Goal: Information Seeking & Learning: Compare options

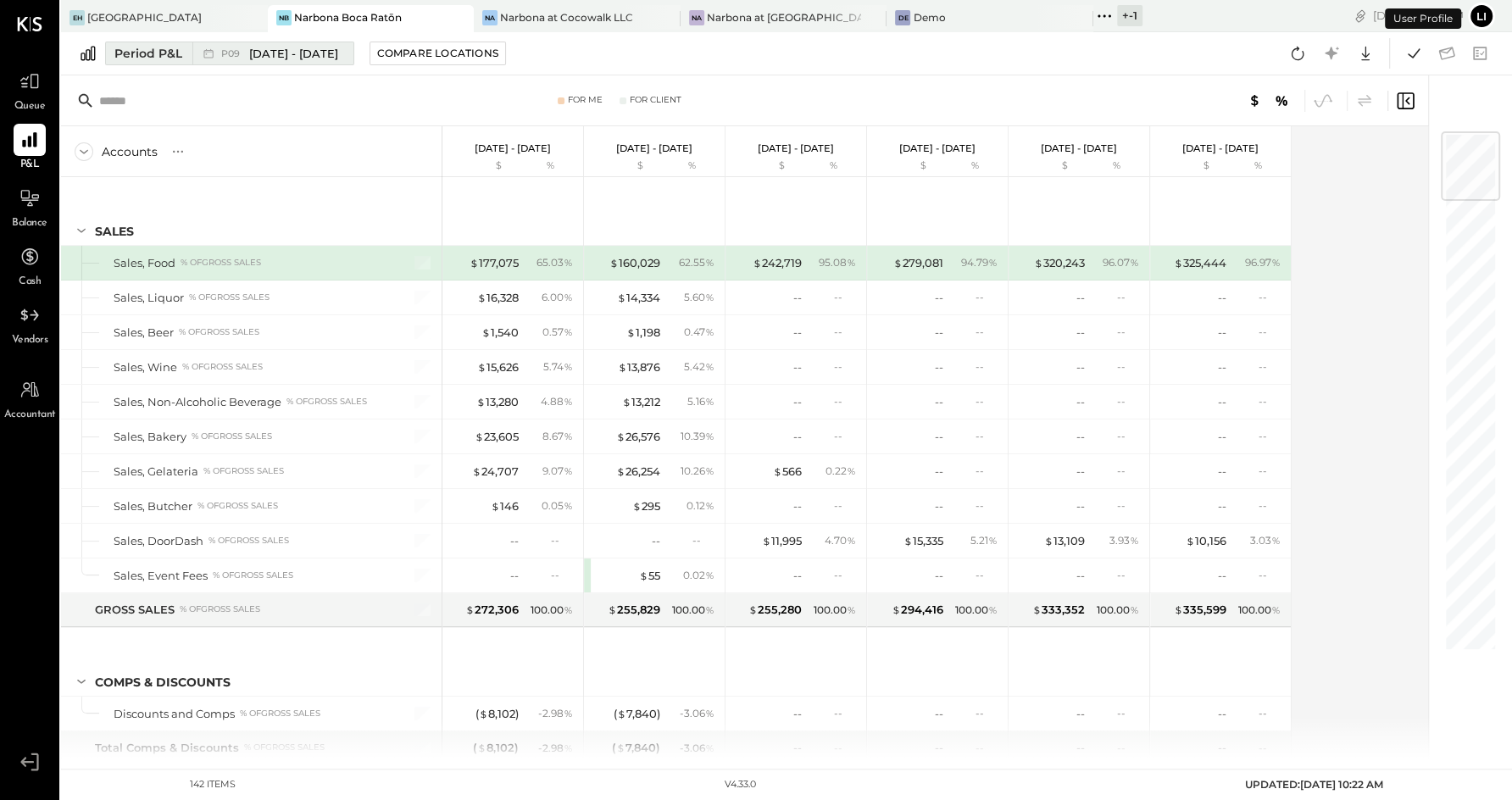
click at [256, 56] on span "[DATE] - [DATE]" at bounding box center [293, 54] width 89 height 16
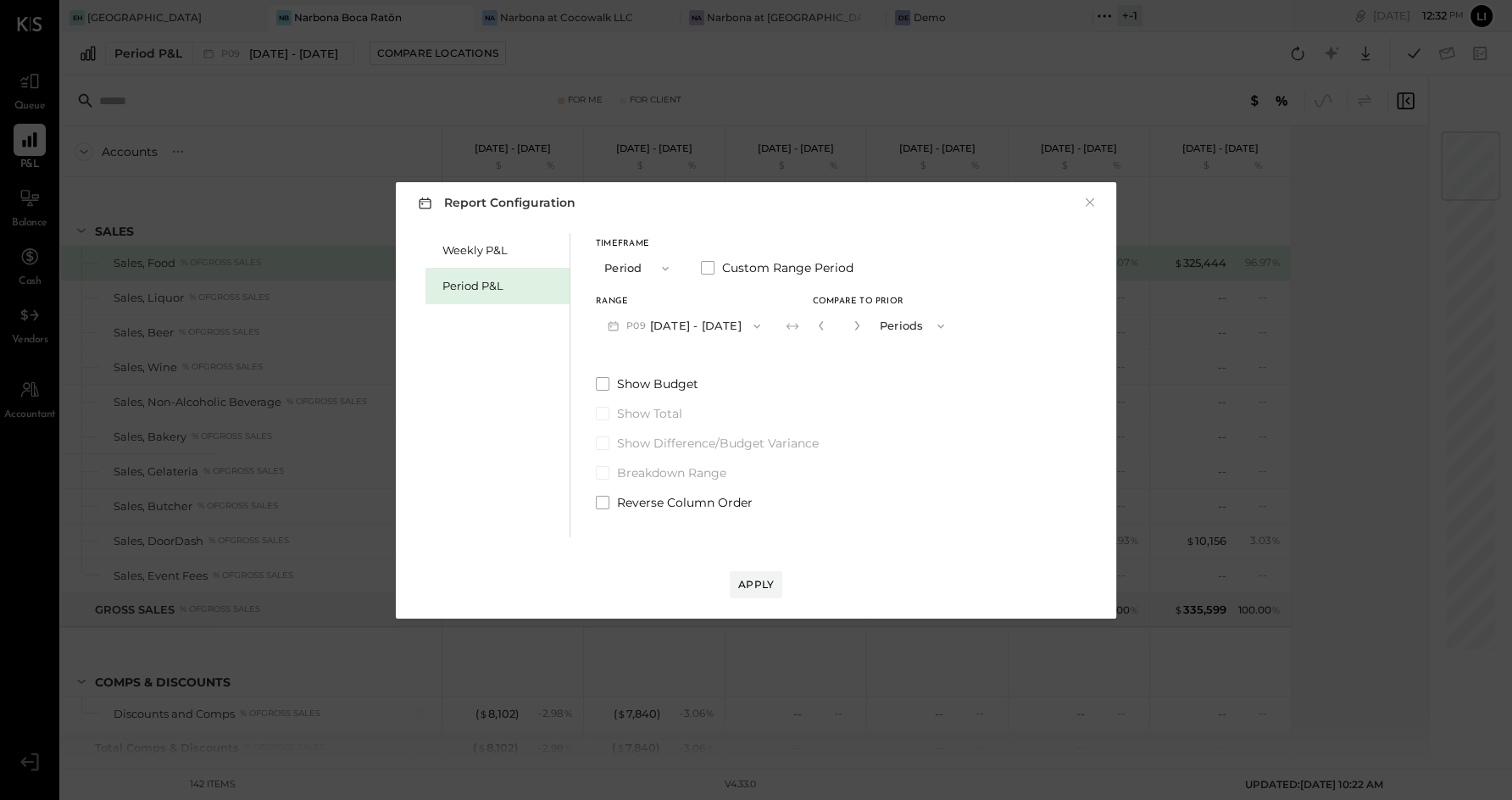
click at [762, 85] on div "Report Configuration × Weekly P&L Period P&L Timeframe Period Custom Range Peri…" at bounding box center [756, 400] width 1512 height 800
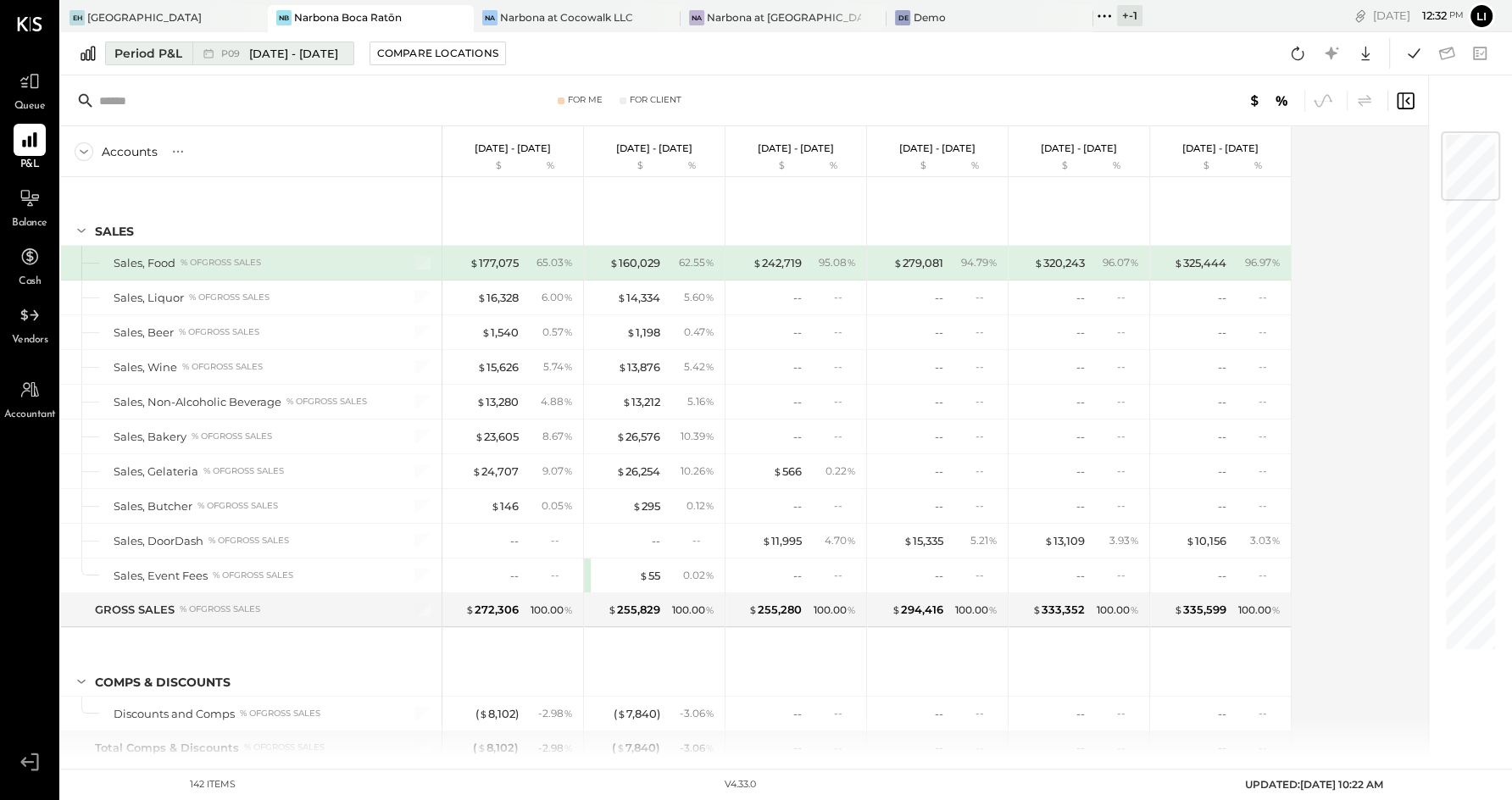
click at [291, 57] on span "[DATE] - [DATE]" at bounding box center [293, 54] width 89 height 16
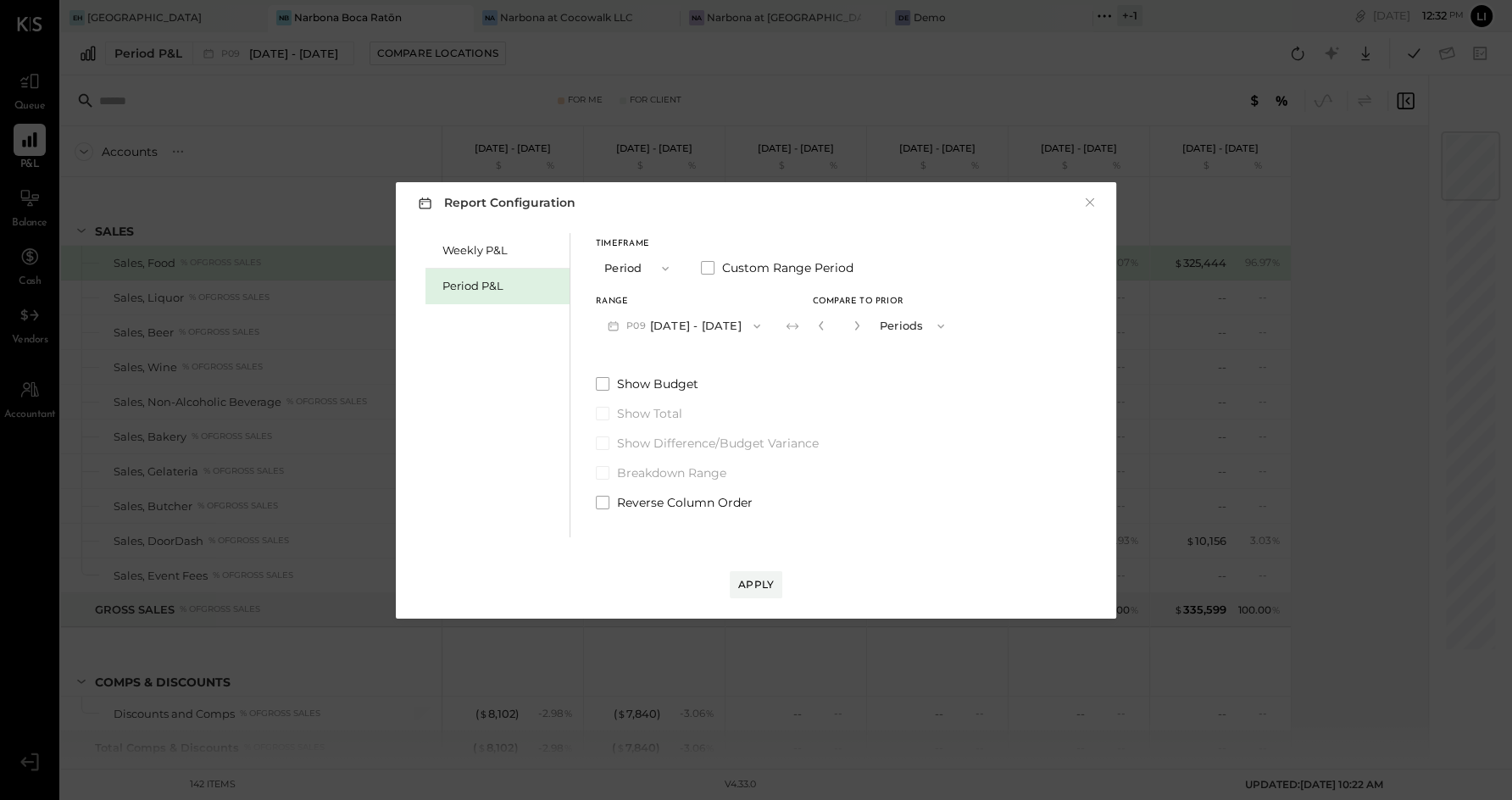
click at [777, 101] on div "Report Configuration × Weekly P&L Period P&L Timeframe Period Custom Range Peri…" at bounding box center [756, 400] width 1512 height 800
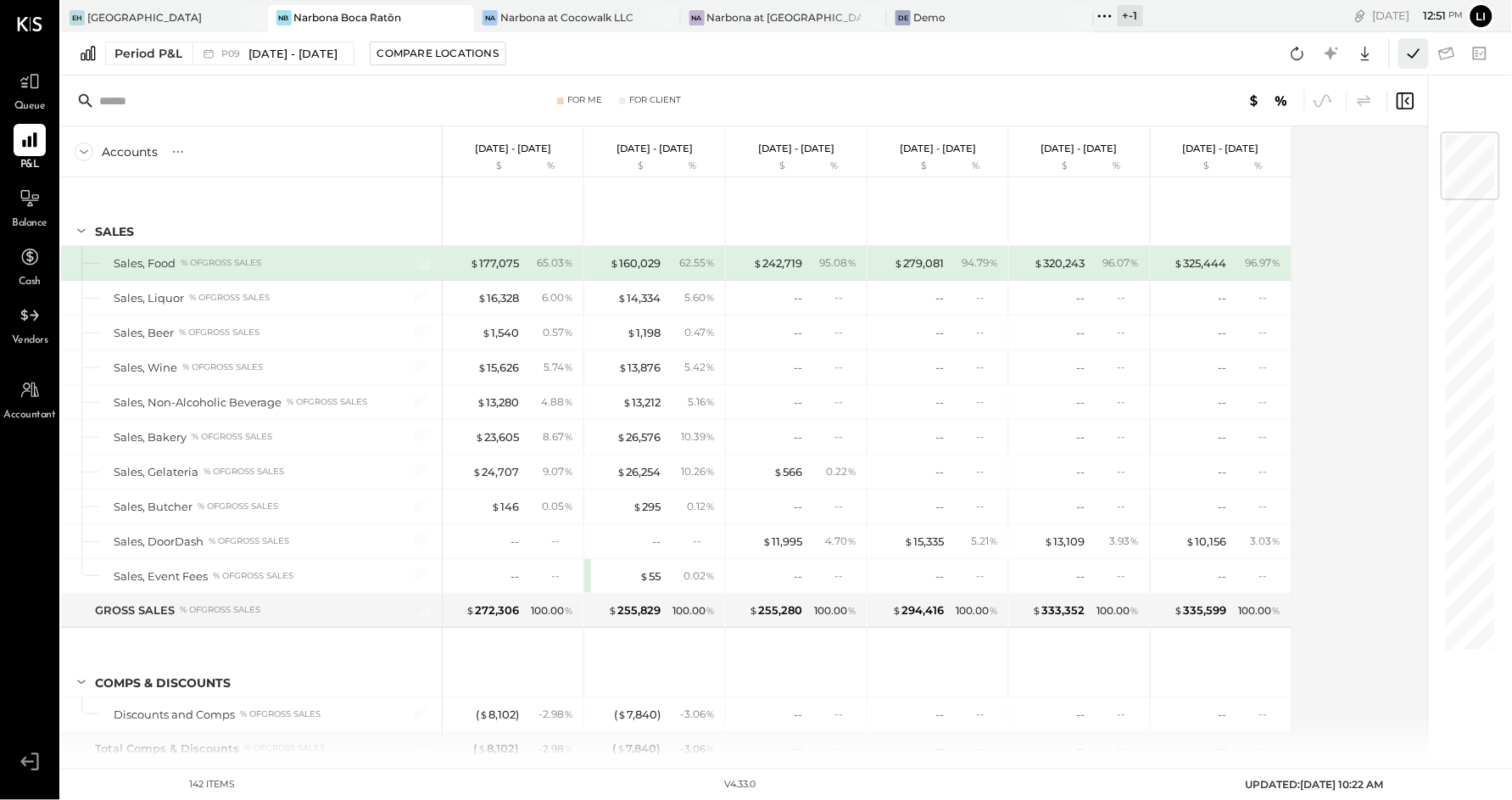
click at [1417, 66] on button at bounding box center [1414, 54] width 31 height 31
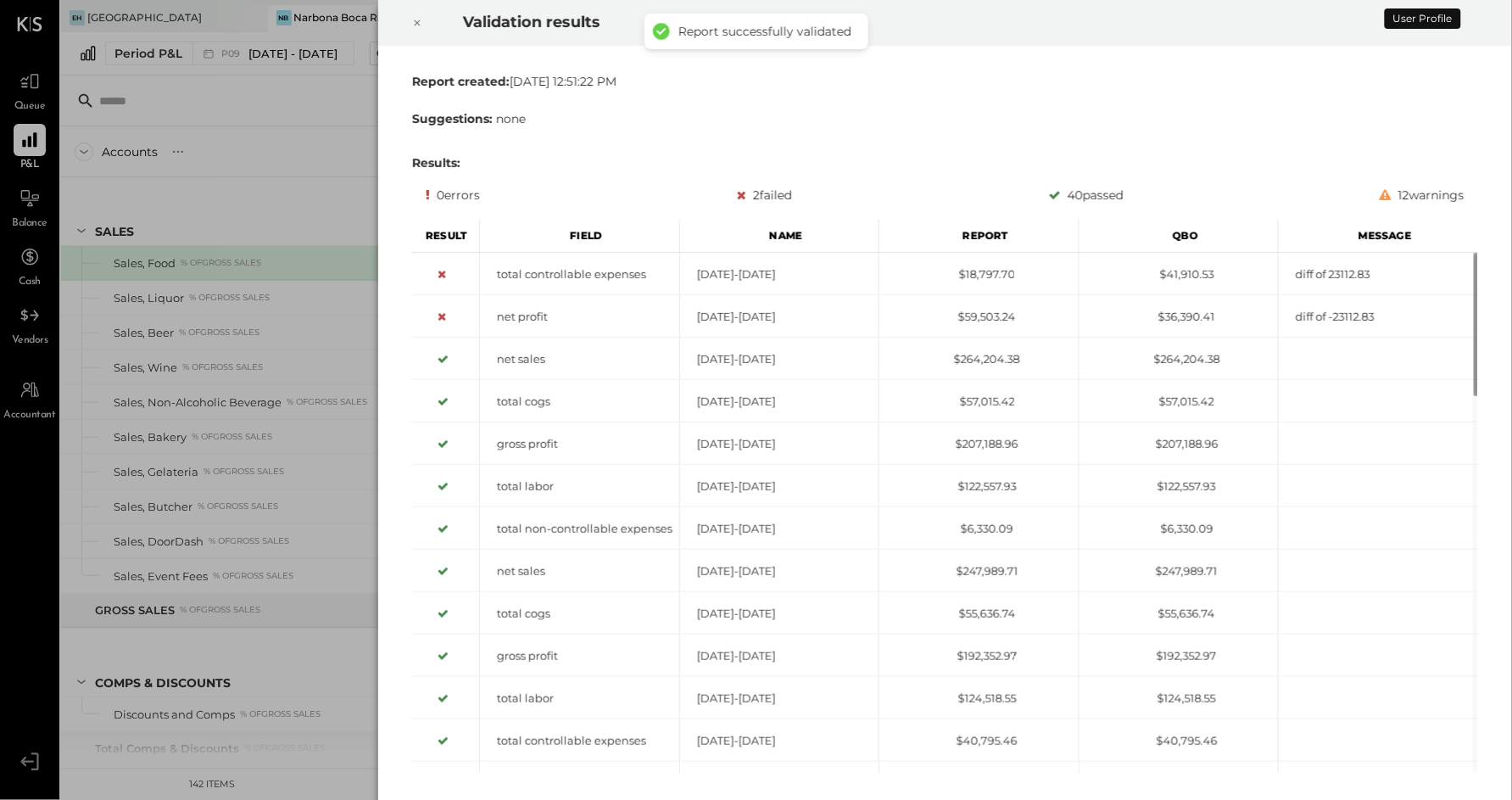
click at [427, 21] on div at bounding box center [417, 23] width 38 height 48
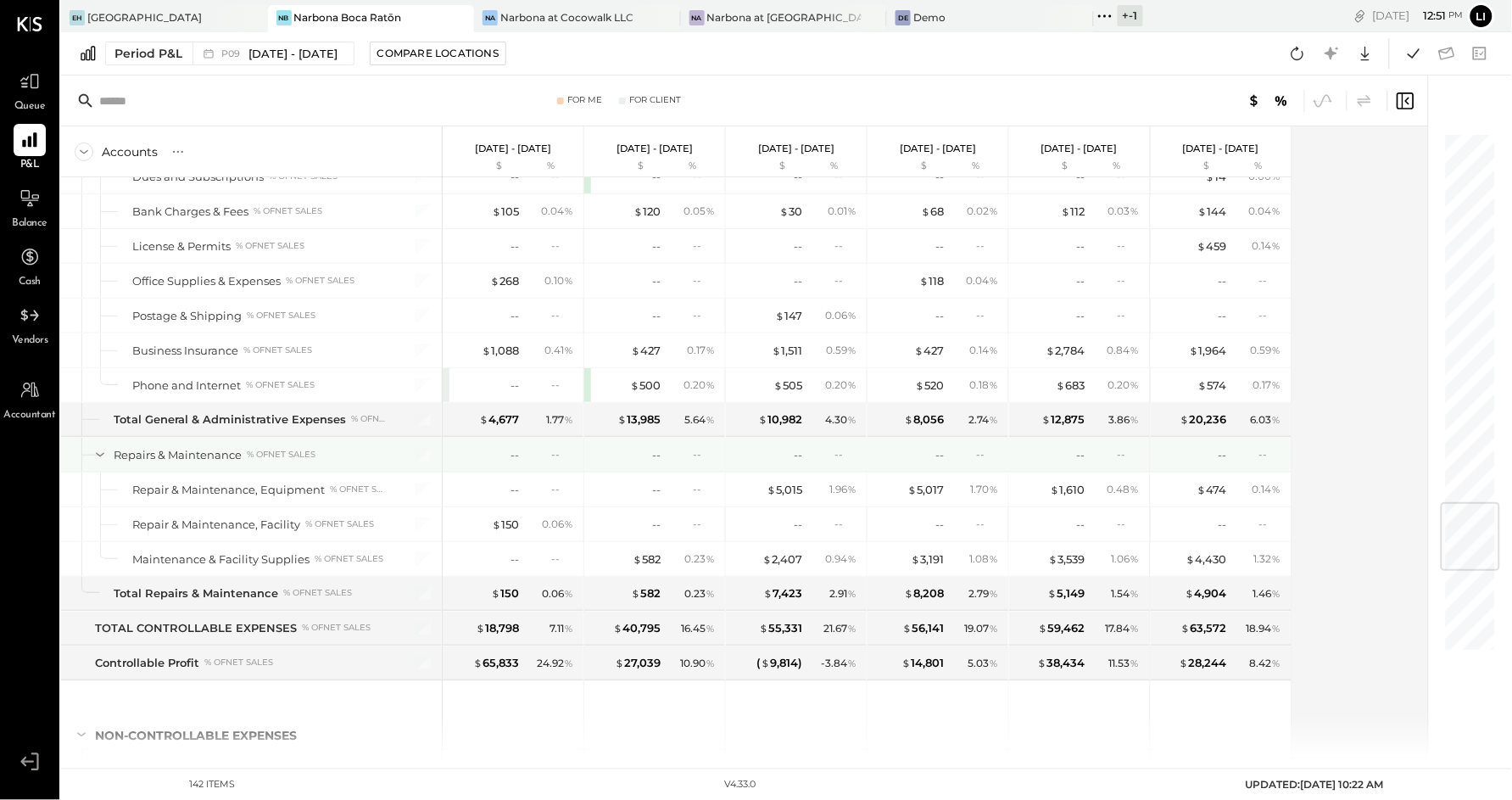
scroll to position [3151, 0]
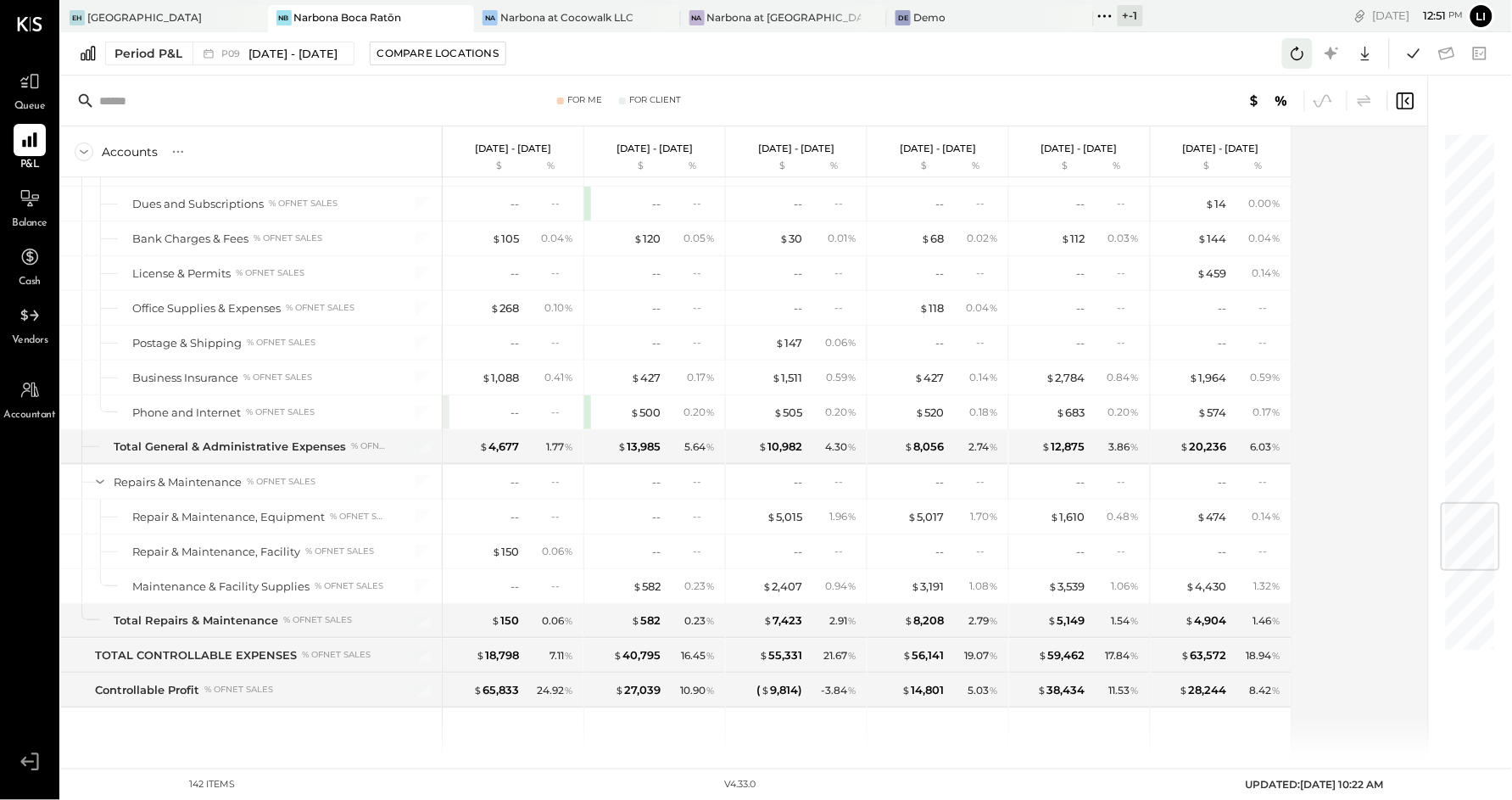
click at [1301, 52] on icon at bounding box center [1298, 54] width 22 height 22
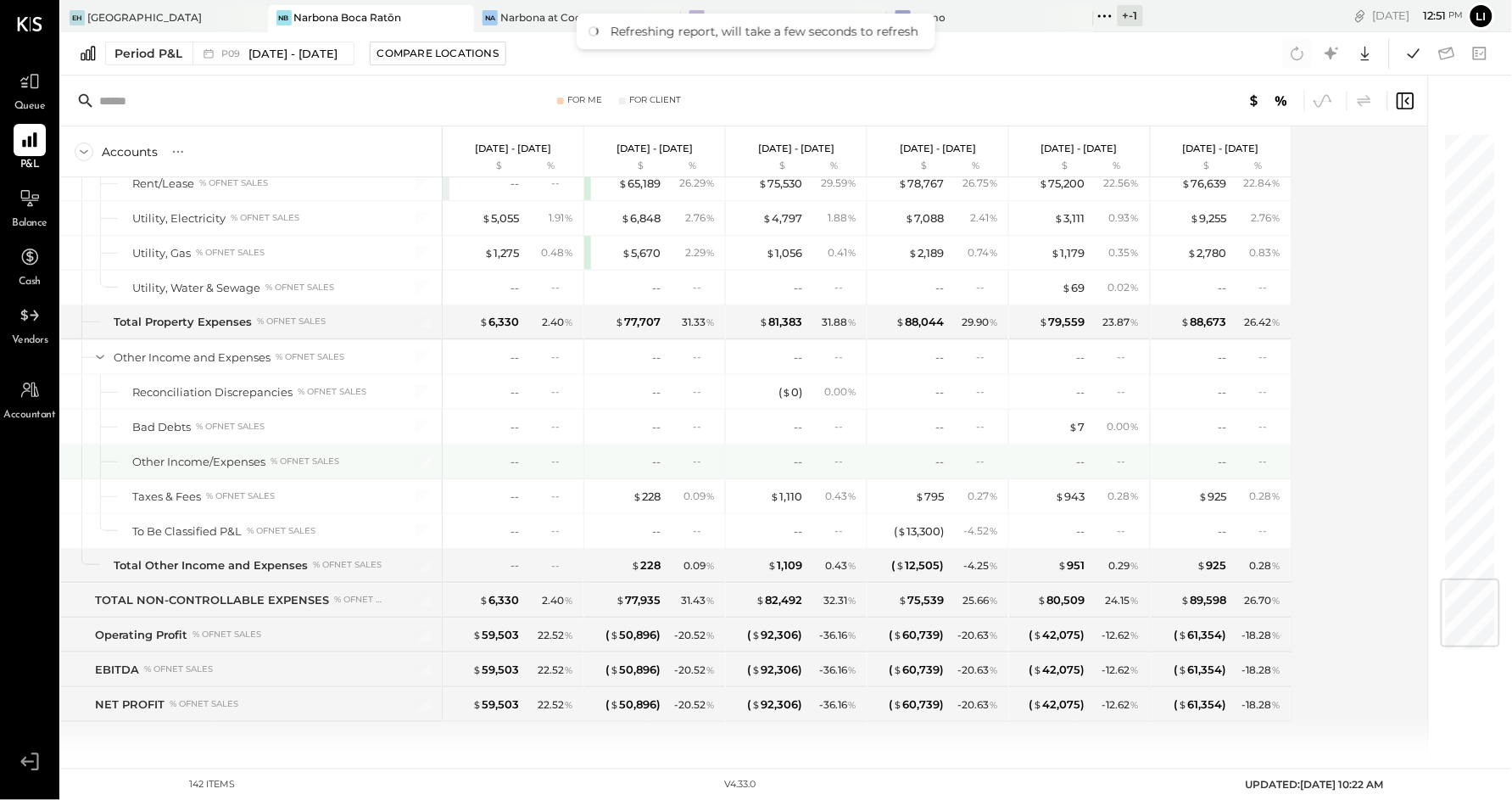
scroll to position [3799, 0]
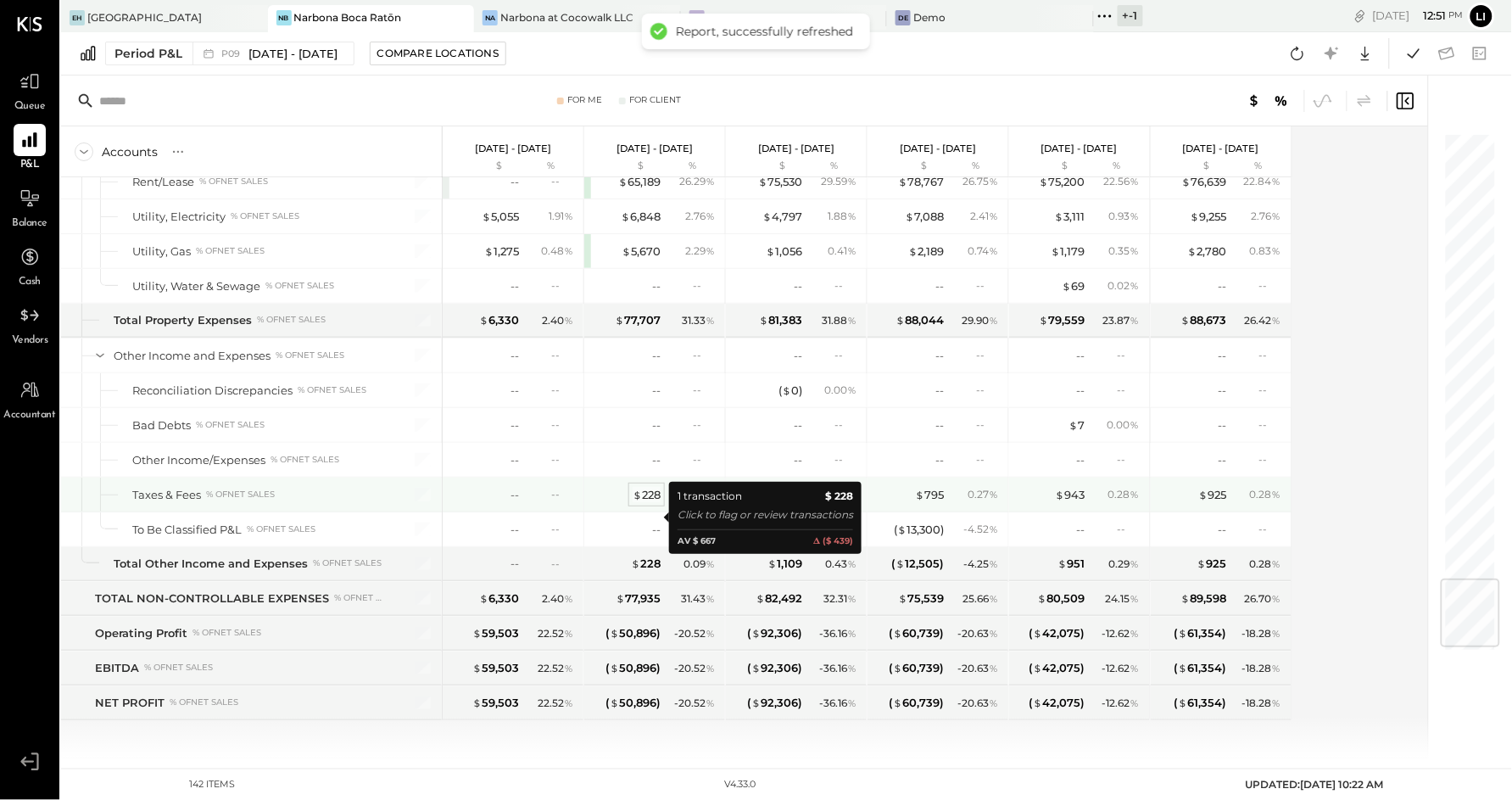
click at [645, 503] on div "$ 228" at bounding box center [646, 495] width 28 height 16
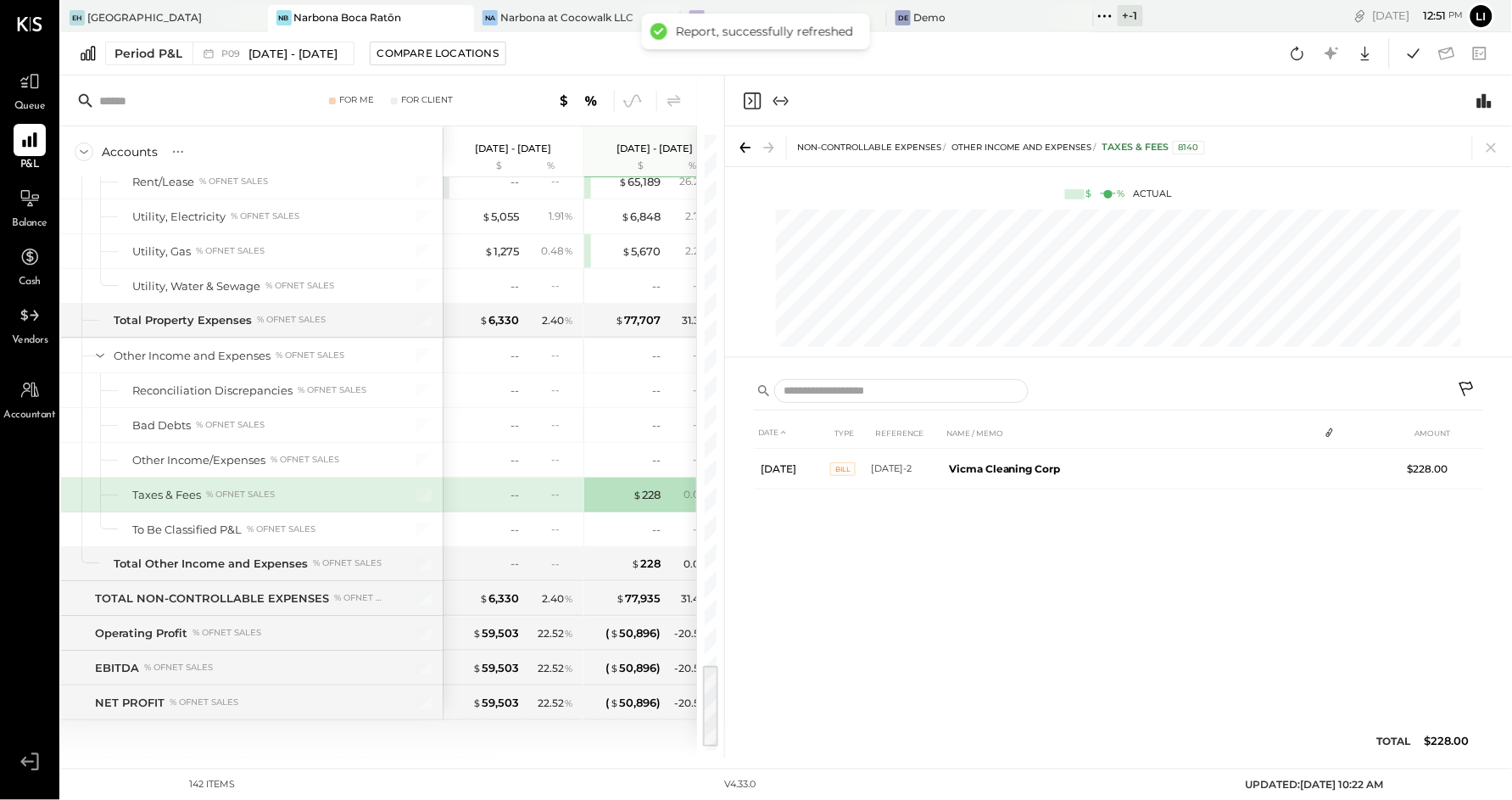
click at [751, 97] on icon "Close panel" at bounding box center [752, 101] width 20 height 20
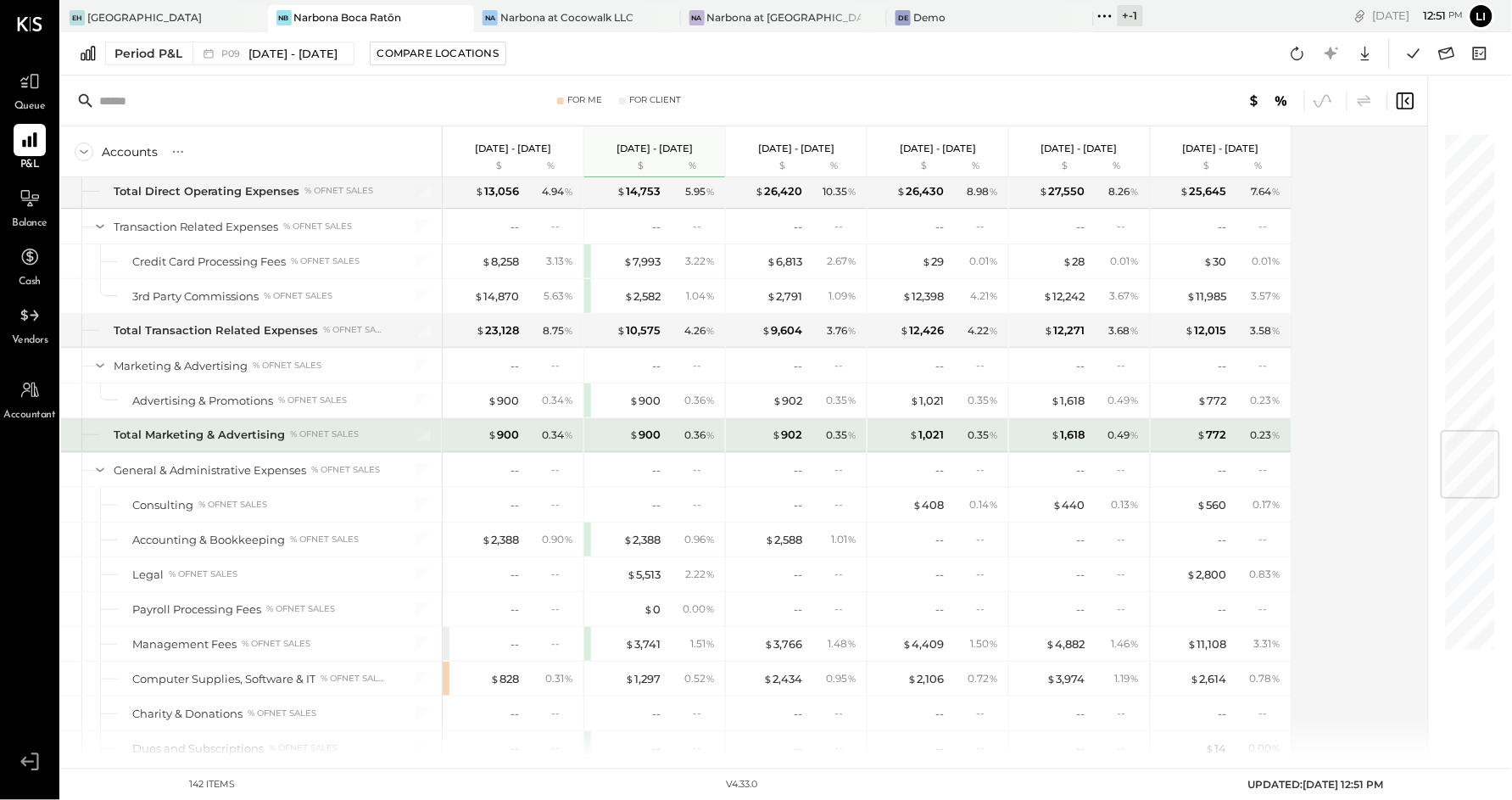
scroll to position [2443, 0]
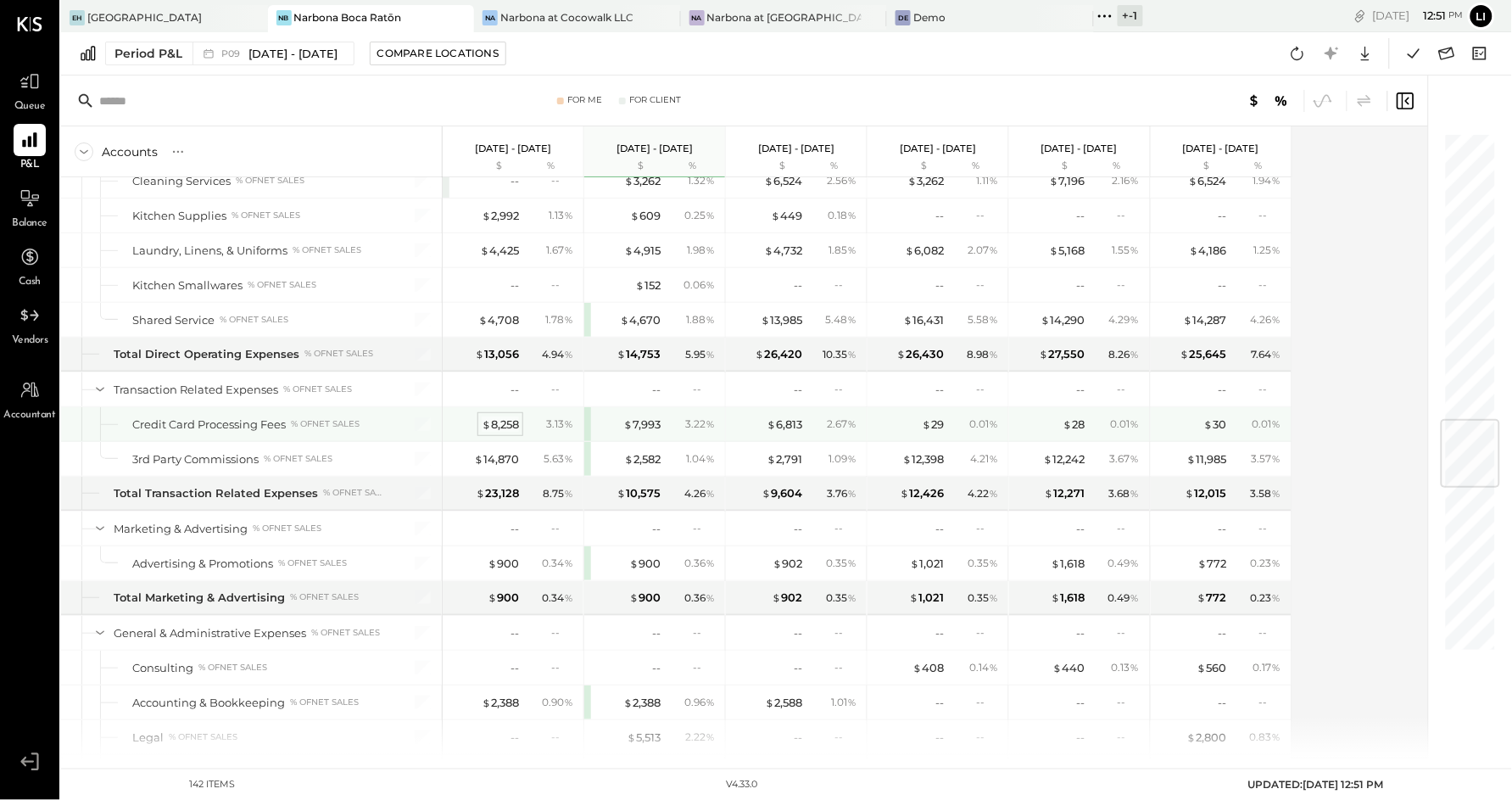
click at [490, 432] on div "$ 8,258" at bounding box center [501, 424] width 38 height 16
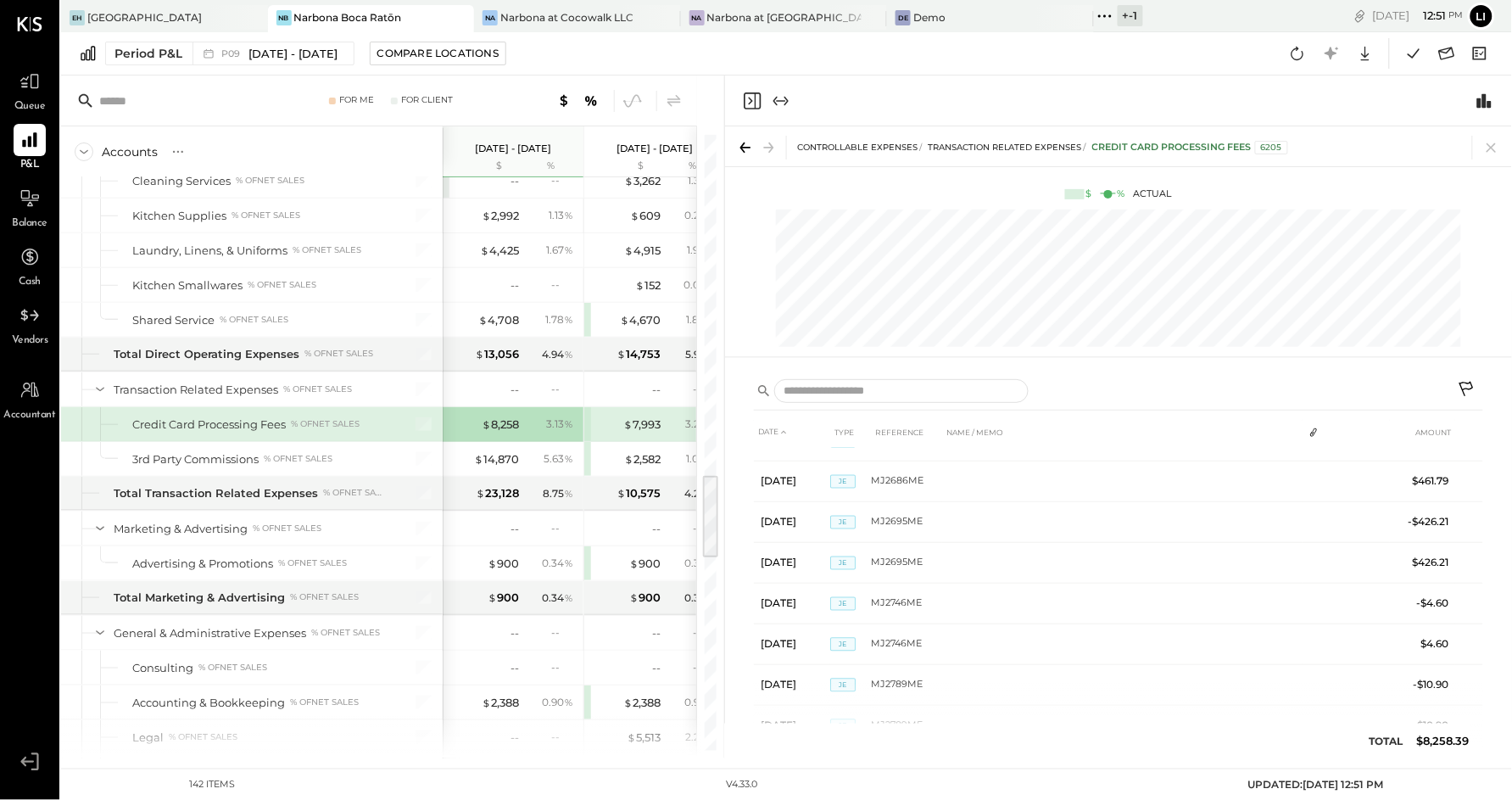
scroll to position [1304, 0]
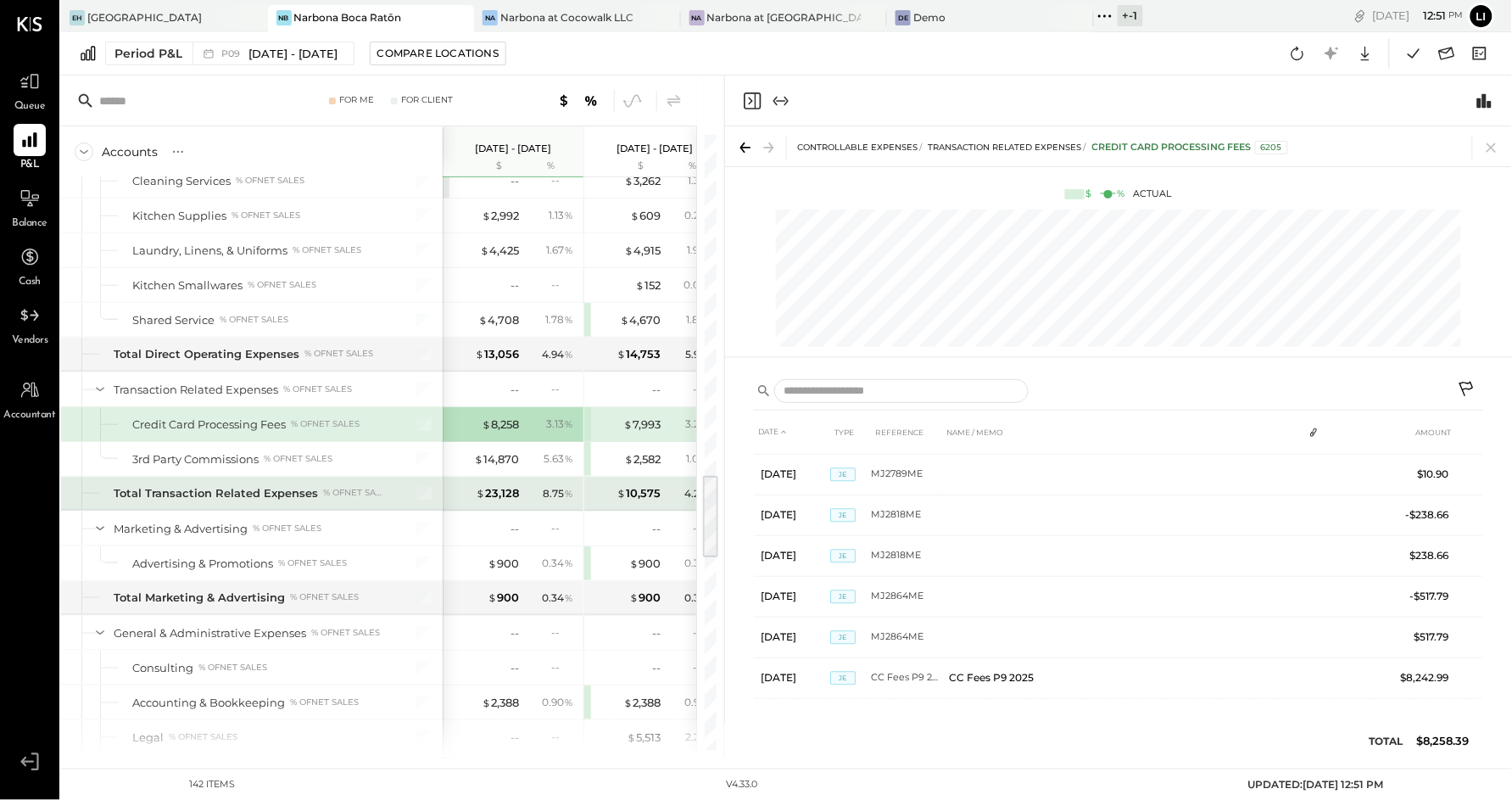
click at [537, 501] on div "8.75 %" at bounding box center [551, 494] width 55 height 15
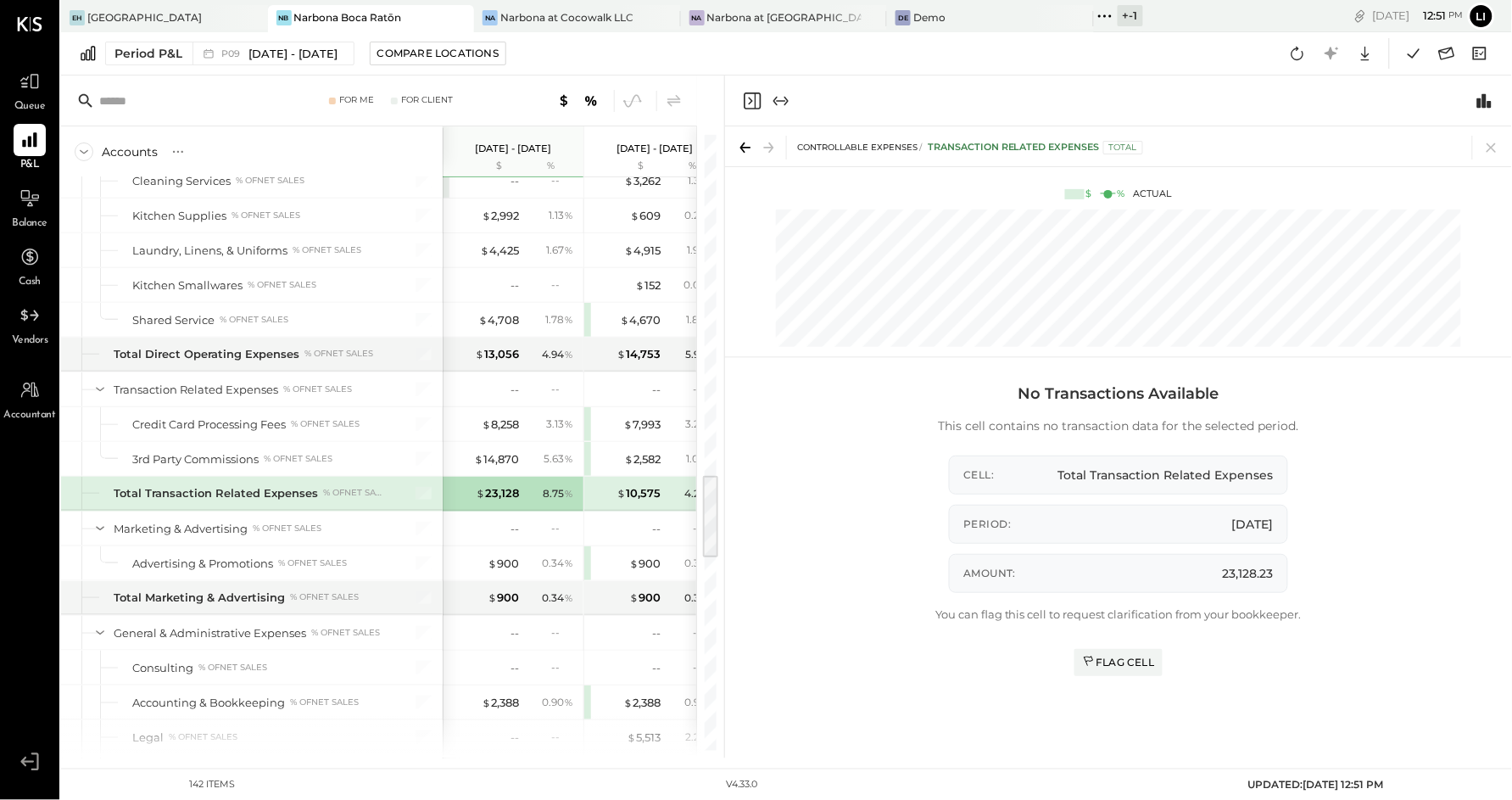
click at [756, 94] on icon "Close panel" at bounding box center [752, 101] width 20 height 20
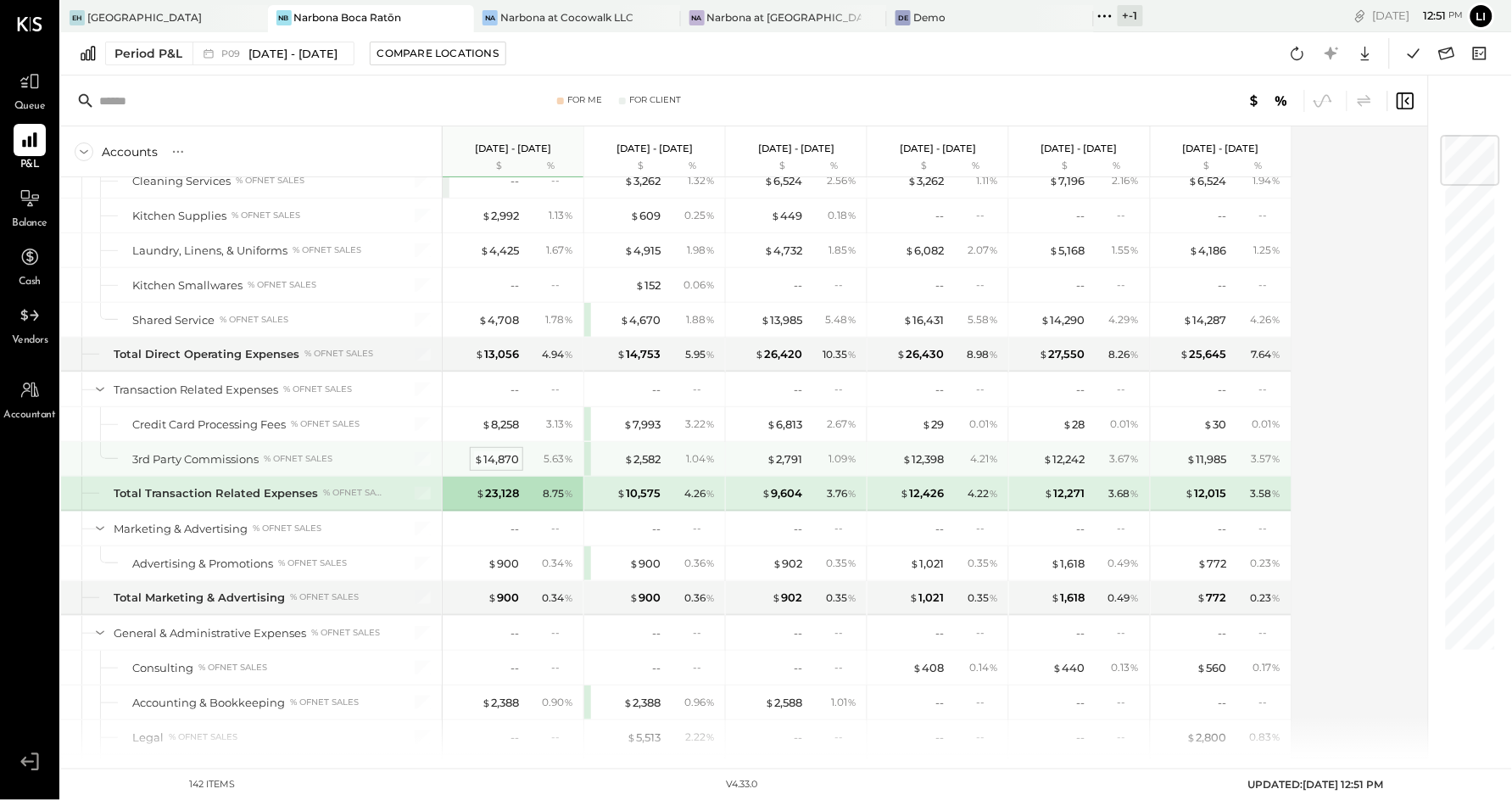
click at [502, 467] on div "$ 14,870" at bounding box center [496, 459] width 45 height 16
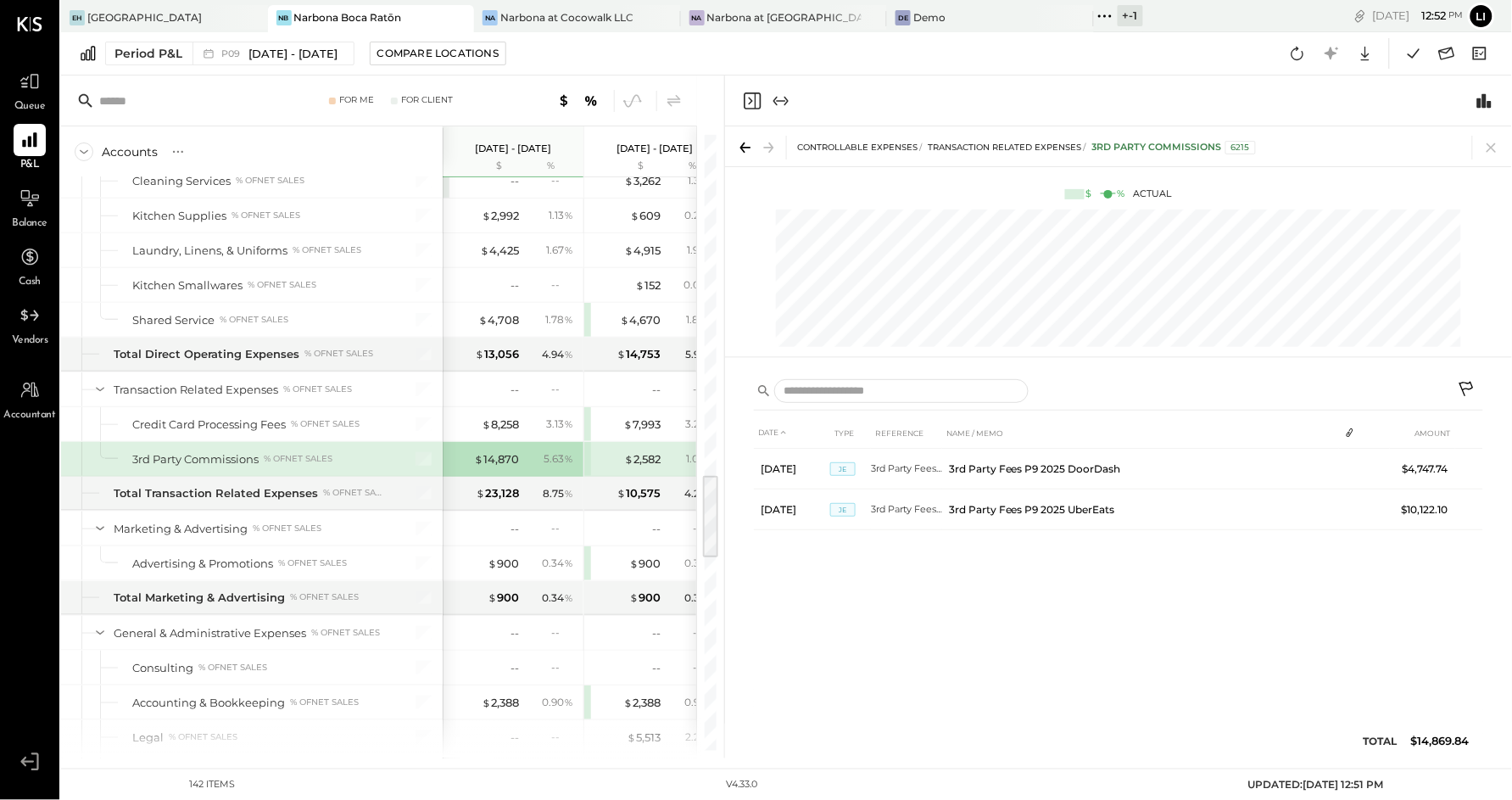
click at [753, 90] on icon "Close panel" at bounding box center [752, 101] width 20 height 20
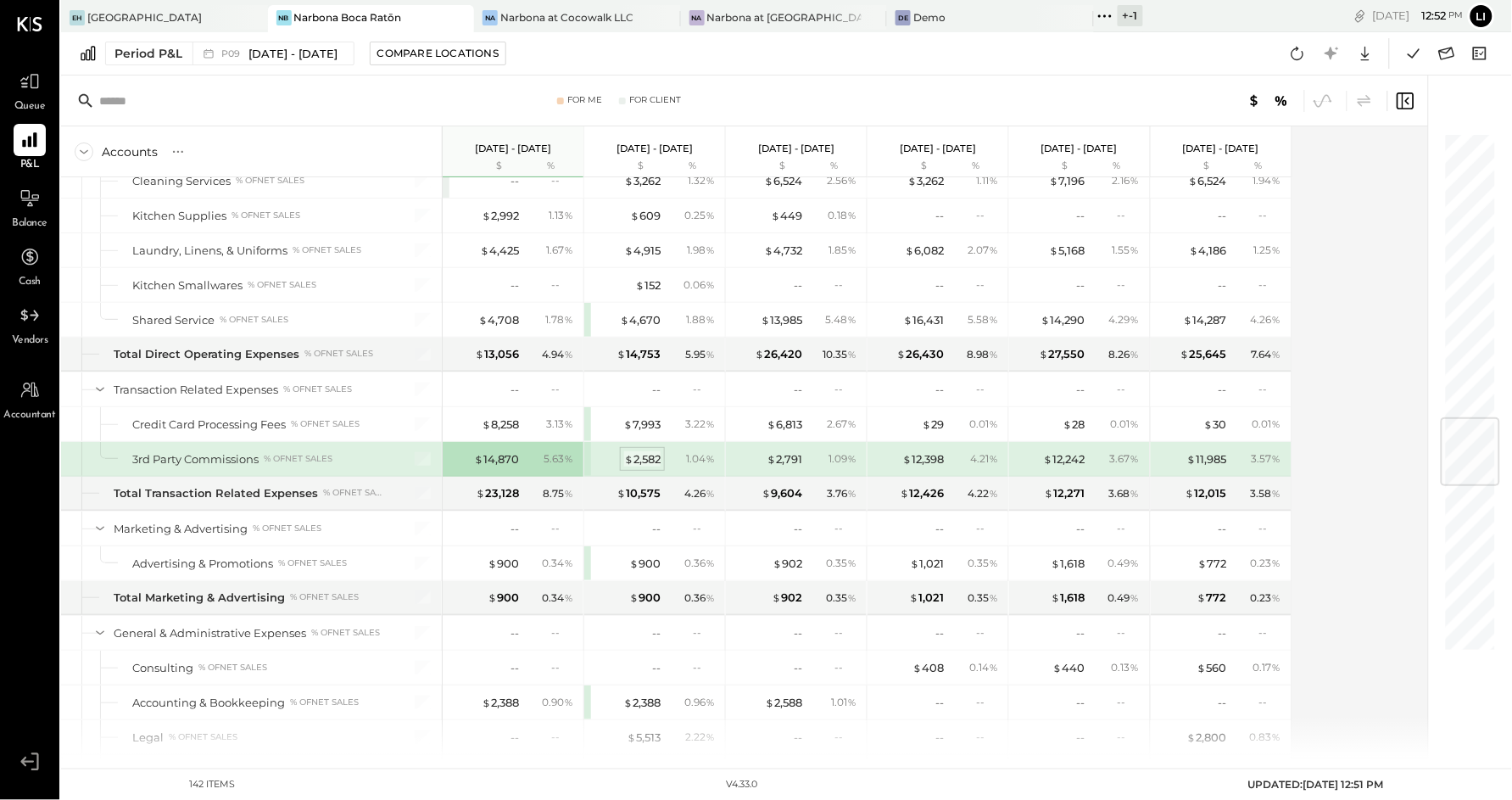
scroll to position [2423, 0]
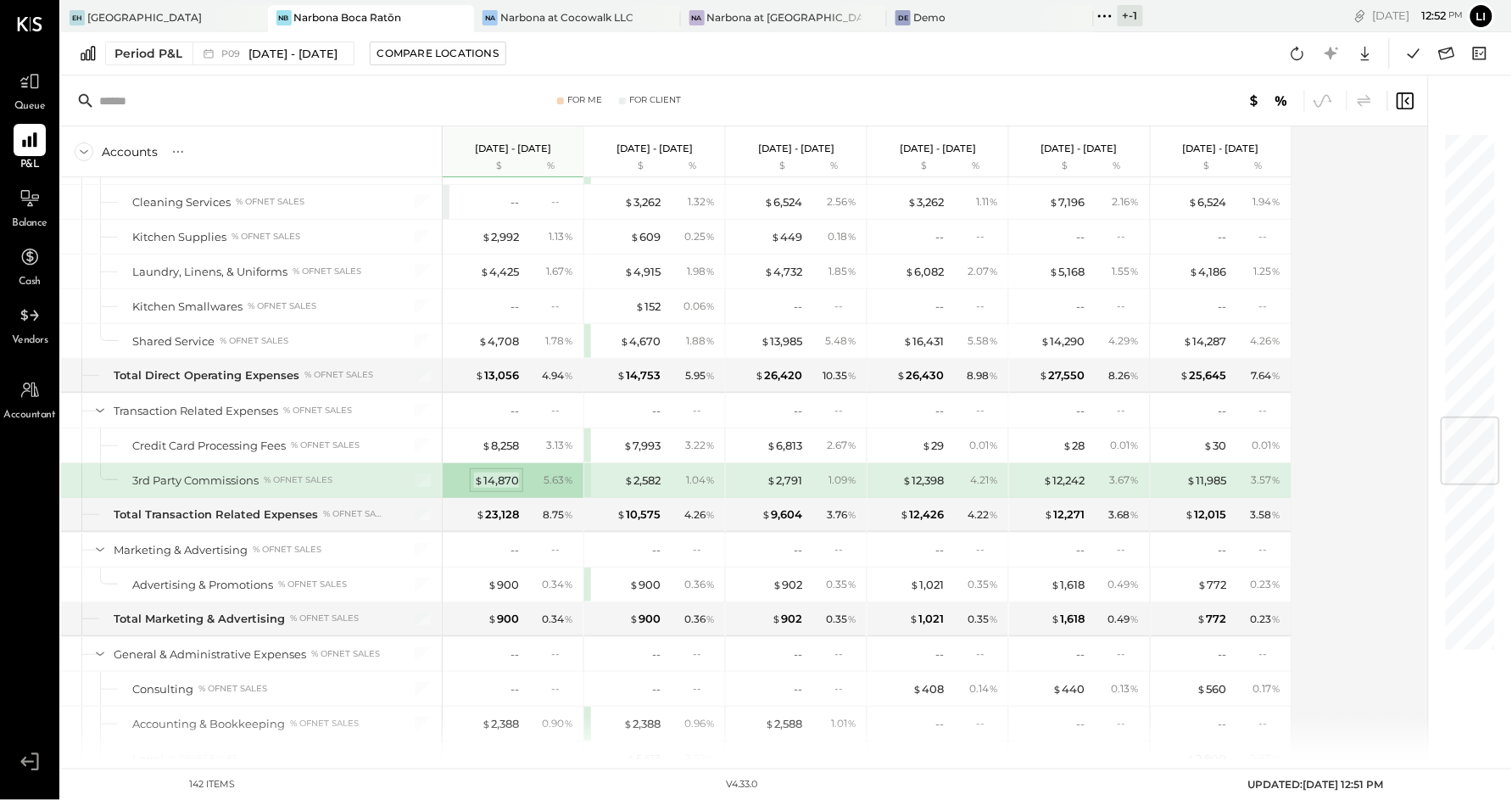
click at [507, 489] on div "$ 14,870" at bounding box center [496, 480] width 45 height 16
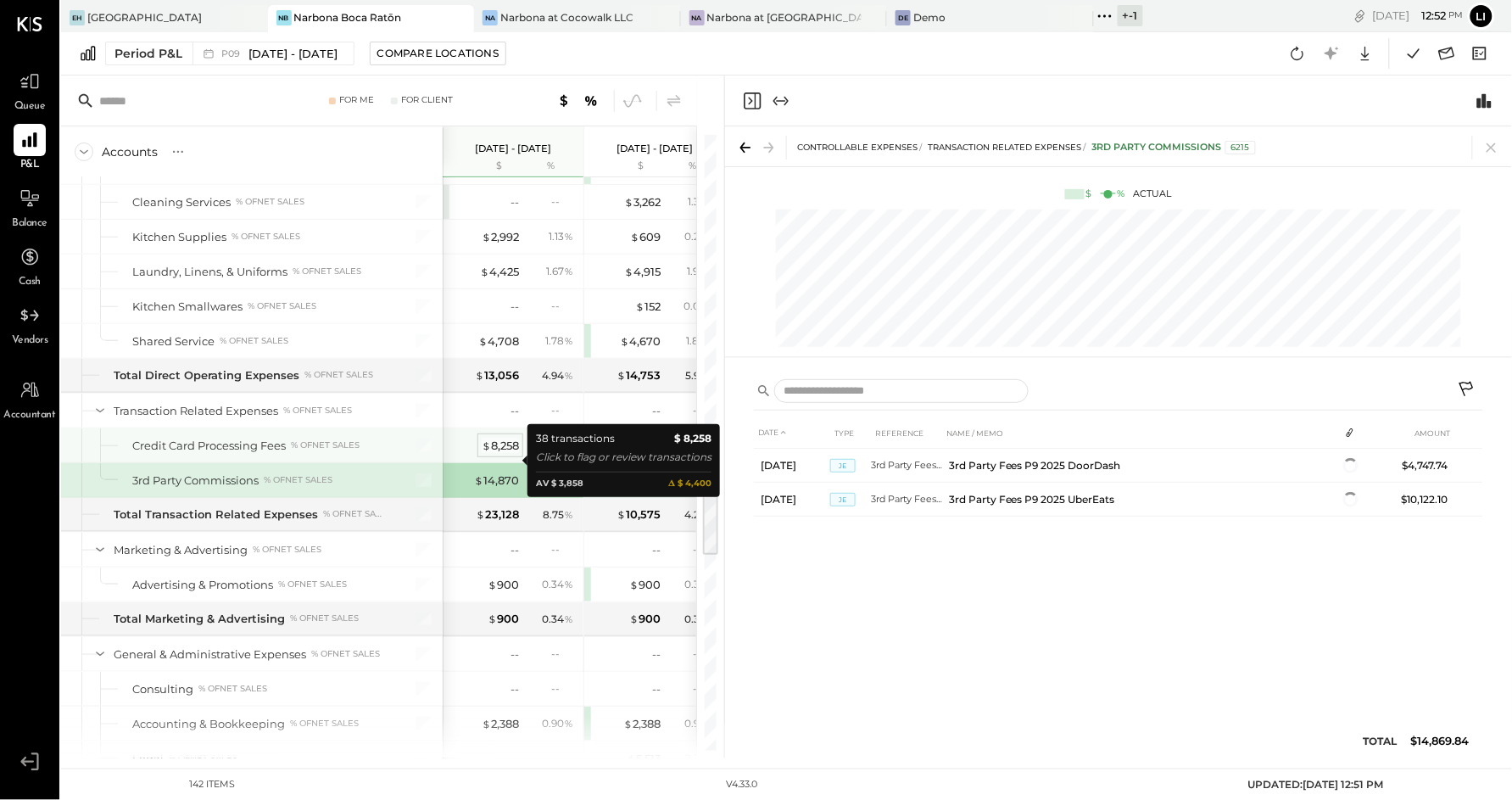
click at [497, 454] on div "$ 8,258" at bounding box center [501, 445] width 38 height 16
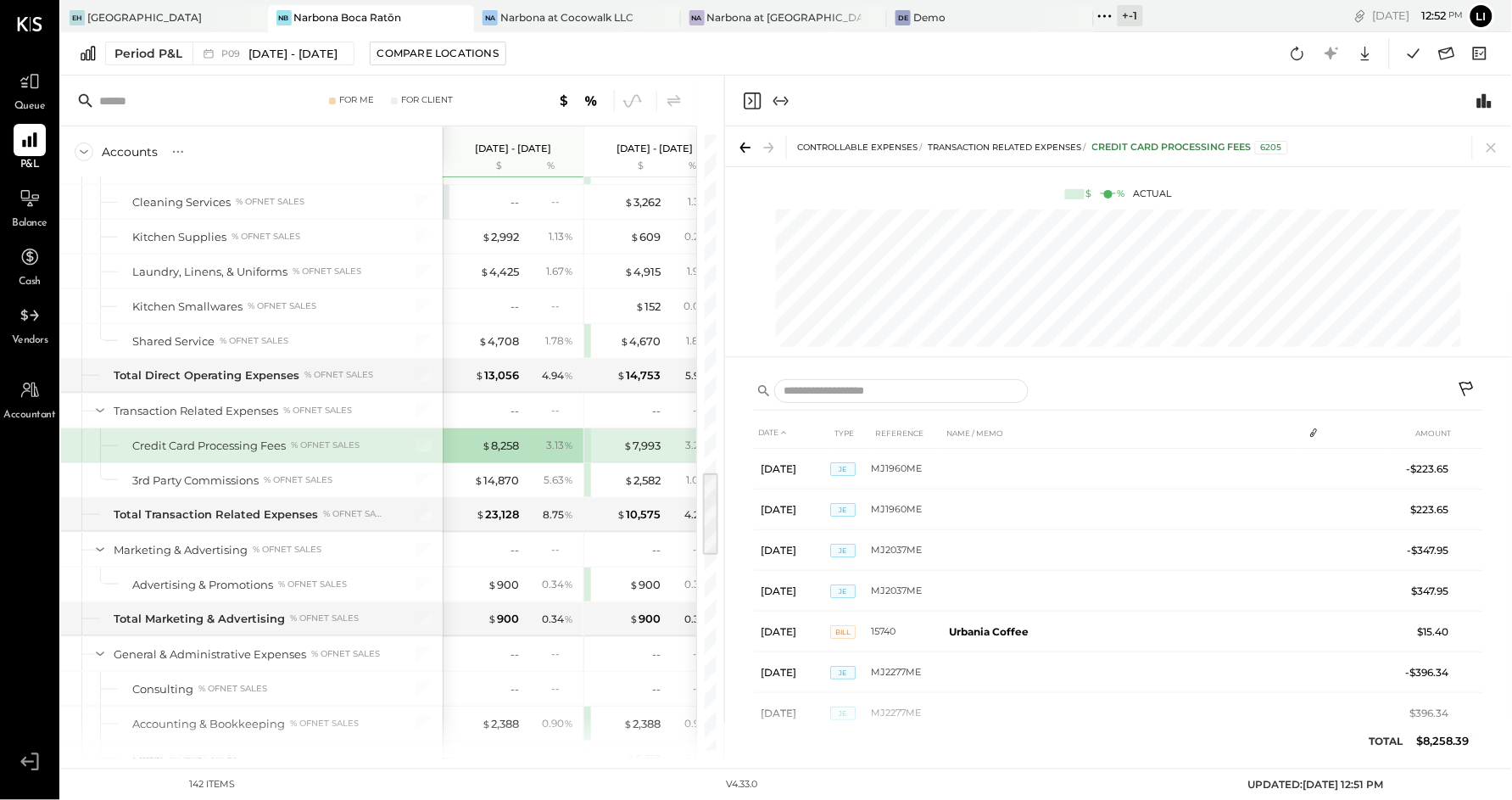
click at [756, 98] on icon "Close panel" at bounding box center [752, 101] width 20 height 20
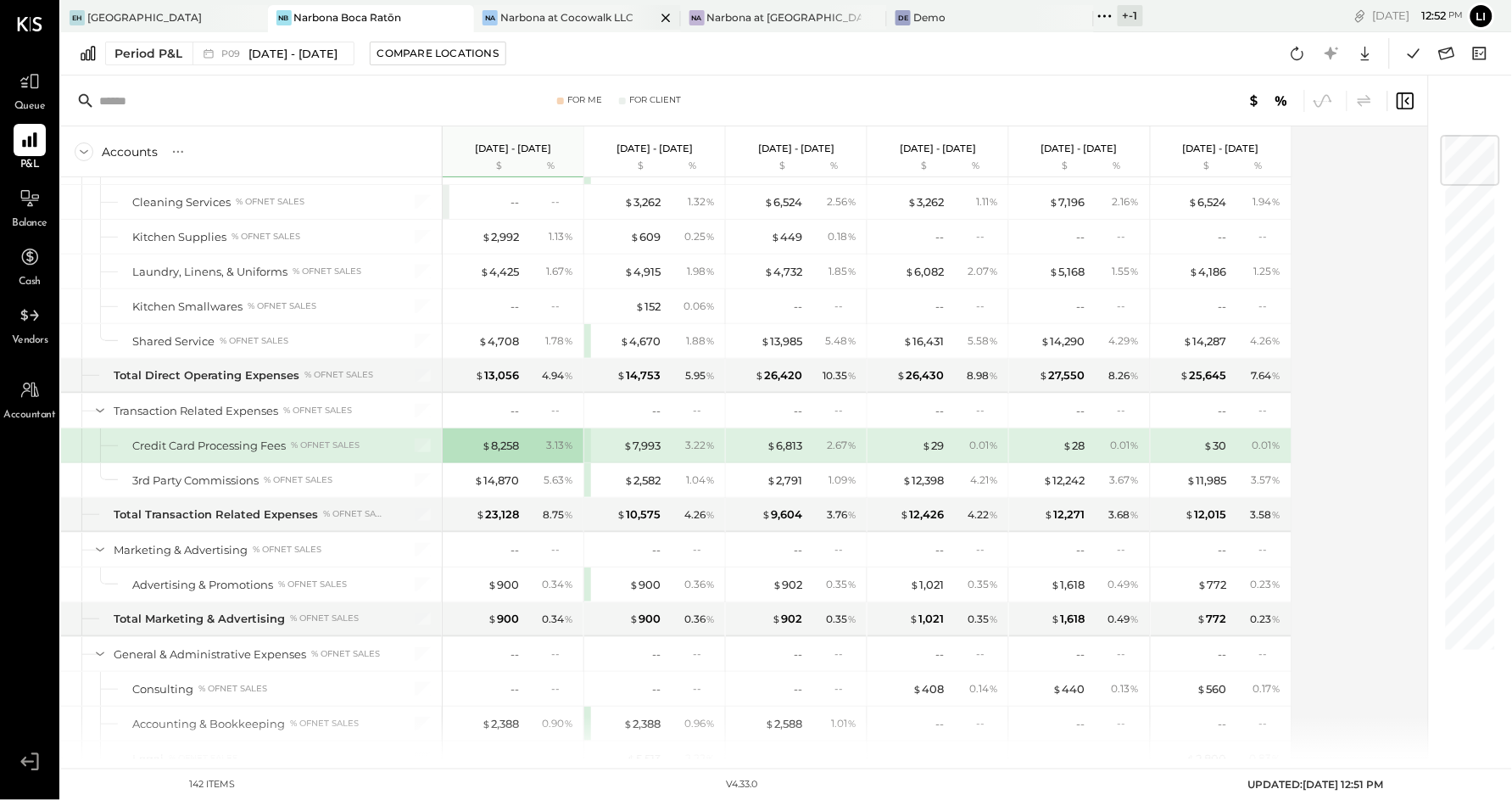
click at [512, 26] on div "Na Narbona at Cocowalk LLC" at bounding box center [577, 19] width 207 height 27
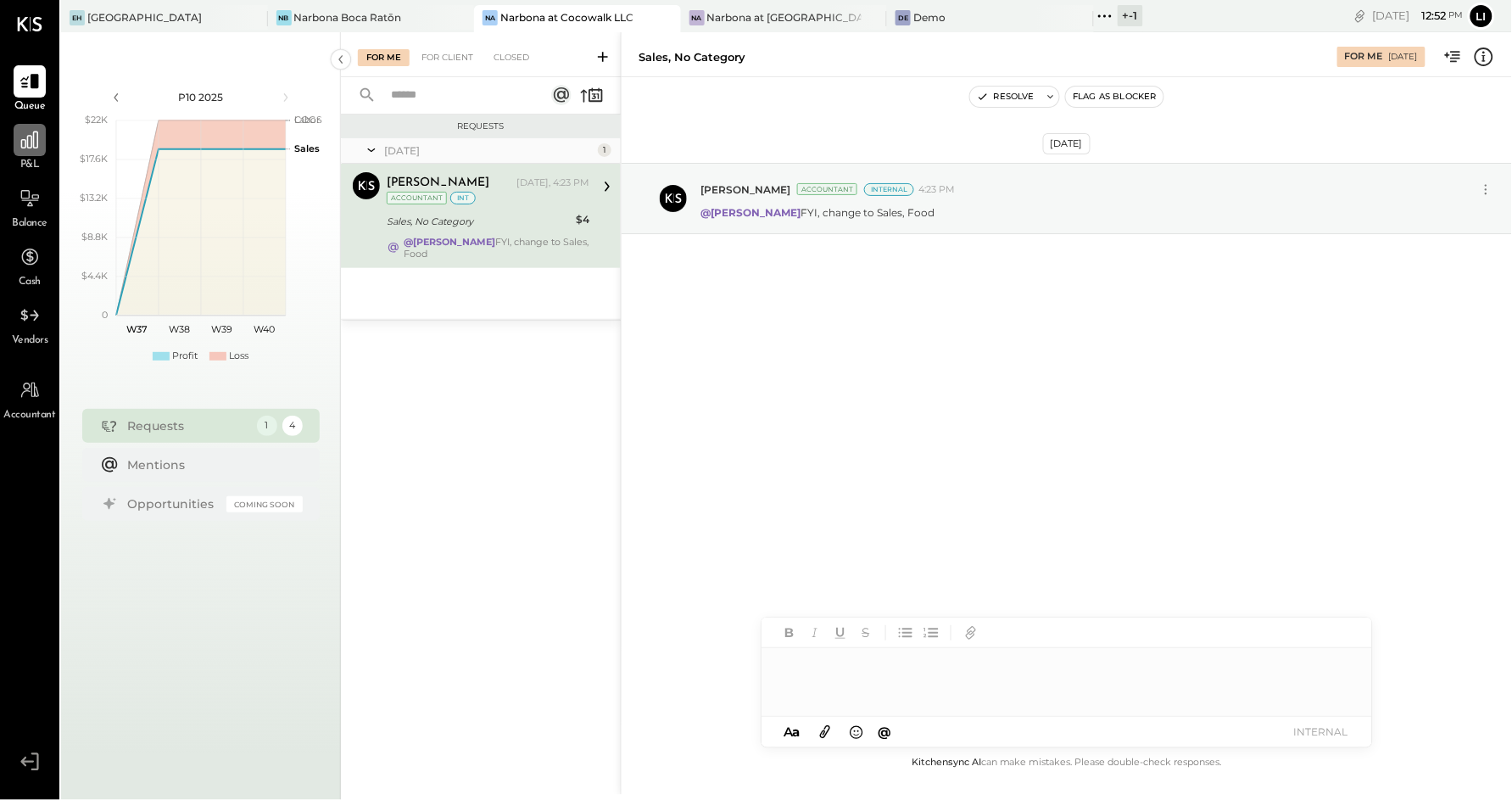
click at [38, 136] on icon at bounding box center [30, 140] width 22 height 22
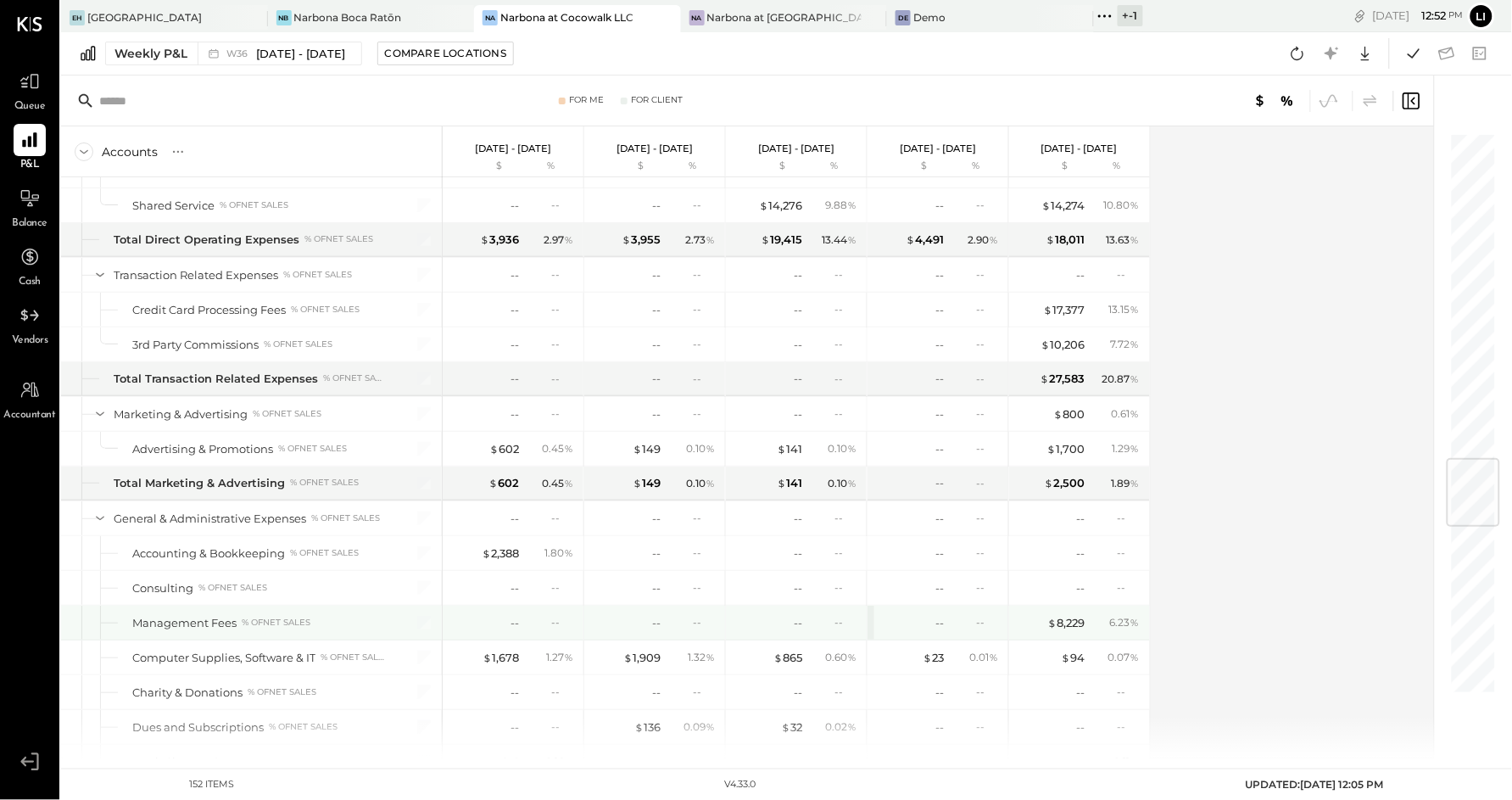
scroll to position [2785, 0]
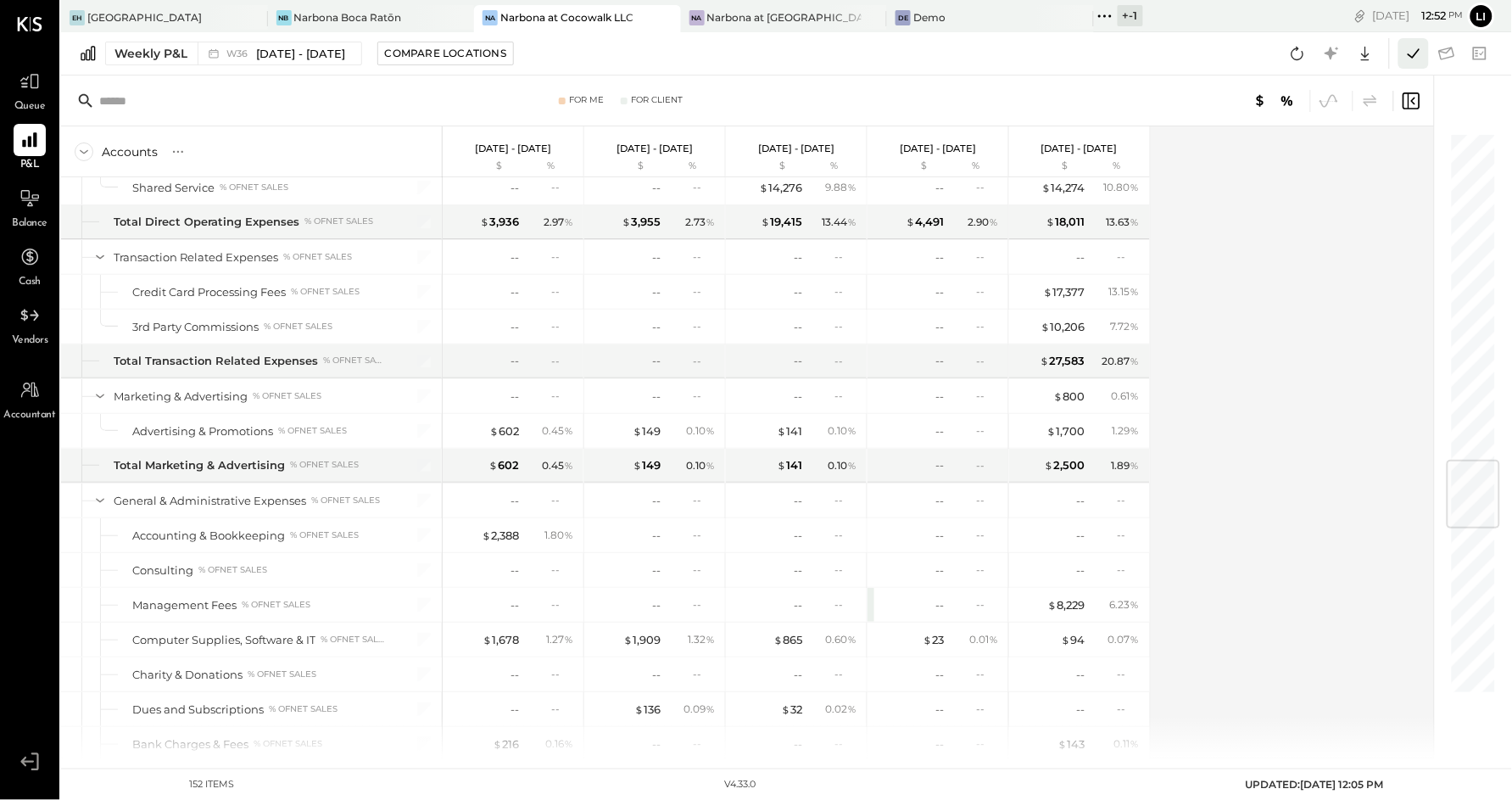
click at [1406, 49] on icon at bounding box center [1414, 54] width 22 height 22
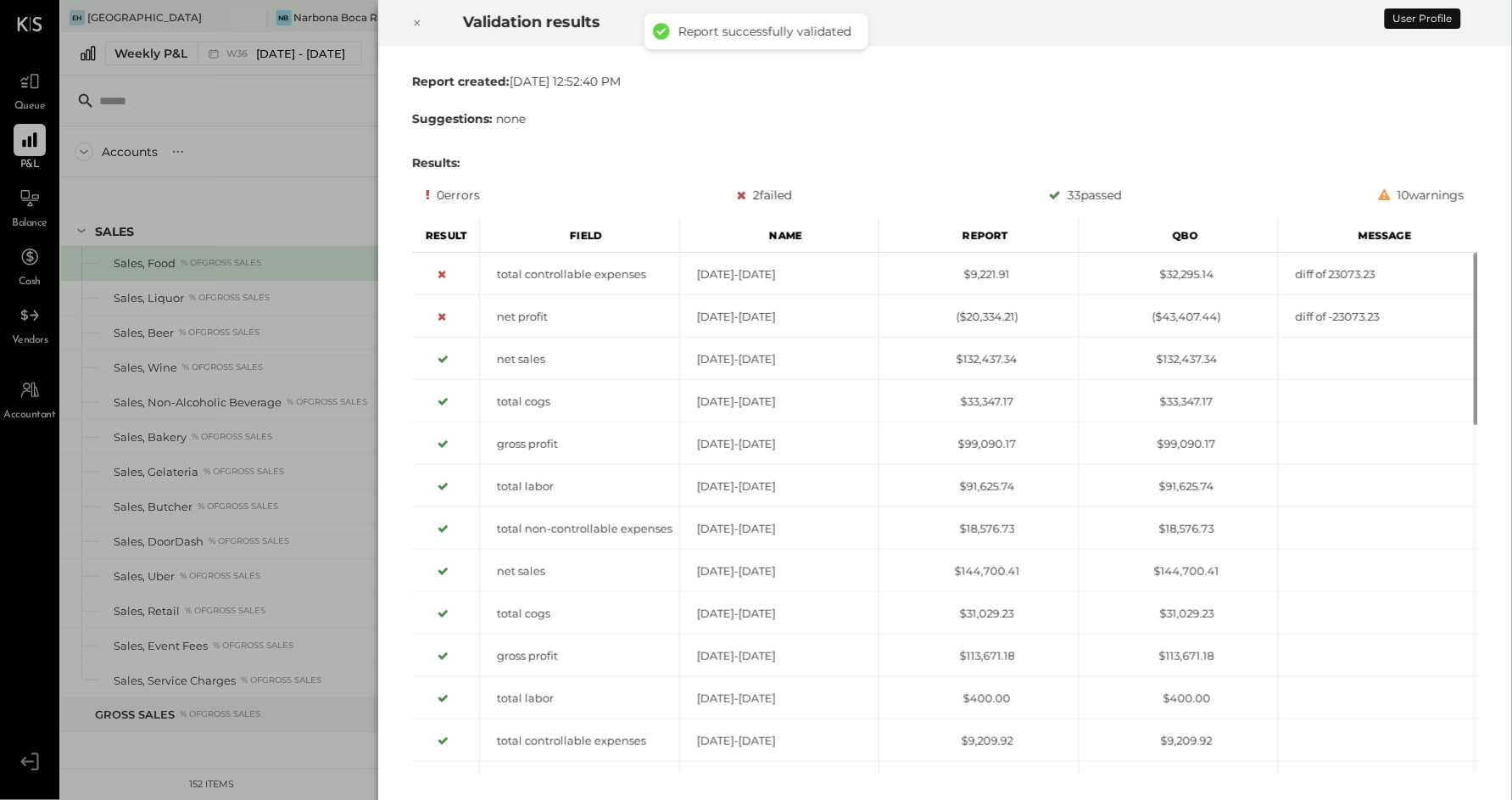
click at [431, 9] on div at bounding box center [417, 23] width 38 height 48
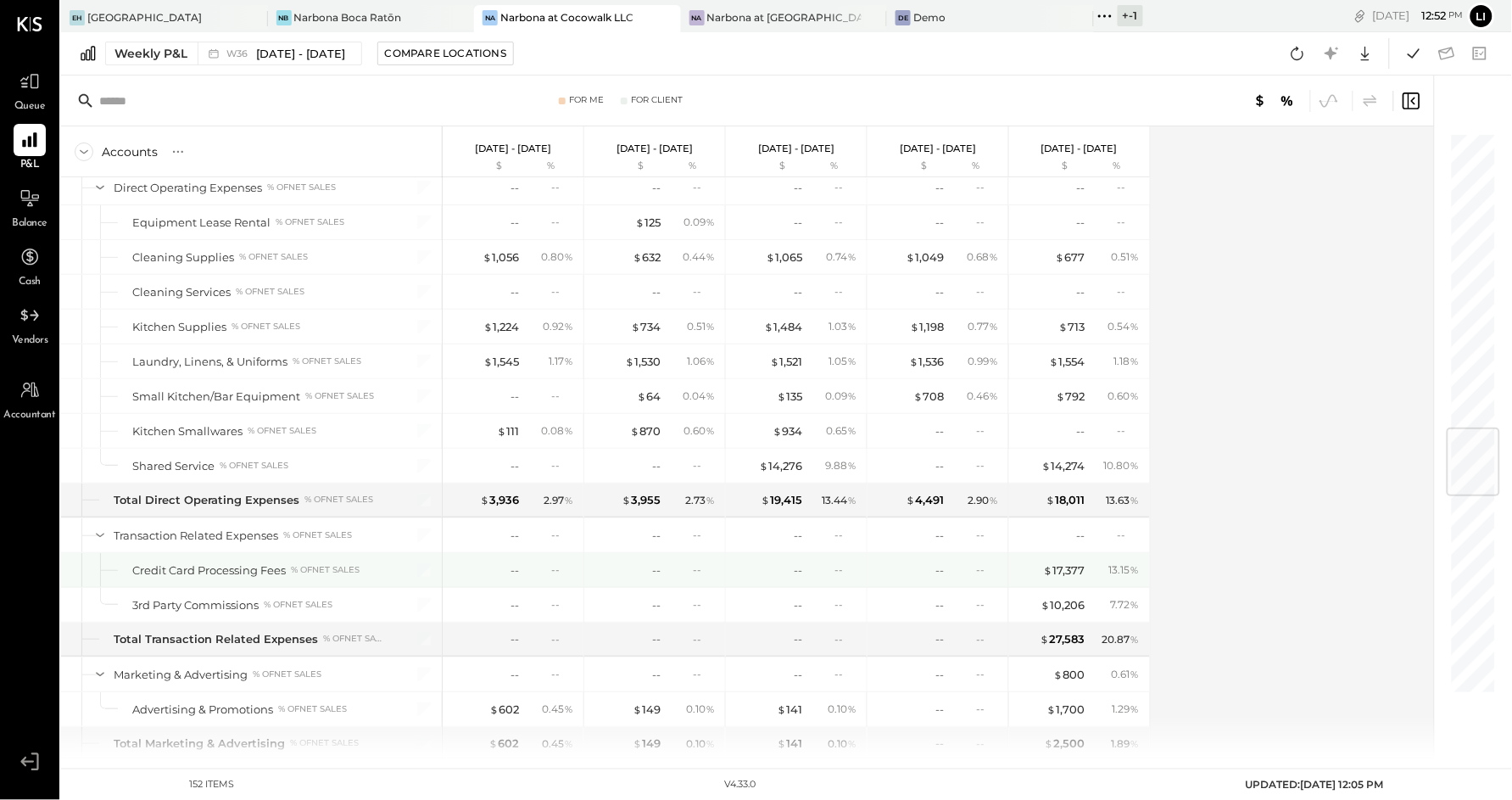
scroll to position [2508, 0]
click at [1060, 577] on div "$ 17,377" at bounding box center [1064, 568] width 42 height 16
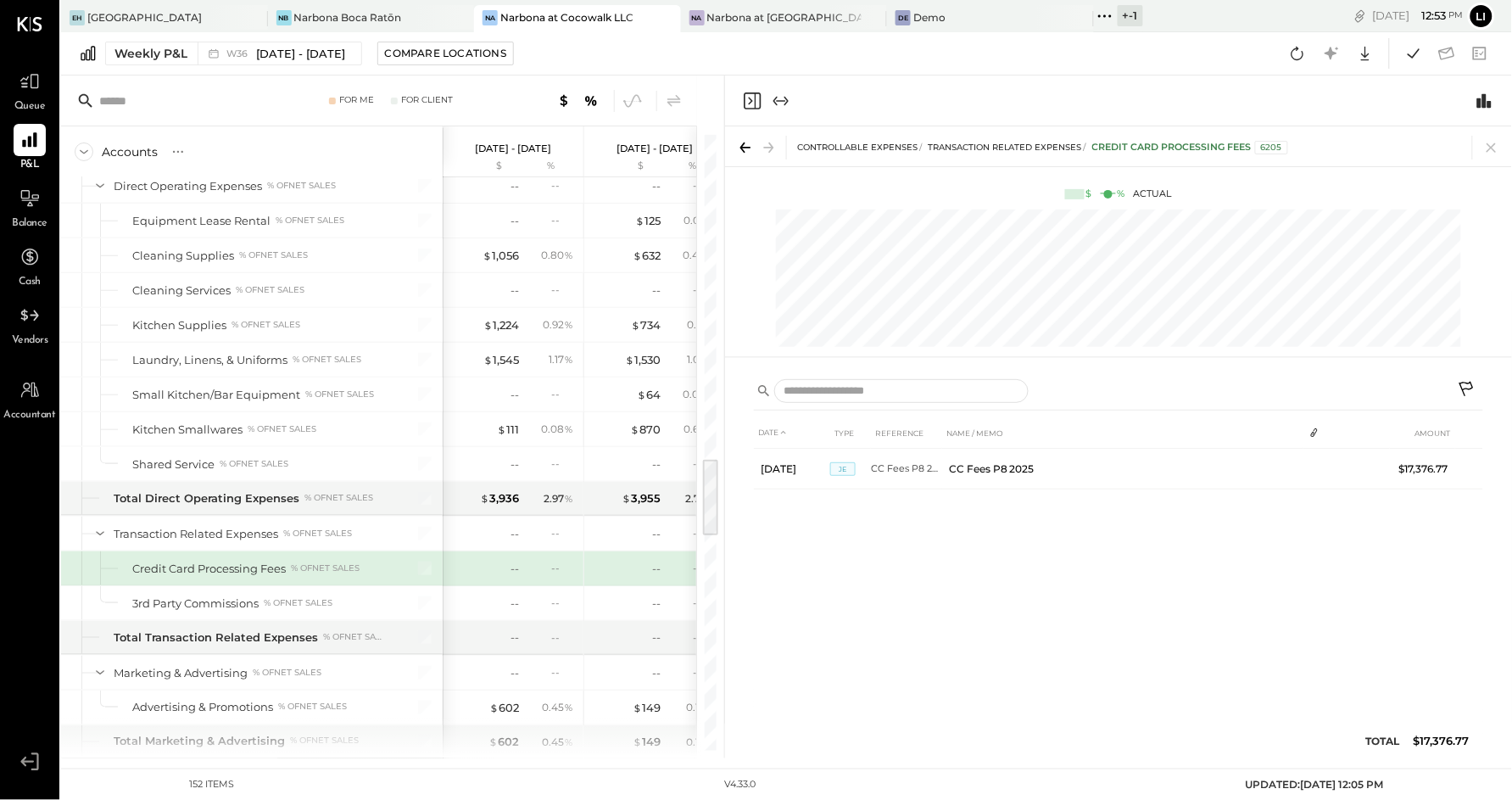
click at [746, 99] on icon "Close panel" at bounding box center [752, 101] width 20 height 20
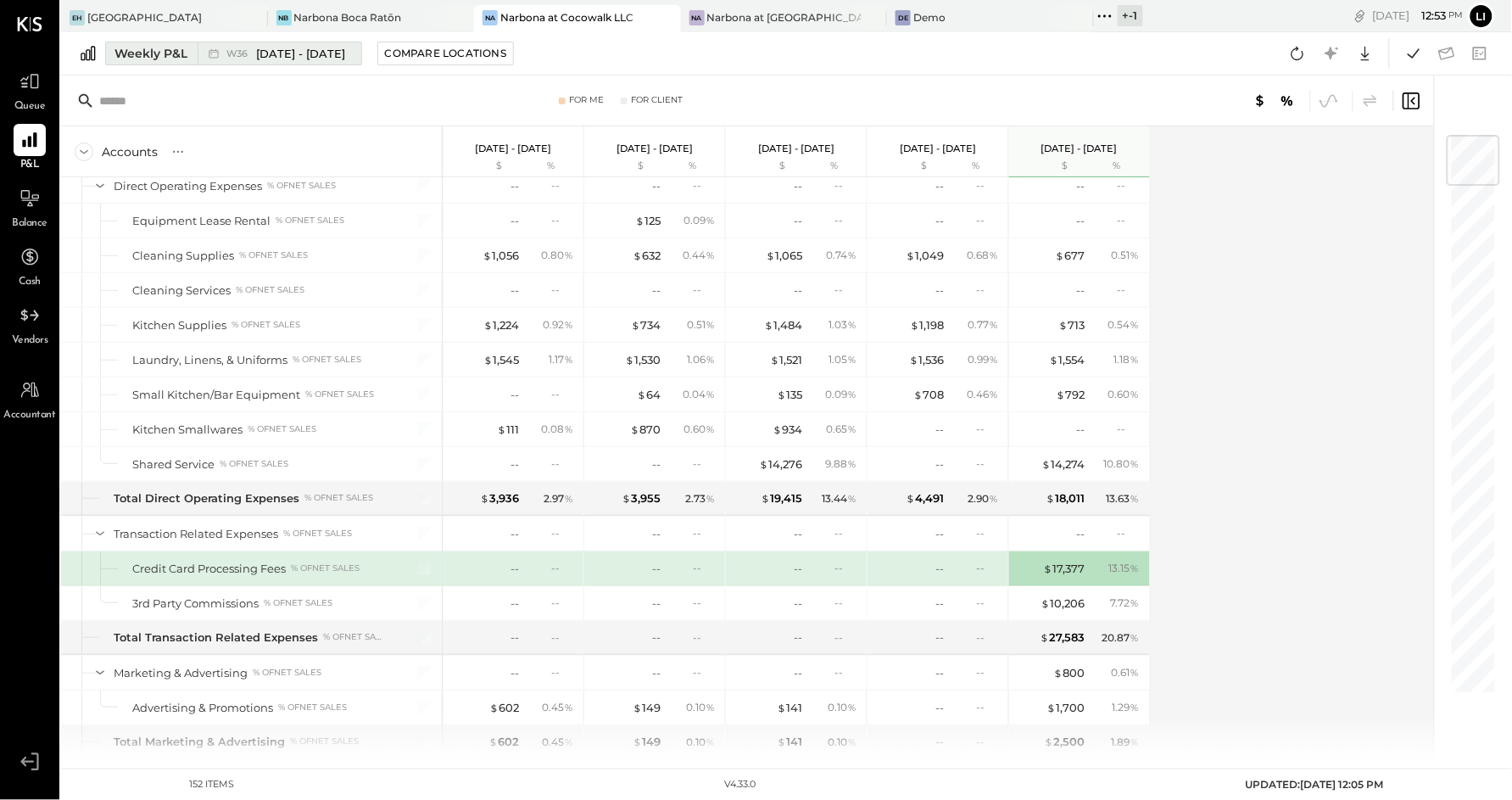
click at [174, 65] on button "Weekly P&L W36 Sep 1 - 7, 2025" at bounding box center [233, 54] width 257 height 24
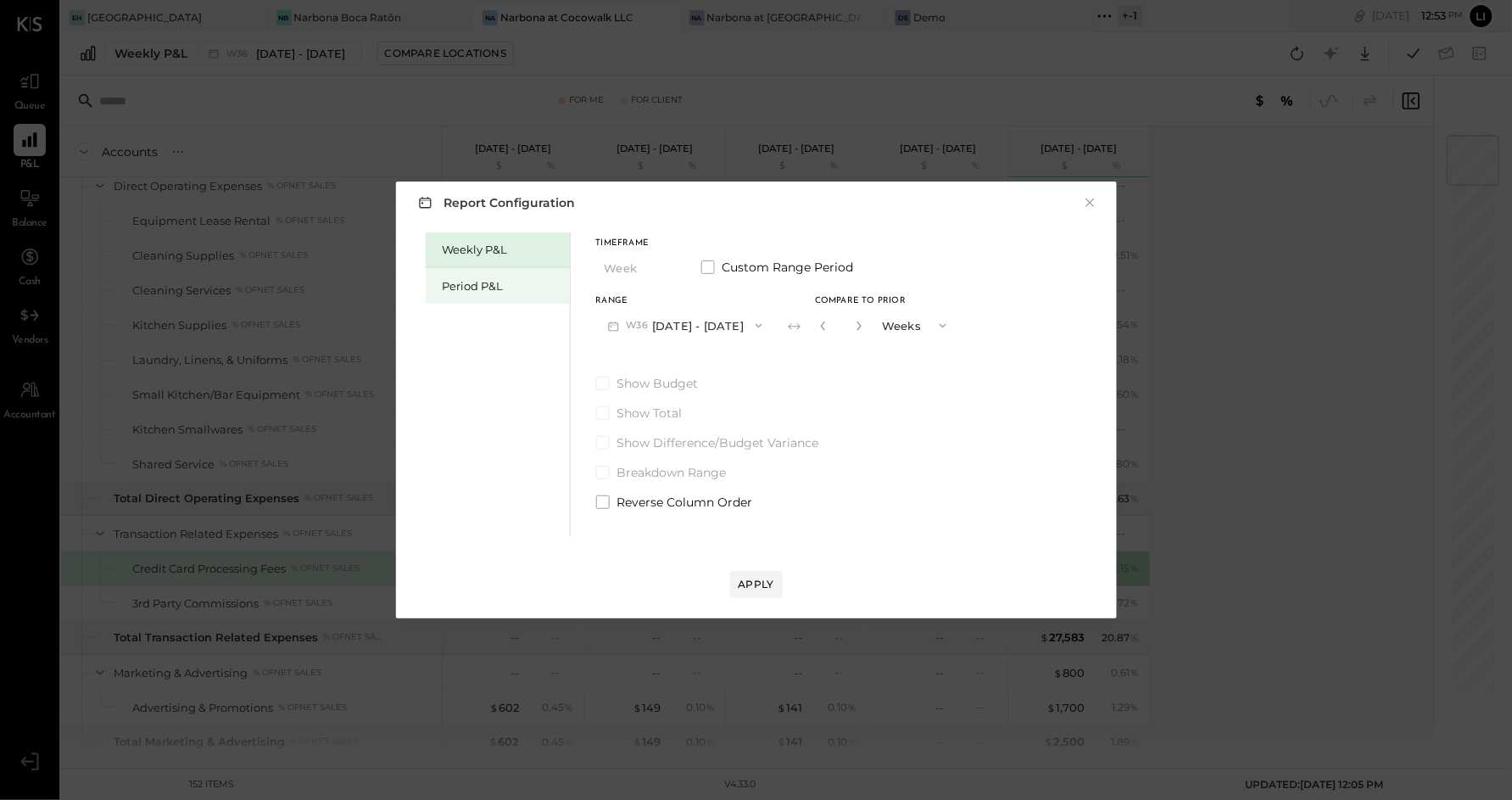
click at [468, 293] on div "Period P&L" at bounding box center [497, 286] width 144 height 36
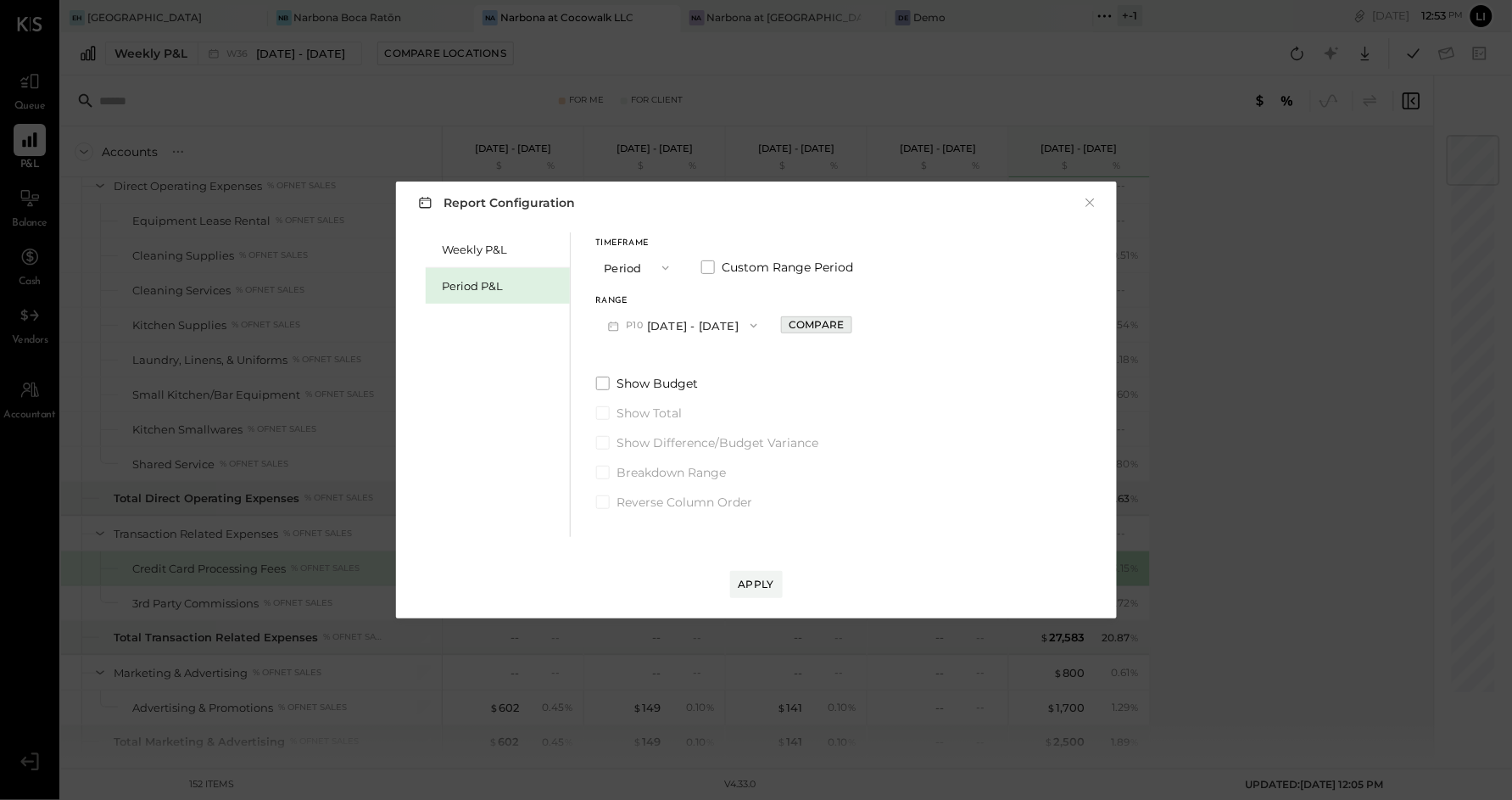
click at [830, 324] on div "Compare" at bounding box center [816, 324] width 55 height 14
click at [862, 331] on div "*" at bounding box center [837, 325] width 53 height 32
click at [860, 329] on icon "button" at bounding box center [854, 326] width 10 height 10
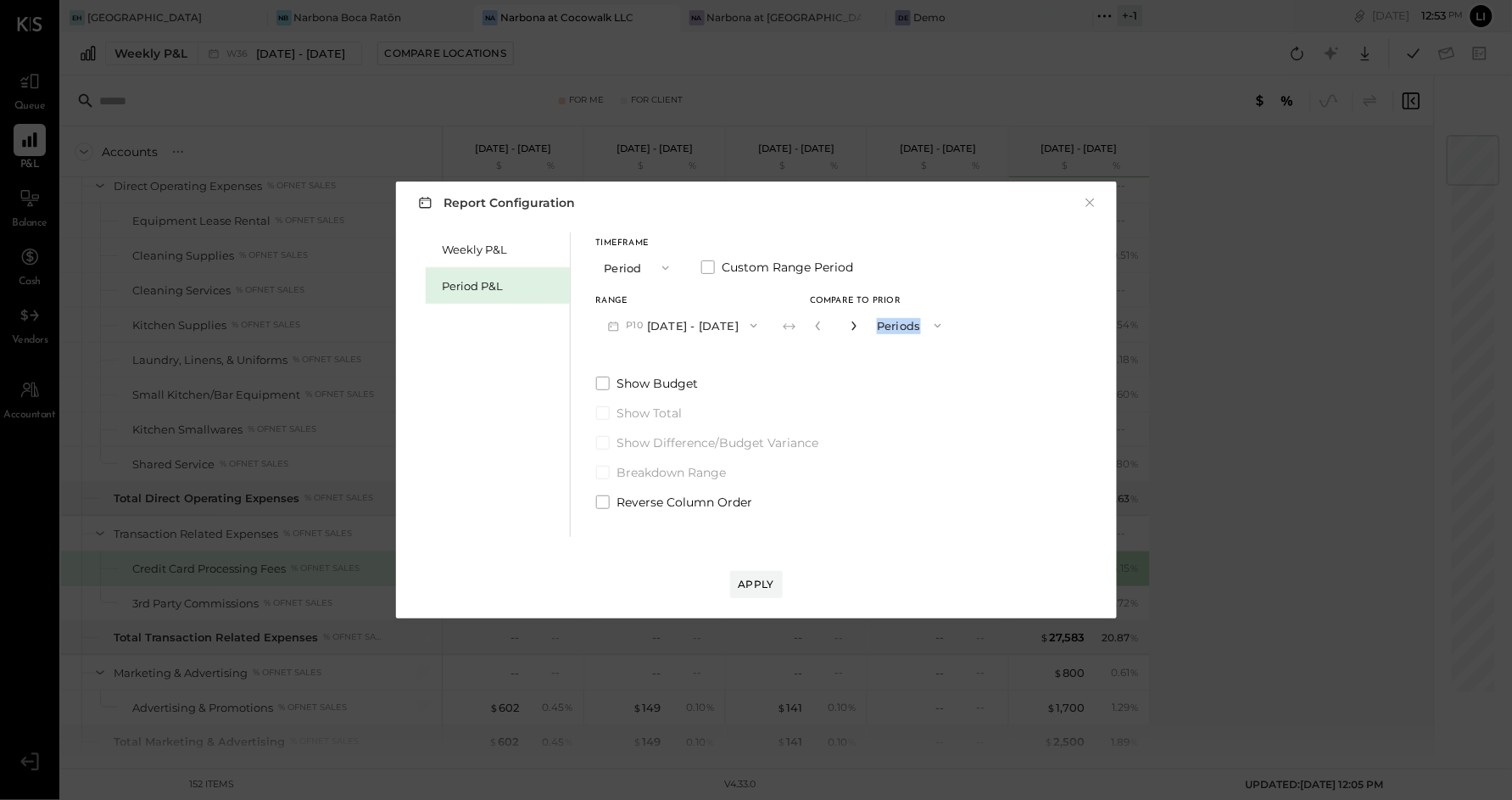
click at [860, 329] on icon "button" at bounding box center [854, 326] width 10 height 10
type input "*"
click at [761, 576] on button "Apply" at bounding box center [756, 584] width 53 height 27
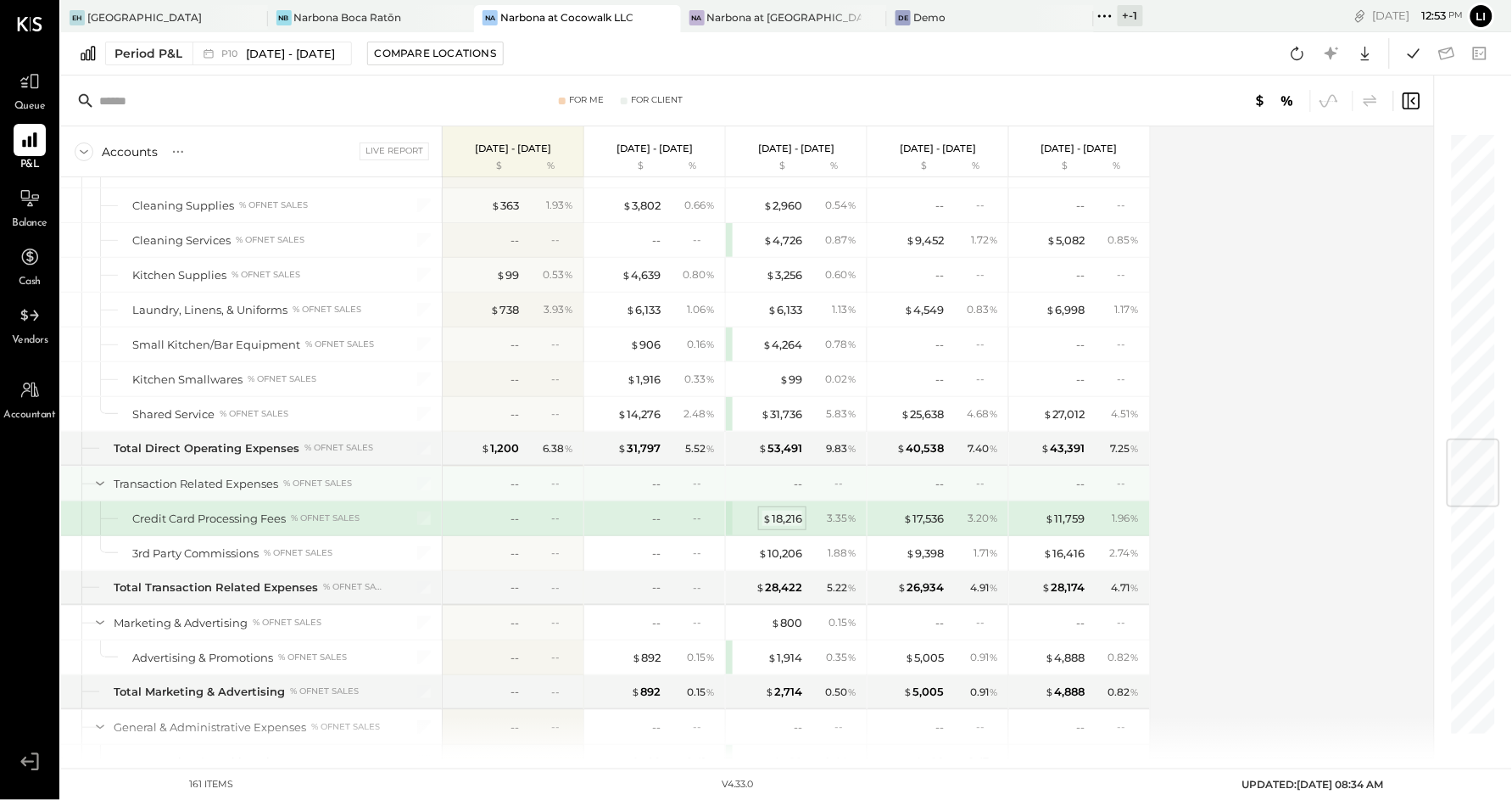
scroll to position [2577, 0]
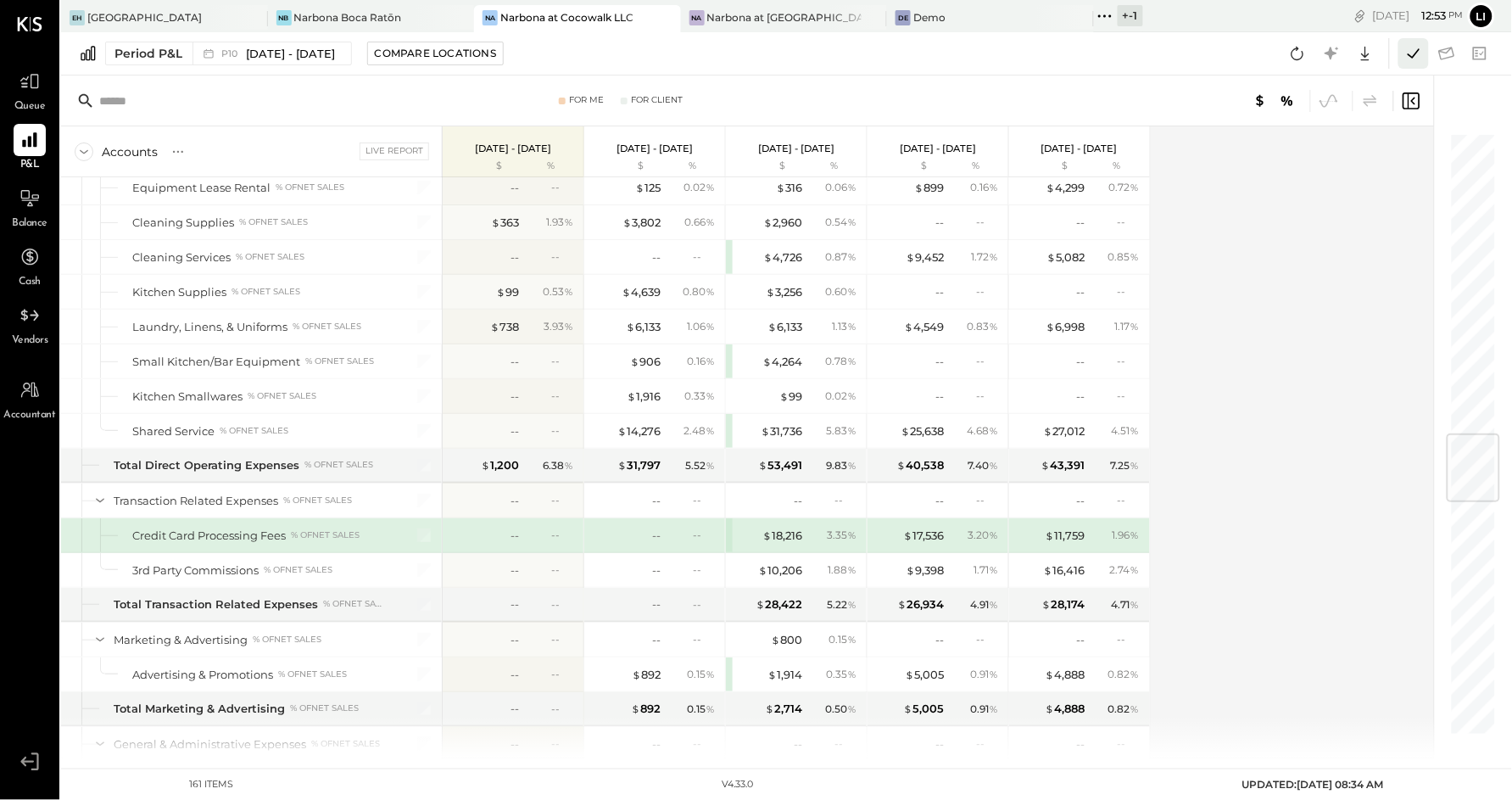
click at [1419, 58] on icon at bounding box center [1414, 54] width 22 height 22
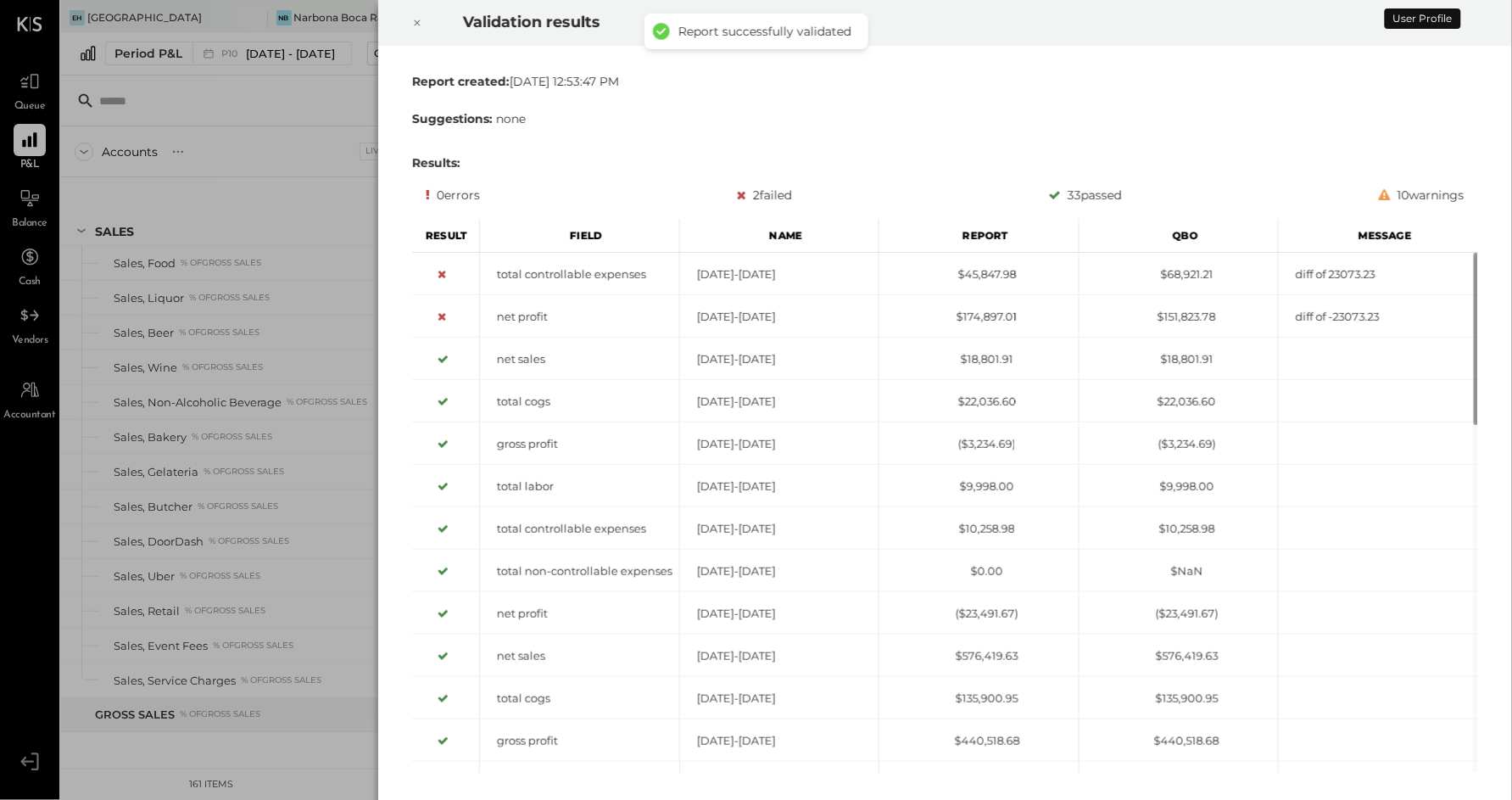
scroll to position [2643, 0]
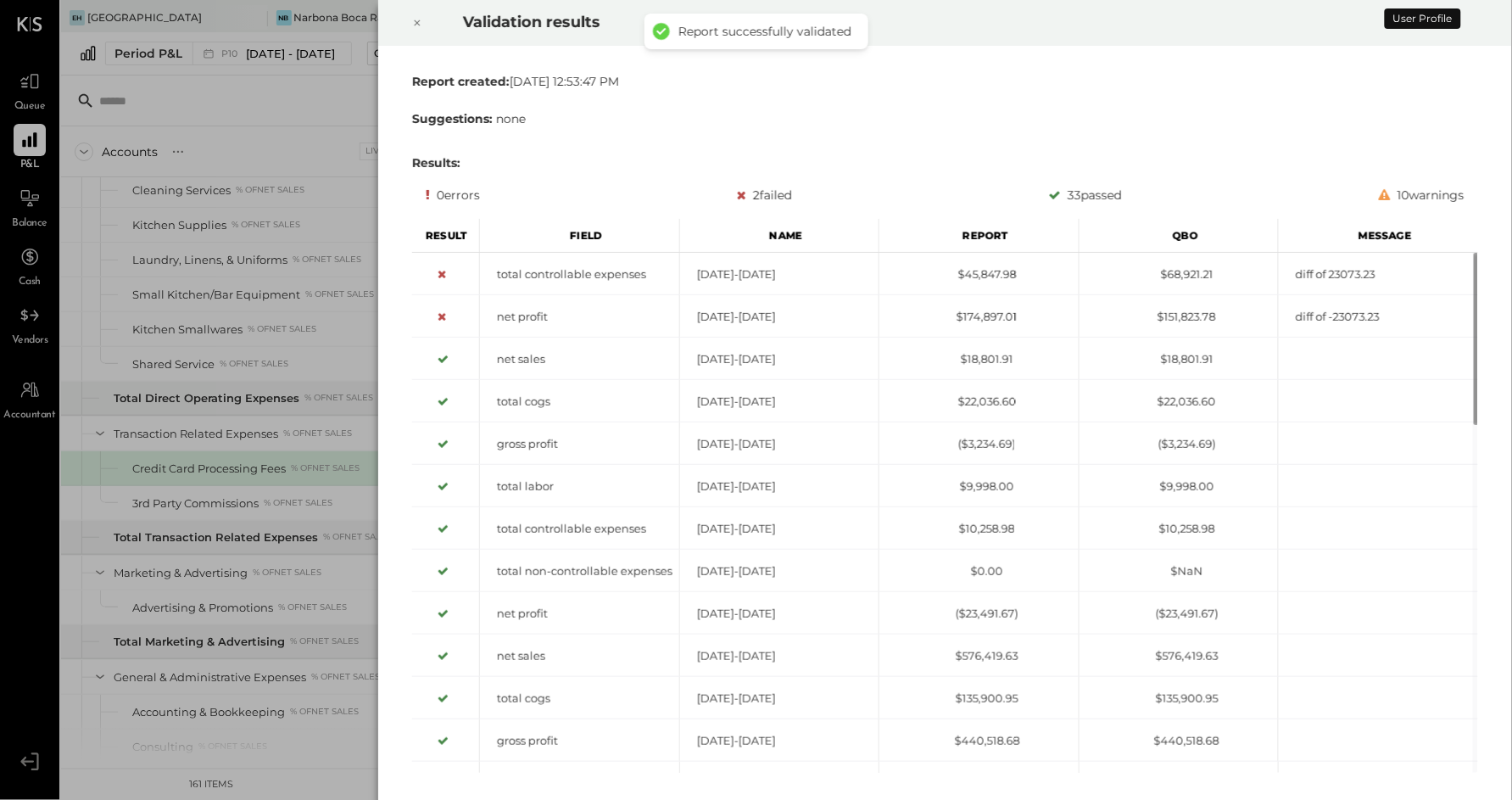
click at [408, 26] on div at bounding box center [417, 23] width 38 height 48
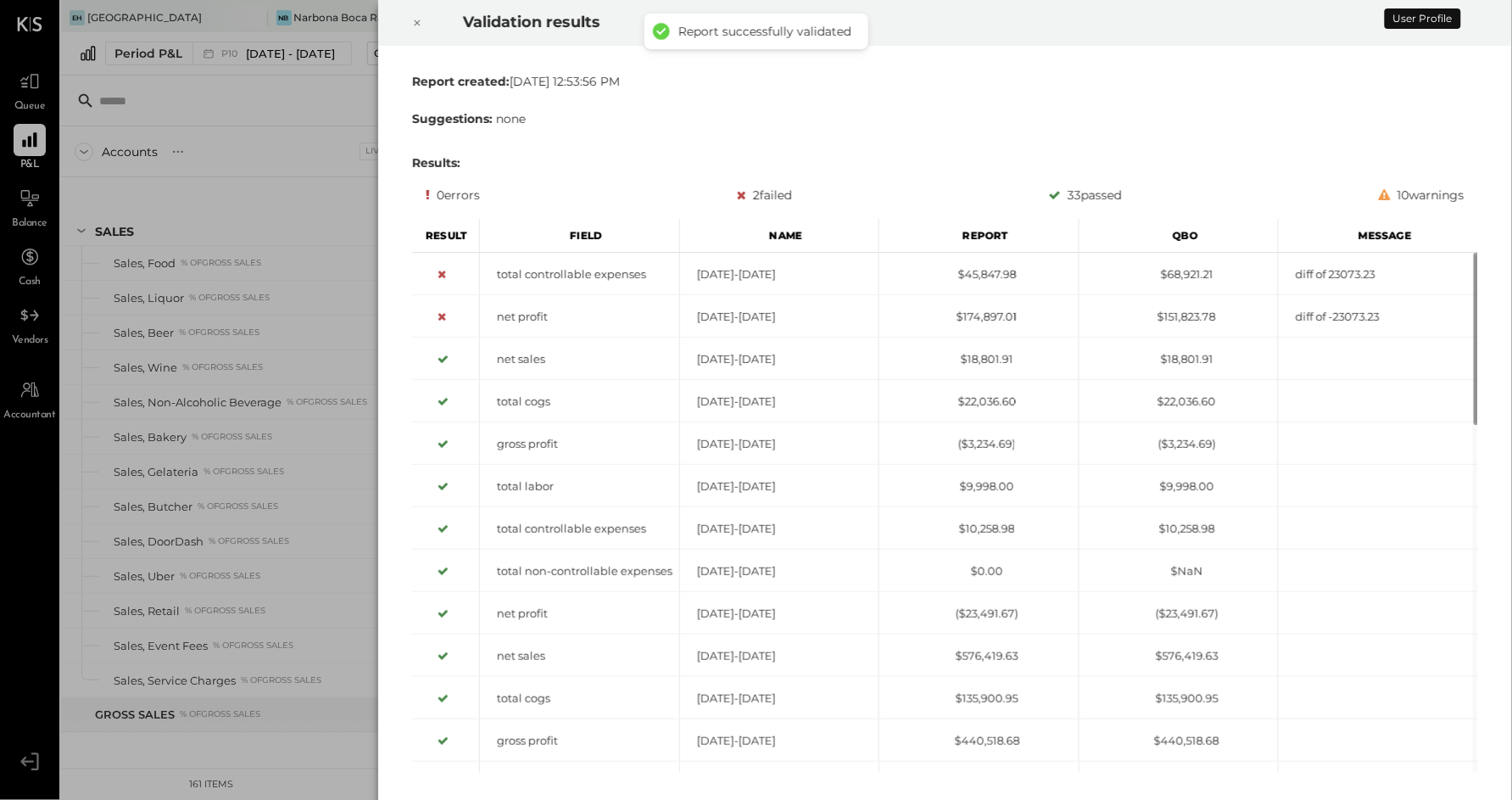
scroll to position [2643, 0]
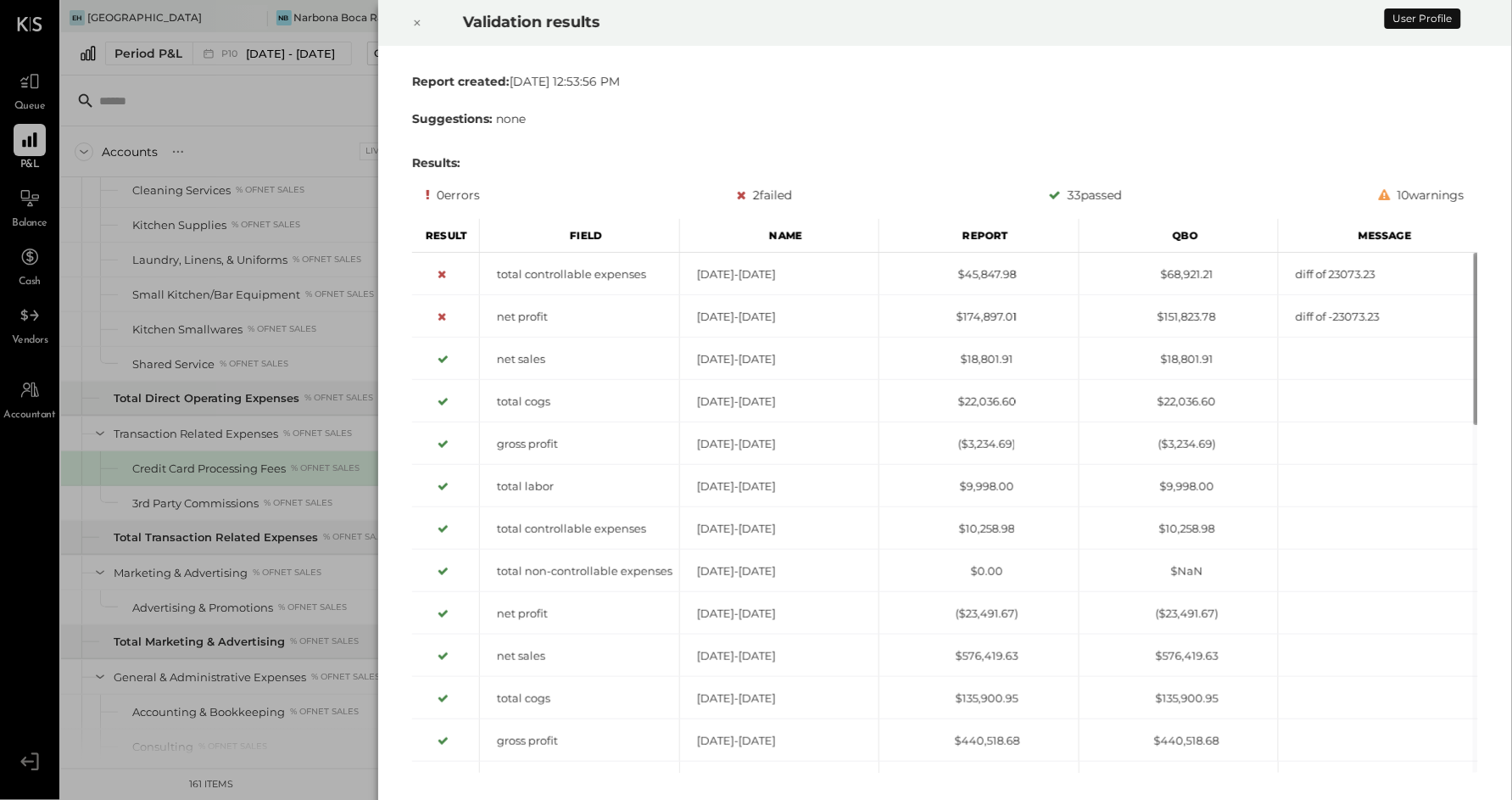
click at [412, 26] on icon at bounding box center [417, 23] width 10 height 20
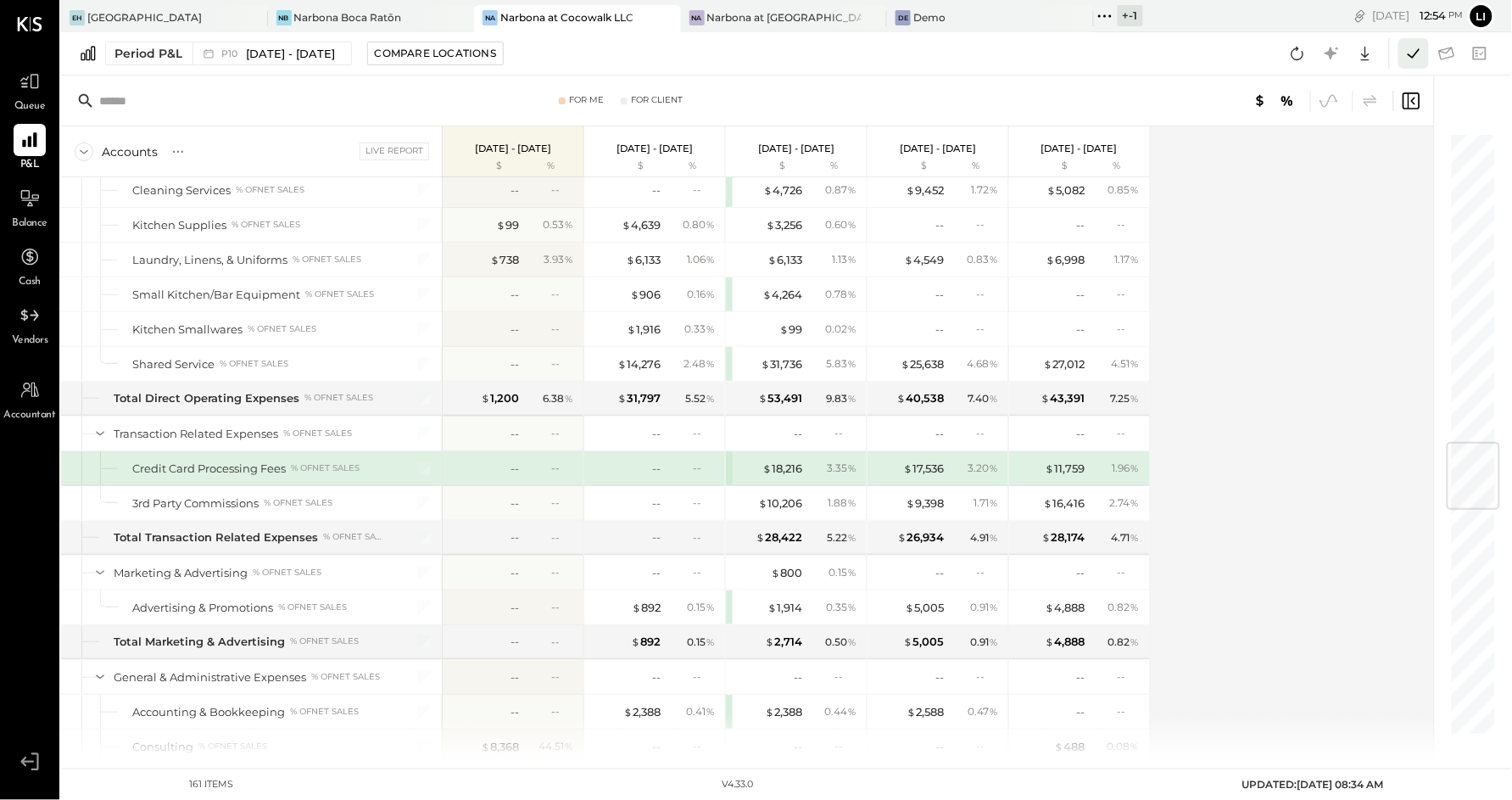
click at [1410, 57] on icon at bounding box center [1414, 54] width 22 height 22
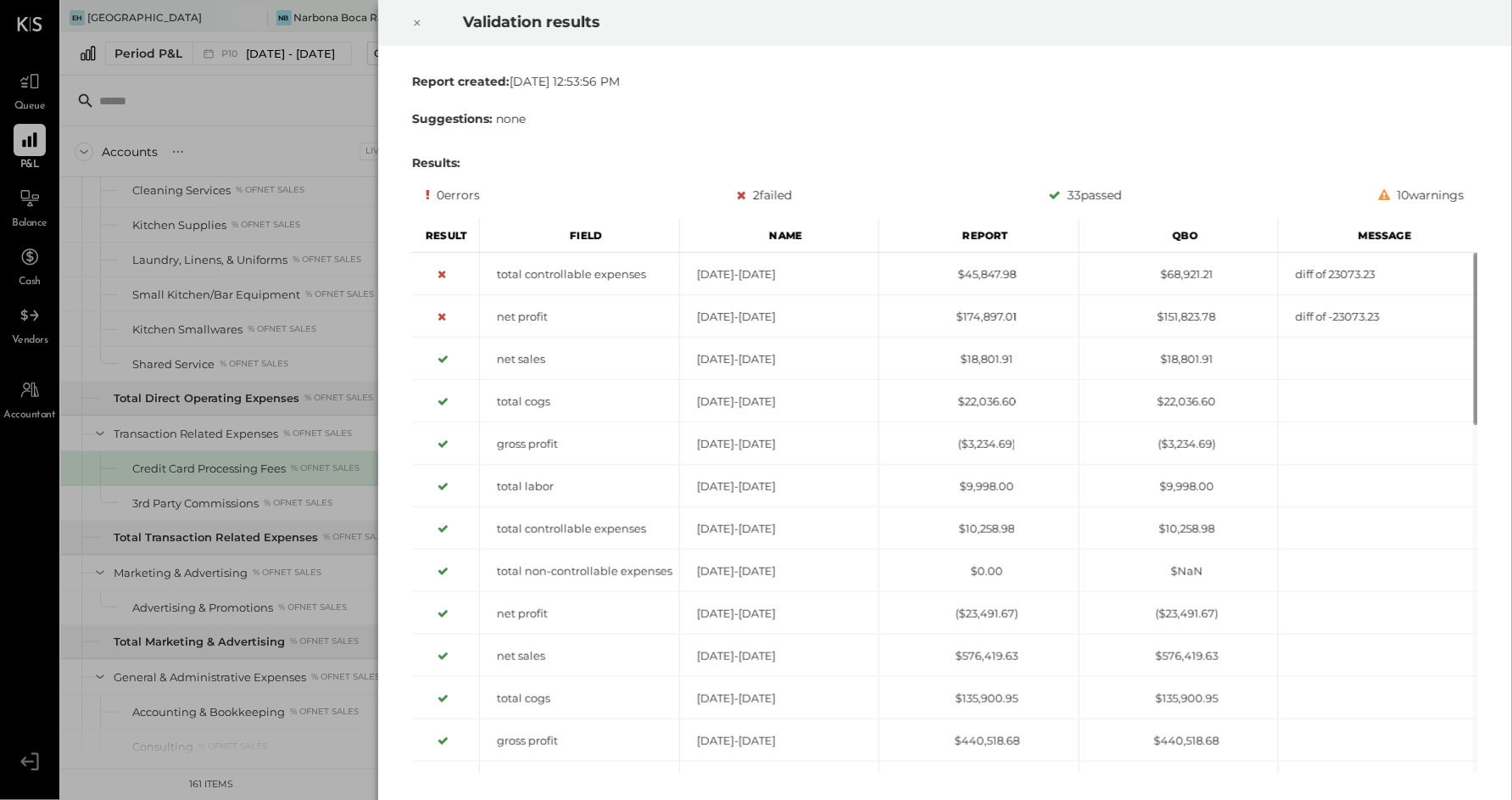
click at [419, 26] on icon at bounding box center [417, 23] width 10 height 20
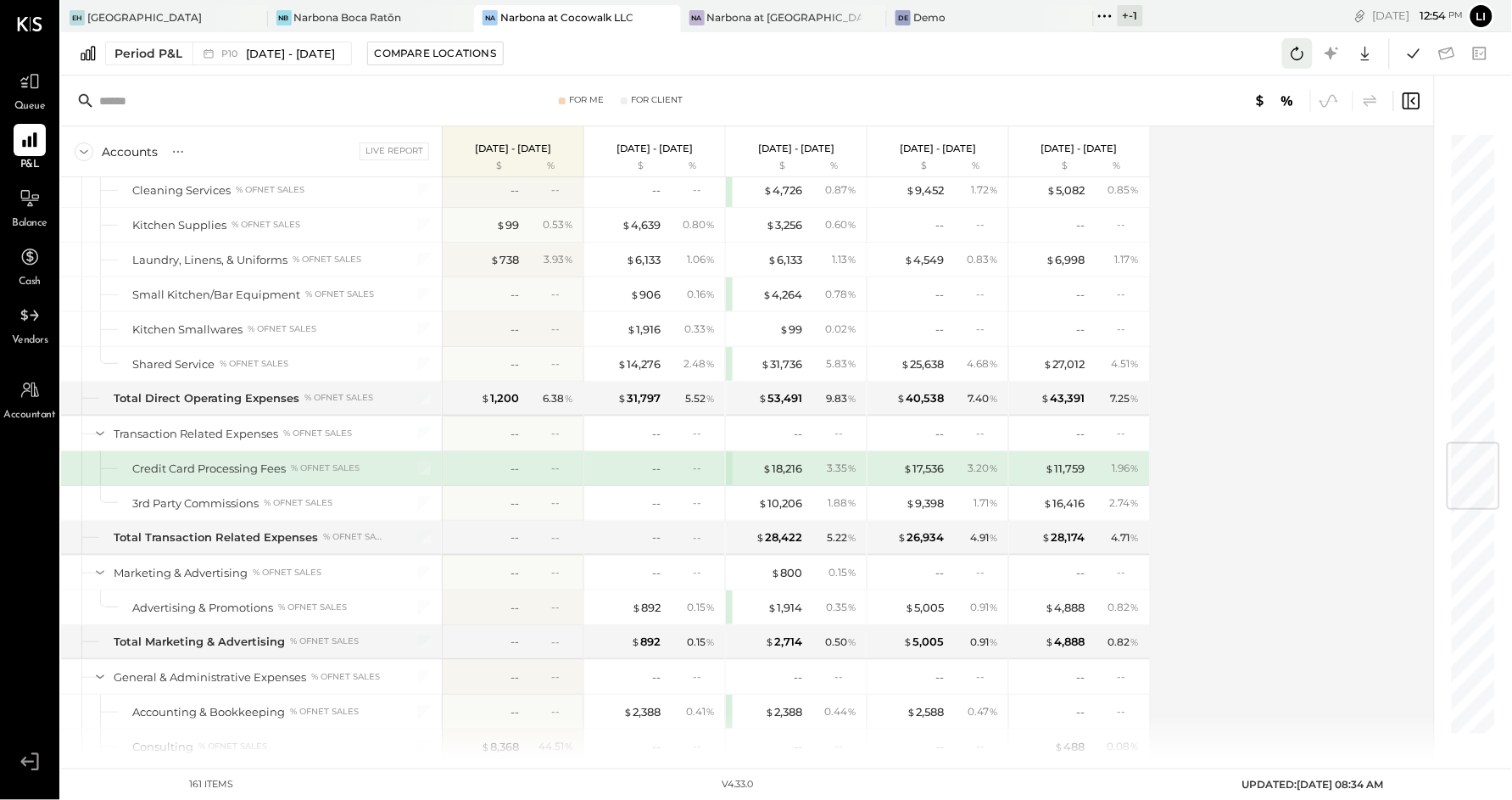
click at [1312, 61] on button at bounding box center [1298, 54] width 31 height 31
click at [1425, 46] on icon at bounding box center [1414, 54] width 22 height 22
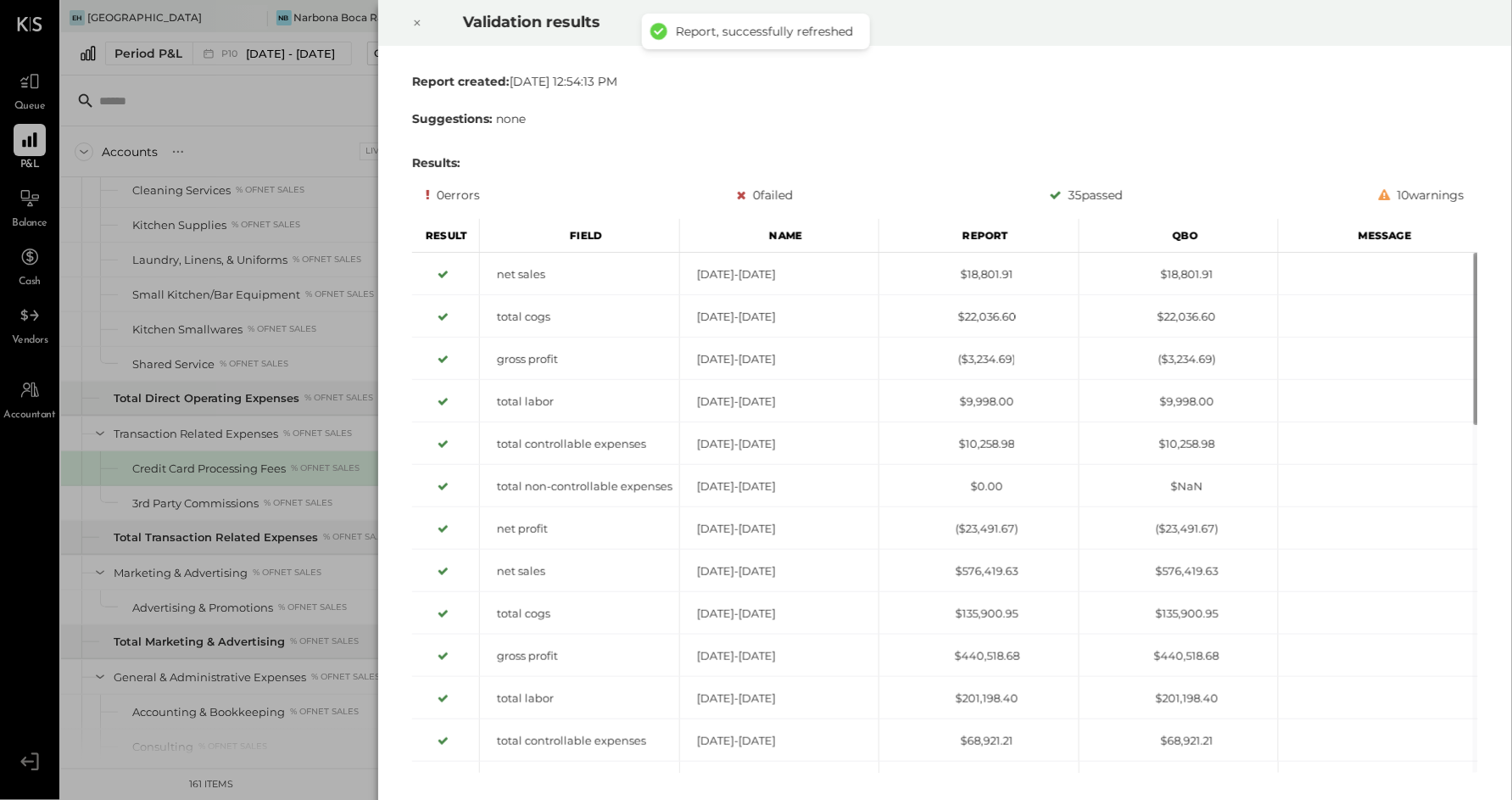
click at [410, 26] on div at bounding box center [417, 23] width 38 height 48
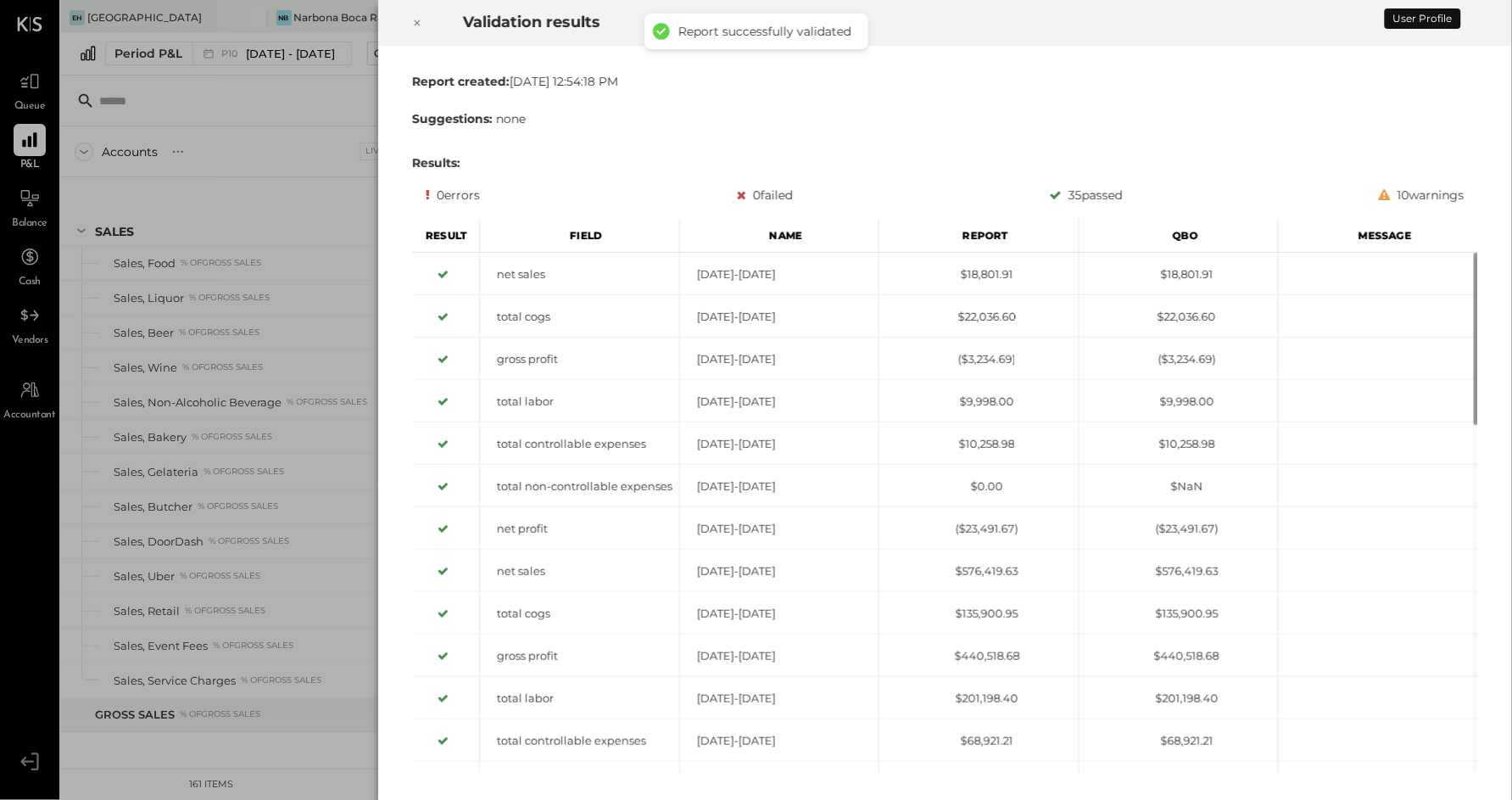
scroll to position [2643, 0]
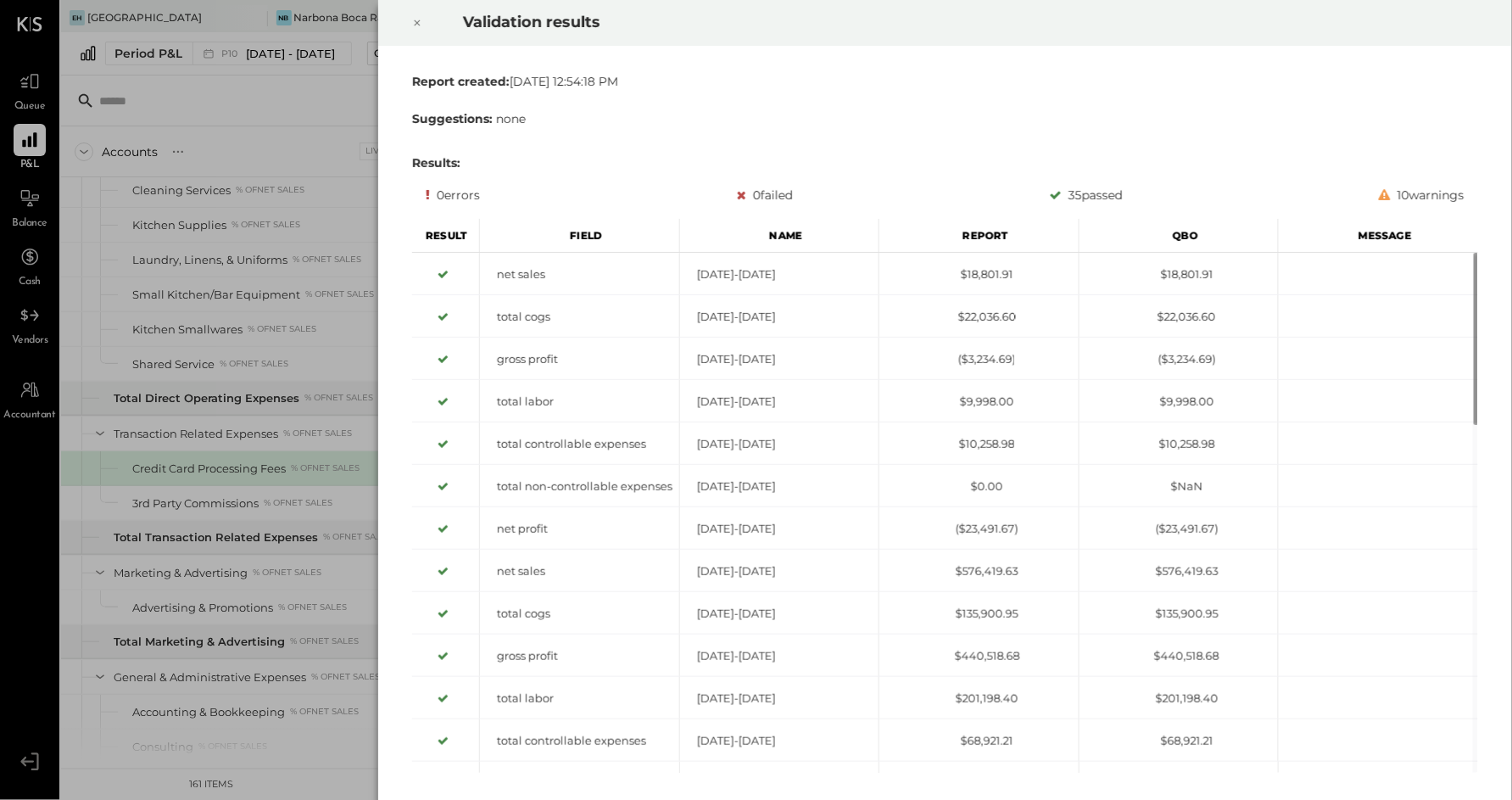
click at [407, 20] on div at bounding box center [417, 23] width 38 height 48
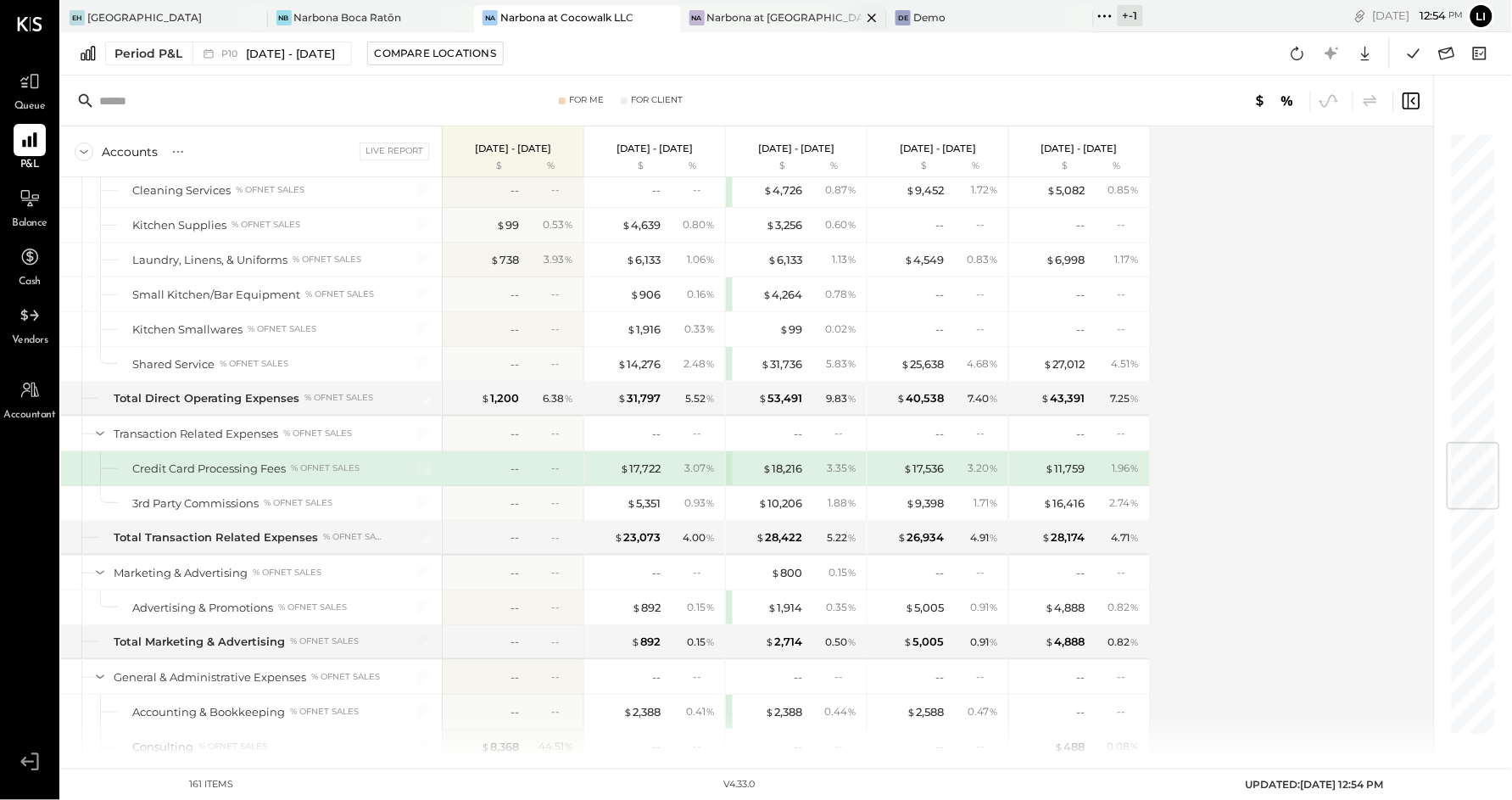
click at [707, 22] on div "Narbona at [GEOGRAPHIC_DATA] LLC" at bounding box center [785, 17] width 155 height 14
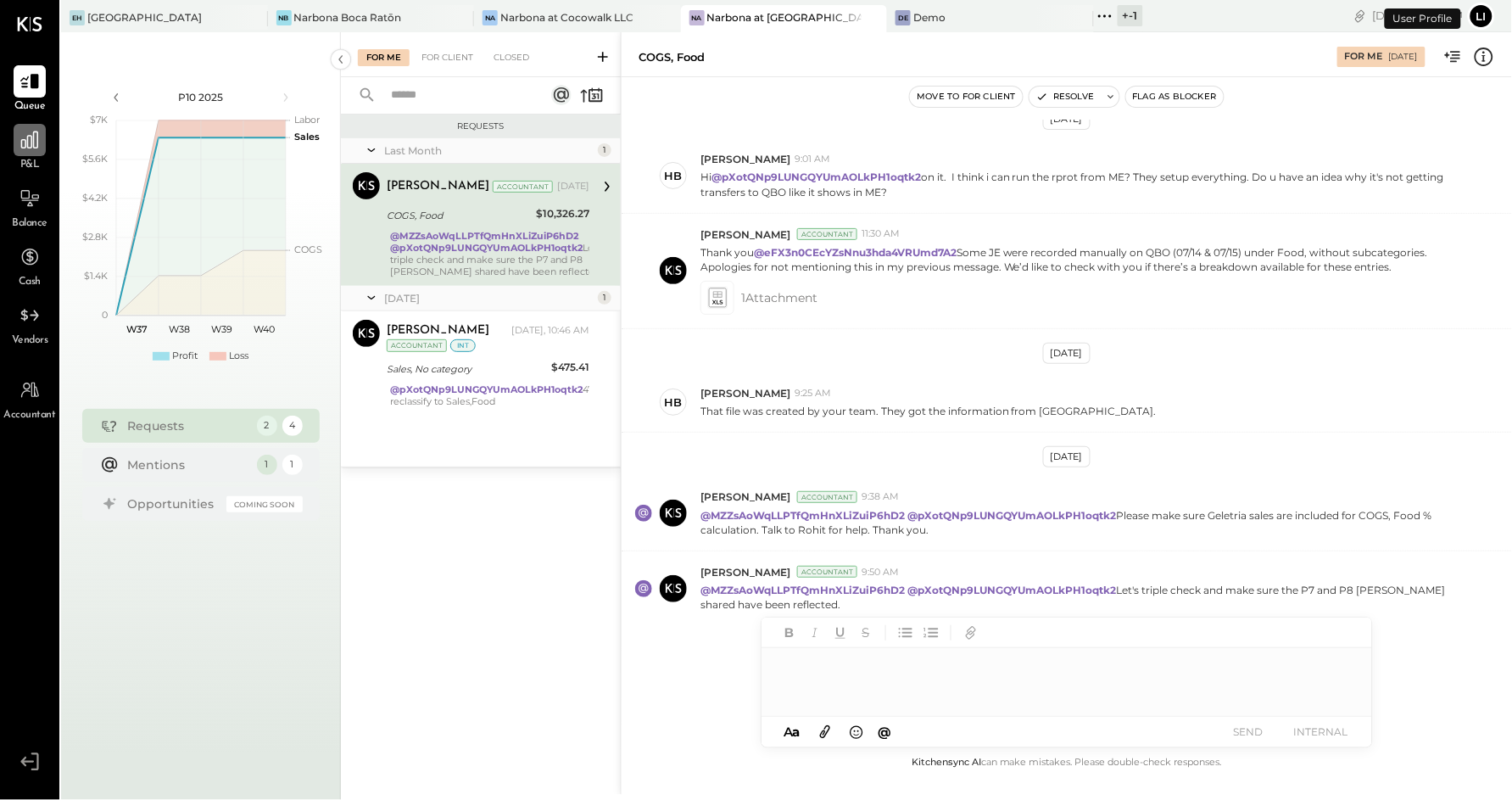
scroll to position [354, 0]
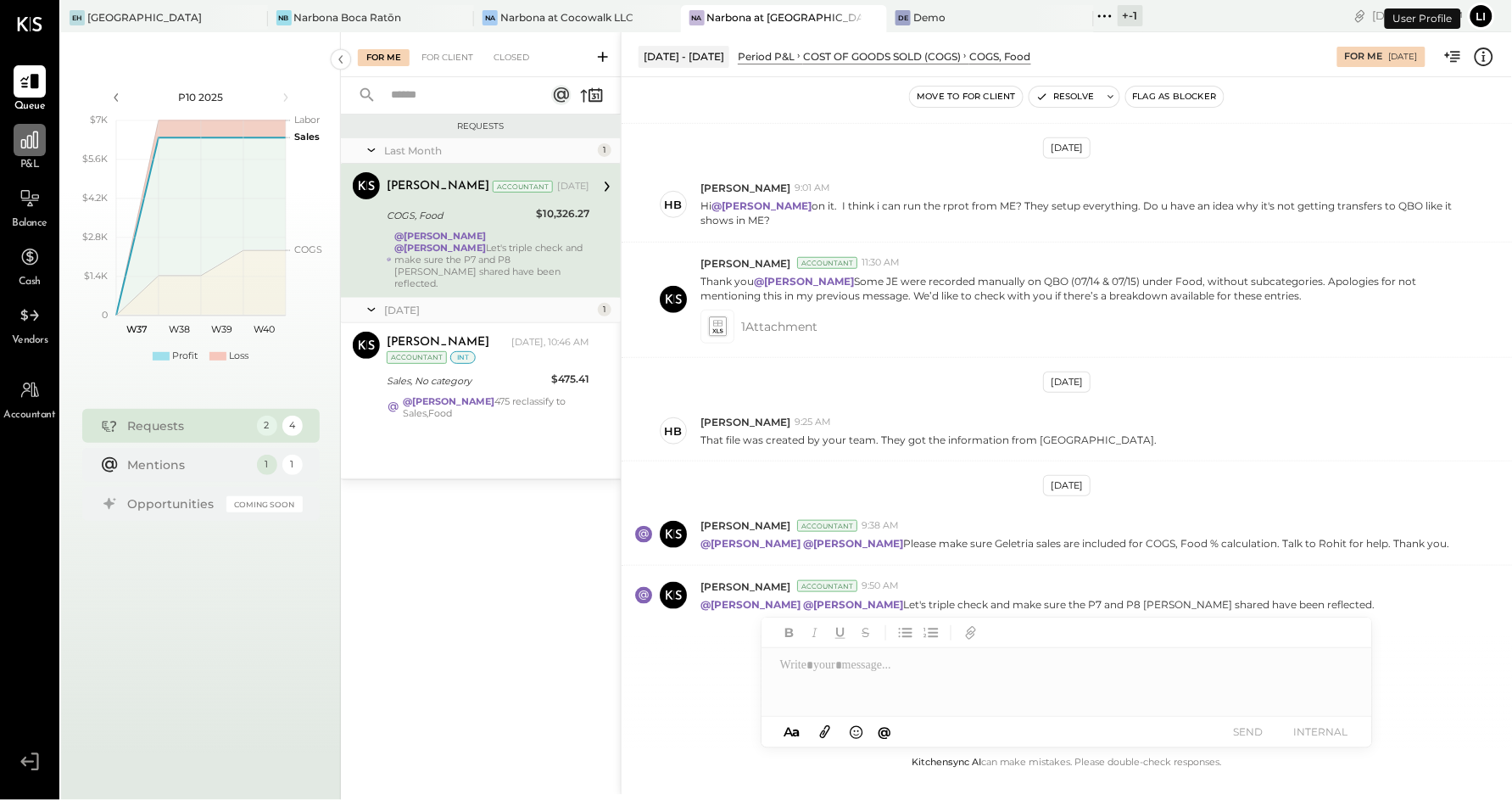
click at [41, 140] on div at bounding box center [30, 140] width 32 height 32
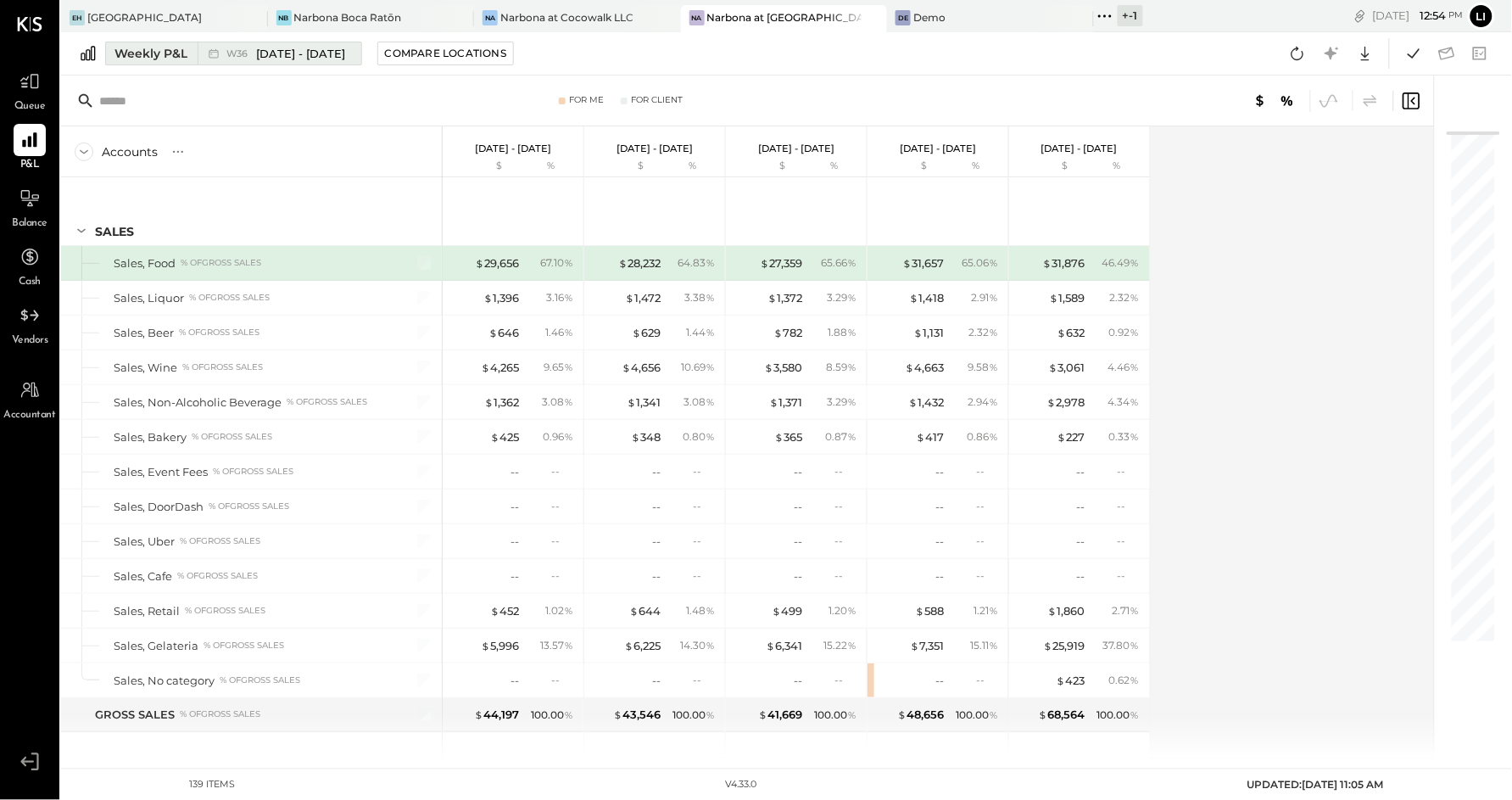
click at [266, 48] on span "Sep 1 - 7, 2025" at bounding box center [301, 54] width 89 height 16
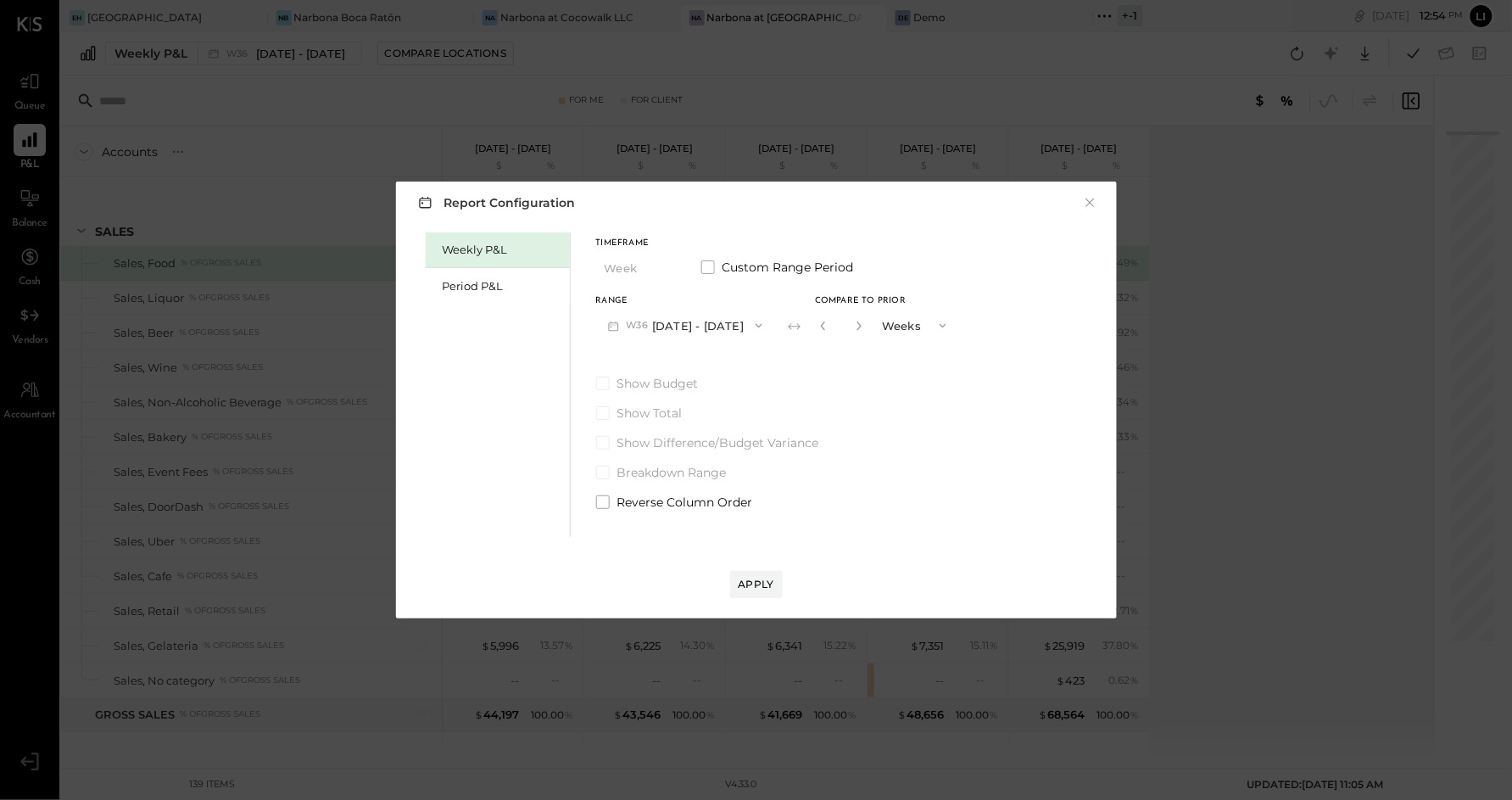
click at [698, 322] on button "W36 Sep 1 - 7, 2025" at bounding box center [686, 325] width 179 height 32
click at [661, 225] on div "Report Configuration × Weekly P&L Period P&L Timeframe Week Custom Range Period…" at bounding box center [756, 400] width 721 height 437
click at [512, 280] on div "Period P&L" at bounding box center [501, 286] width 119 height 16
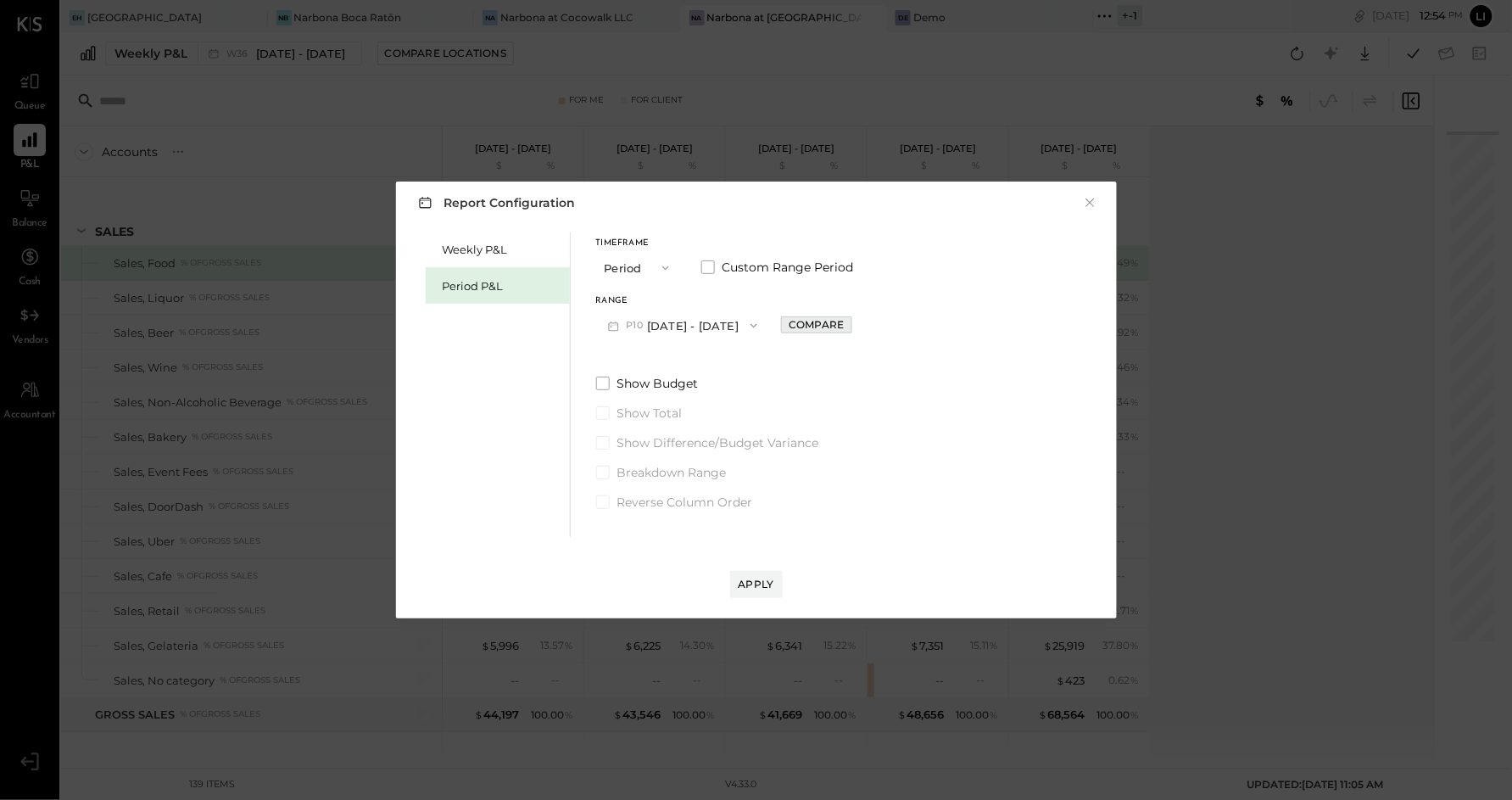
click at [830, 325] on div "Compare" at bounding box center [816, 324] width 55 height 14
click at [877, 328] on div "*" at bounding box center [855, 325] width 90 height 32
click at [860, 327] on icon "button" at bounding box center [854, 326] width 10 height 10
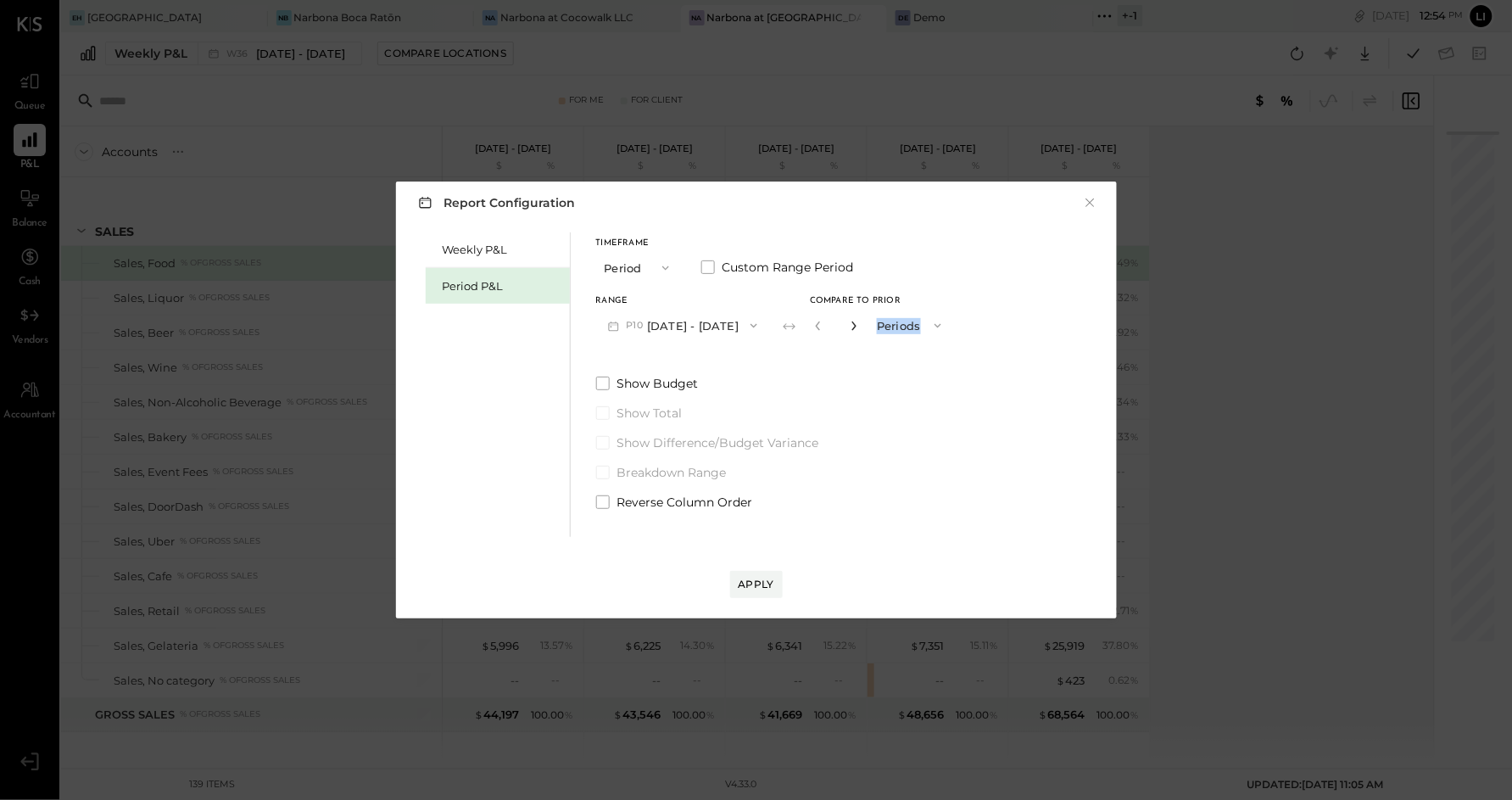
click at [860, 327] on icon "button" at bounding box center [854, 326] width 10 height 10
type input "*"
click at [767, 574] on button "Apply" at bounding box center [756, 584] width 53 height 27
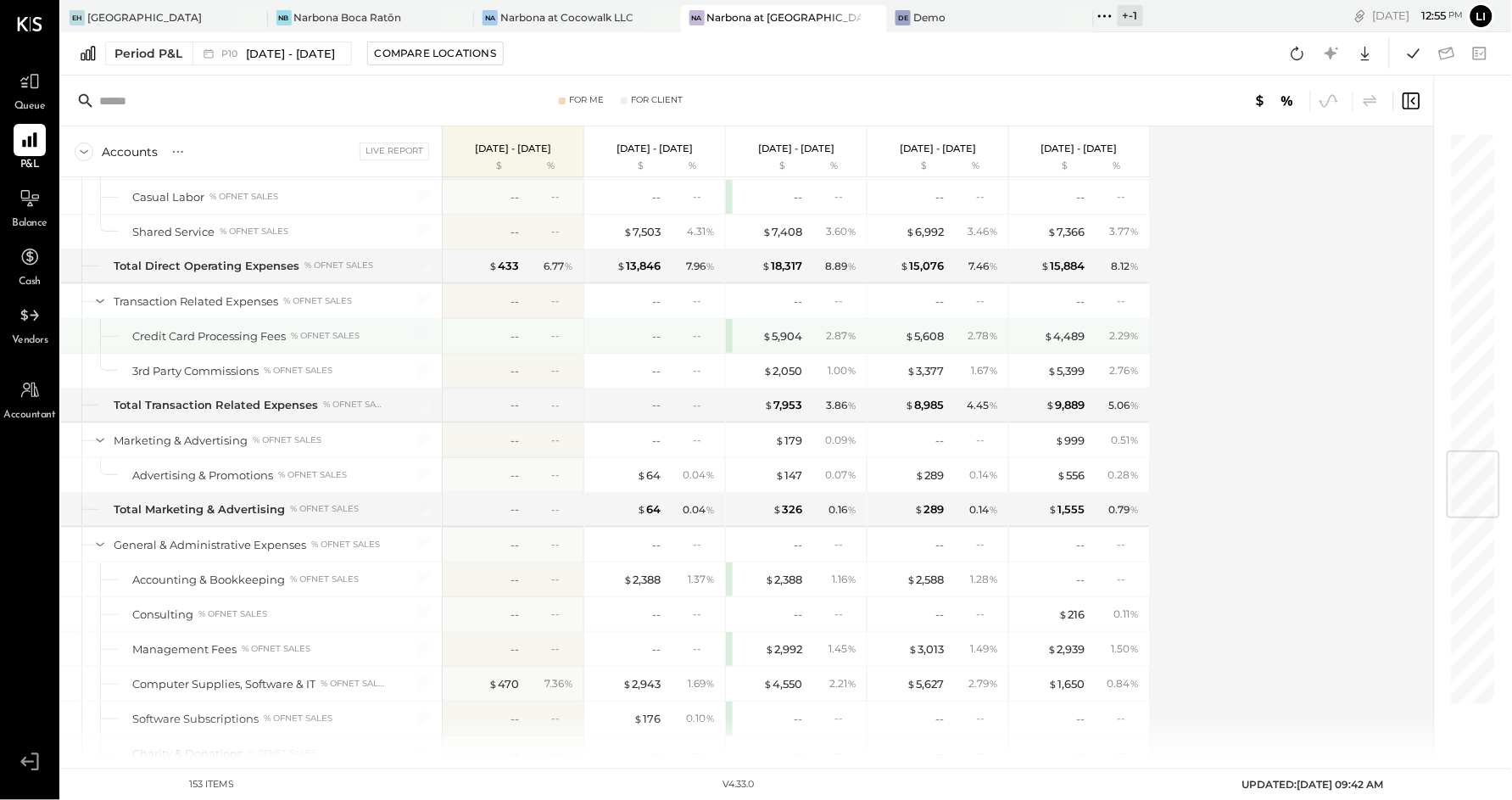
scroll to position [2708, 0]
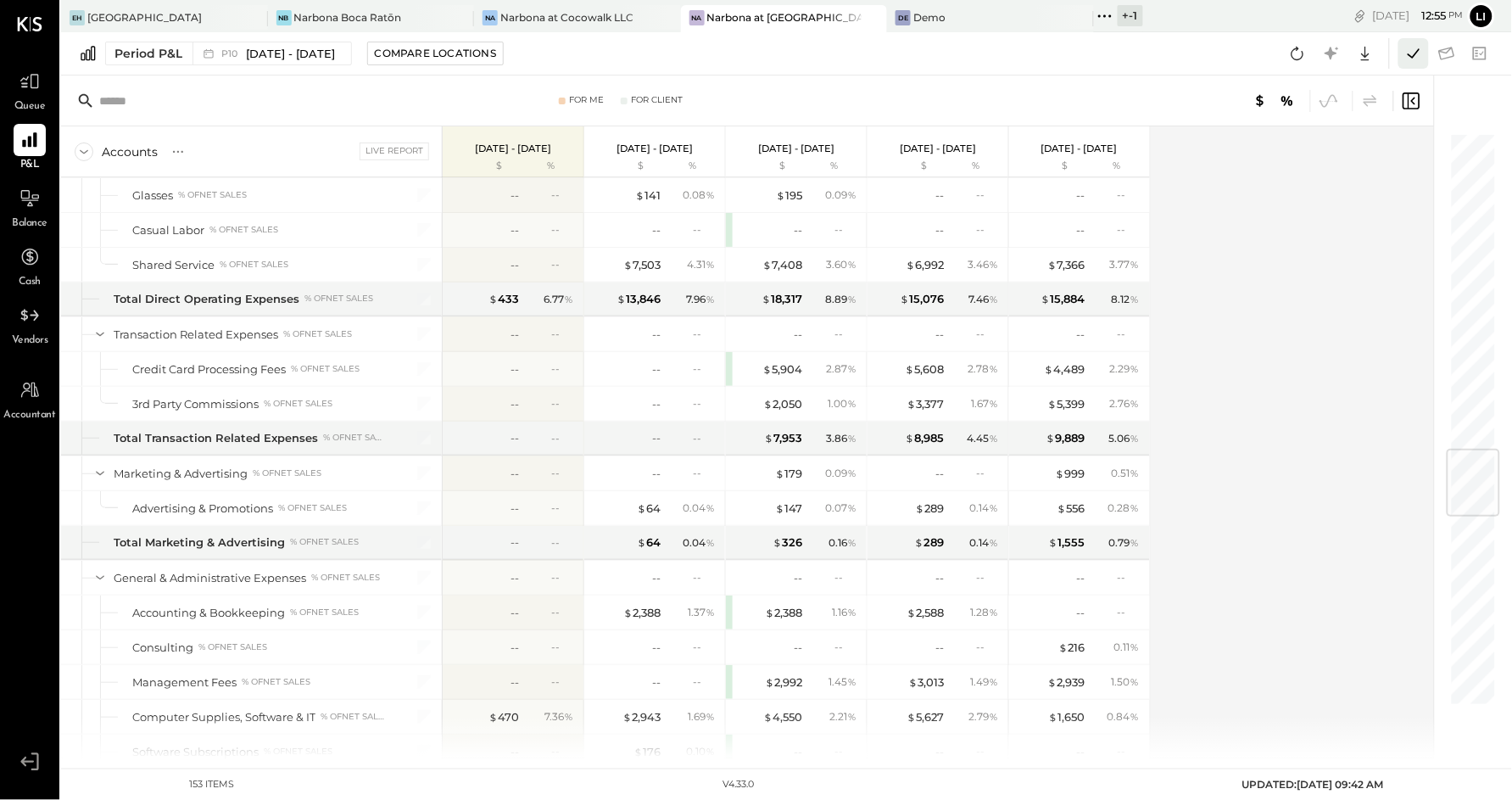
click at [1426, 38] on button at bounding box center [1414, 54] width 31 height 31
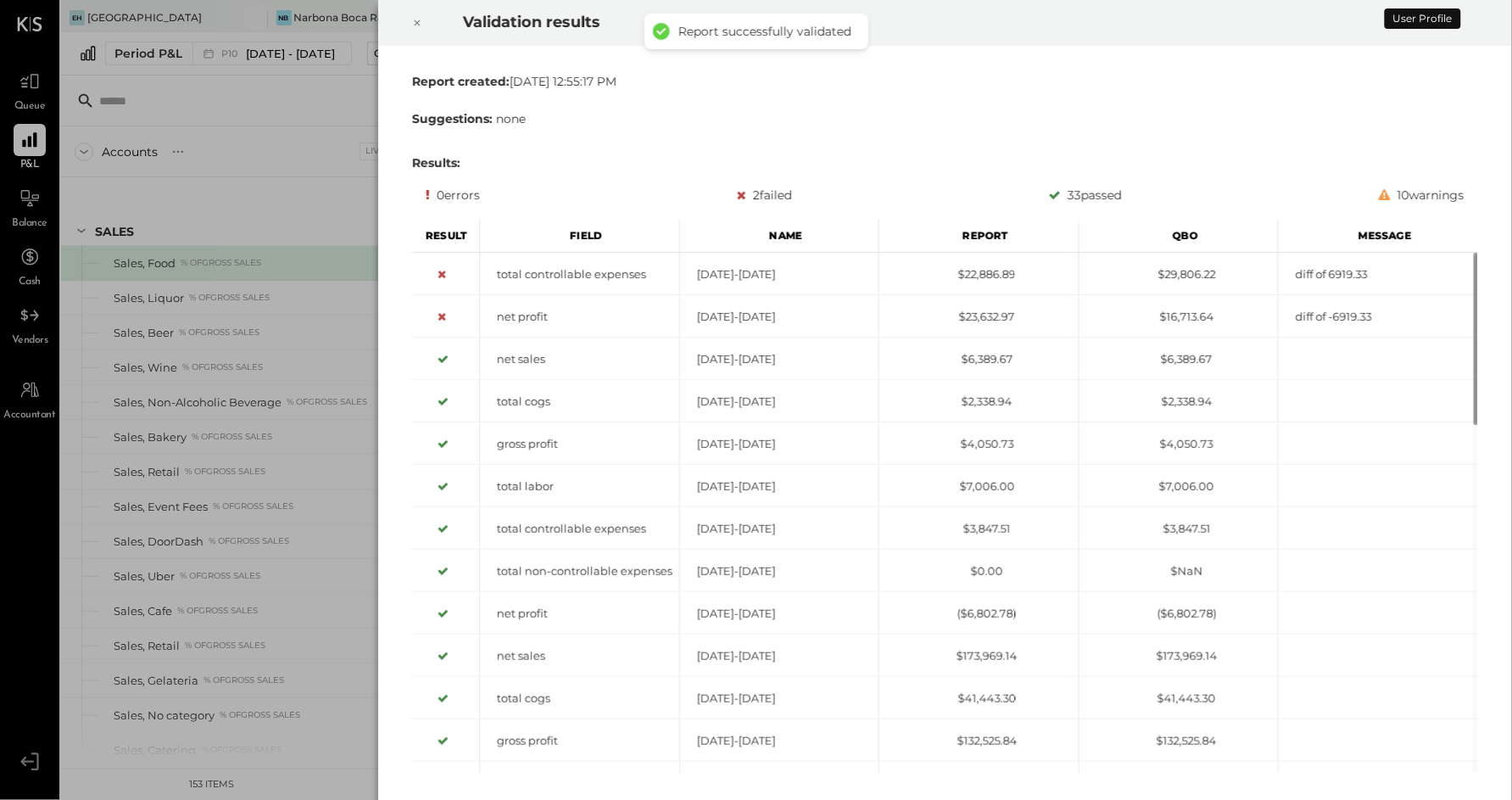
click at [420, 19] on icon at bounding box center [417, 23] width 10 height 20
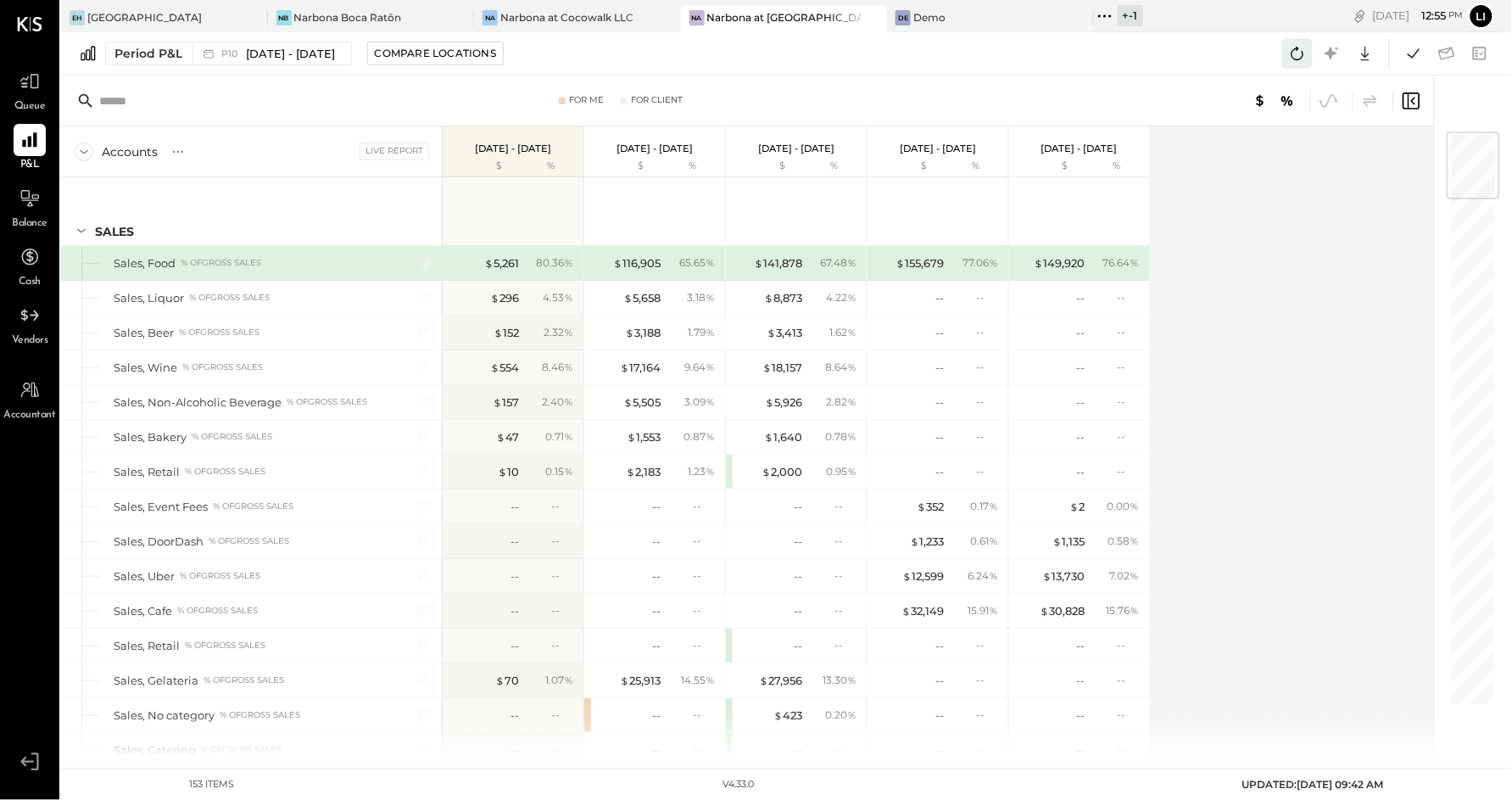
click at [1289, 56] on icon at bounding box center [1298, 54] width 22 height 22
click at [1414, 47] on icon at bounding box center [1414, 54] width 22 height 22
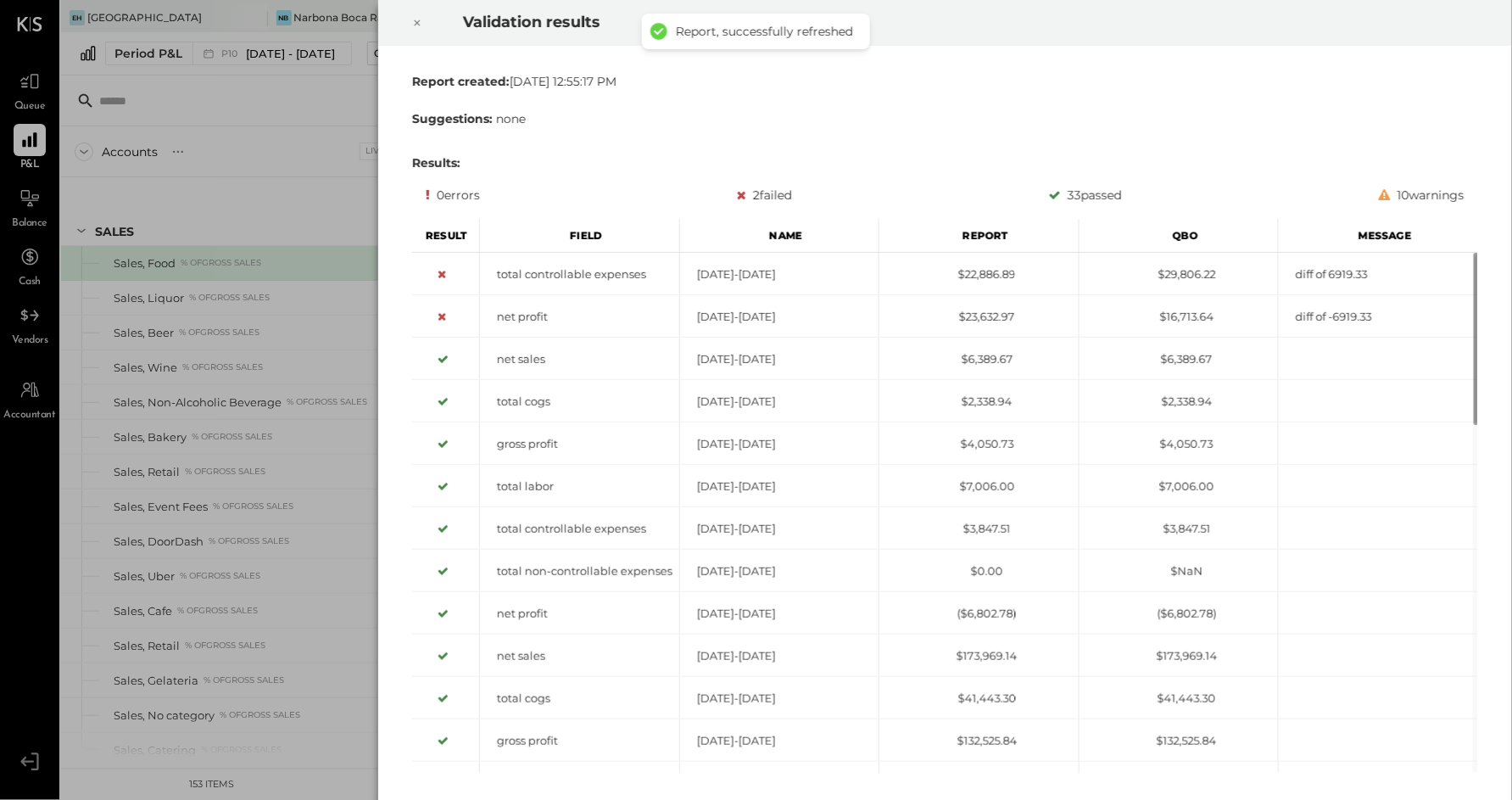
click at [406, 24] on div at bounding box center [417, 23] width 38 height 48
click at [413, 19] on icon at bounding box center [417, 23] width 10 height 20
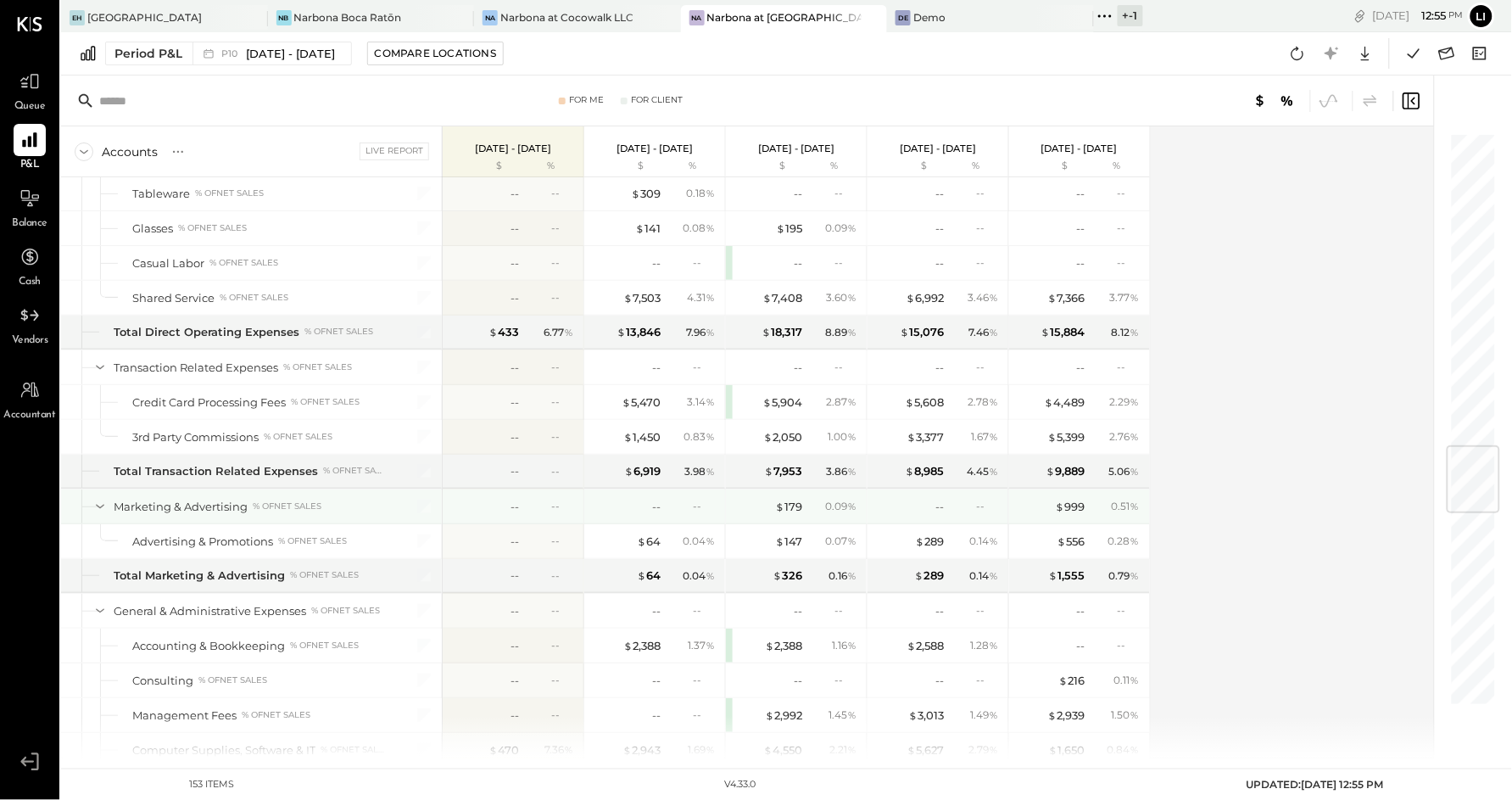
scroll to position [2678, 0]
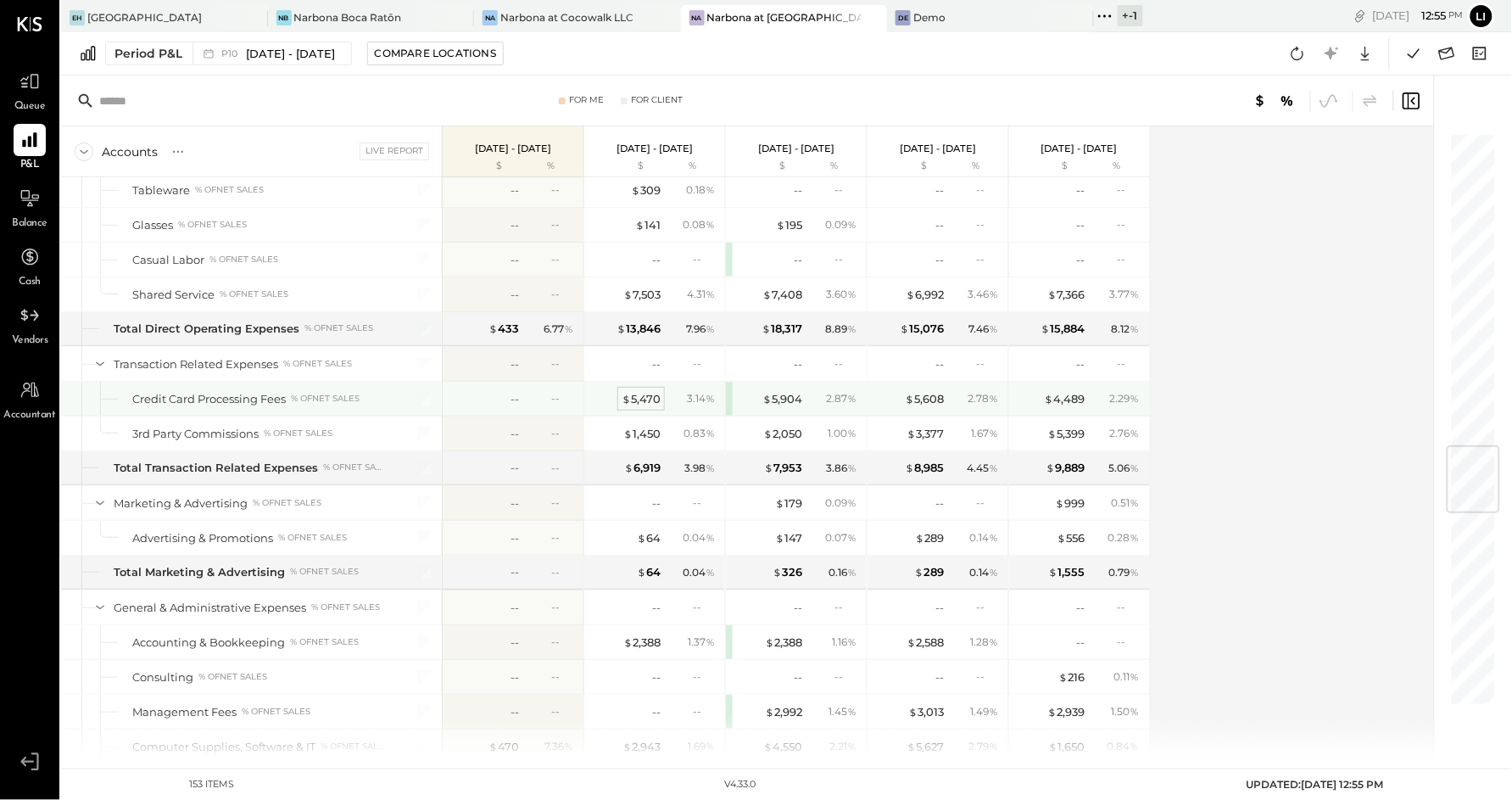
click at [643, 407] on div "$ 5,470" at bounding box center [641, 398] width 39 height 16
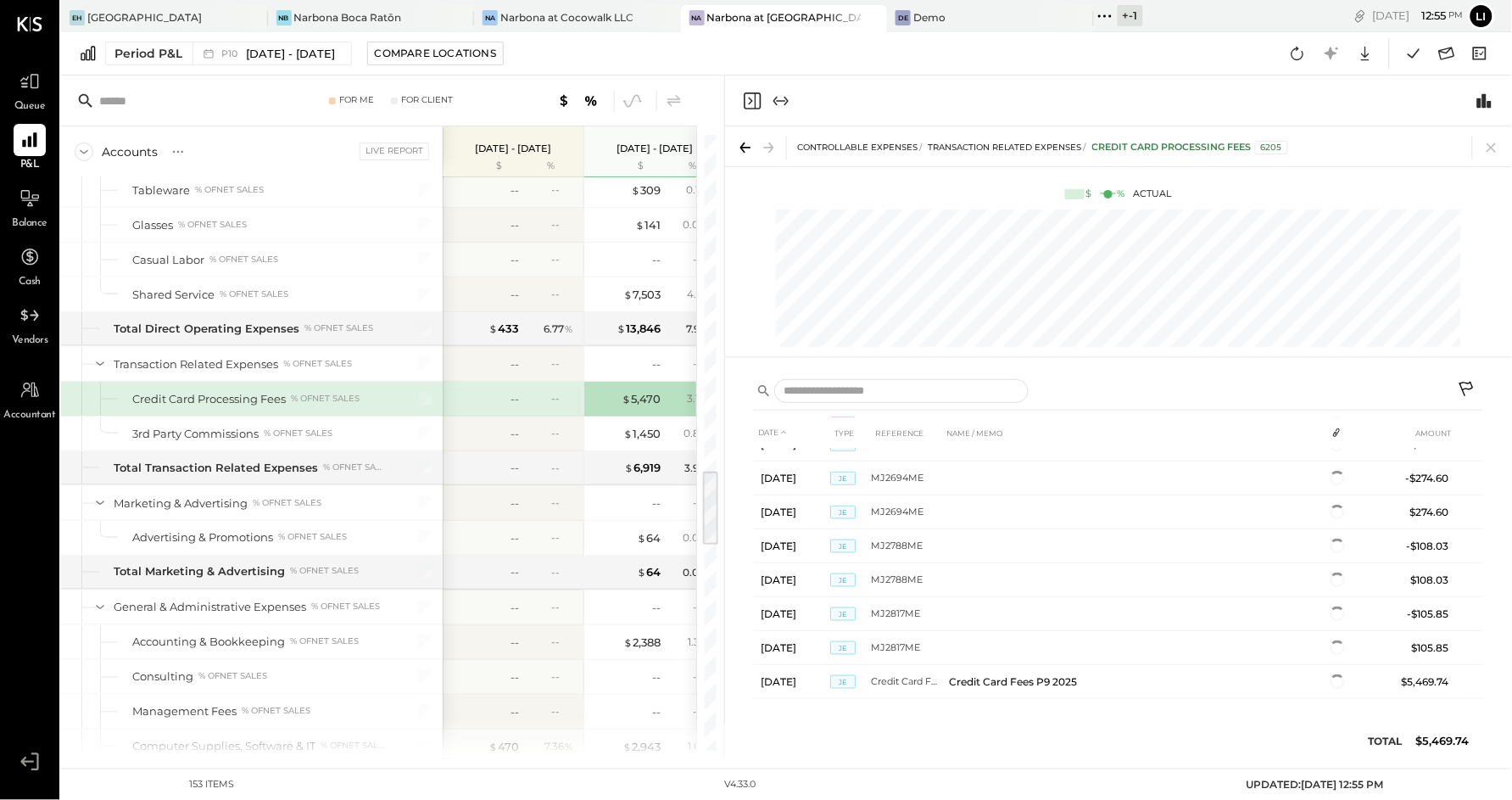
scroll to position [854, 0]
click at [732, 101] on div at bounding box center [1118, 101] width 787 height 51
click at [749, 101] on icon "Close panel" at bounding box center [752, 101] width 20 height 20
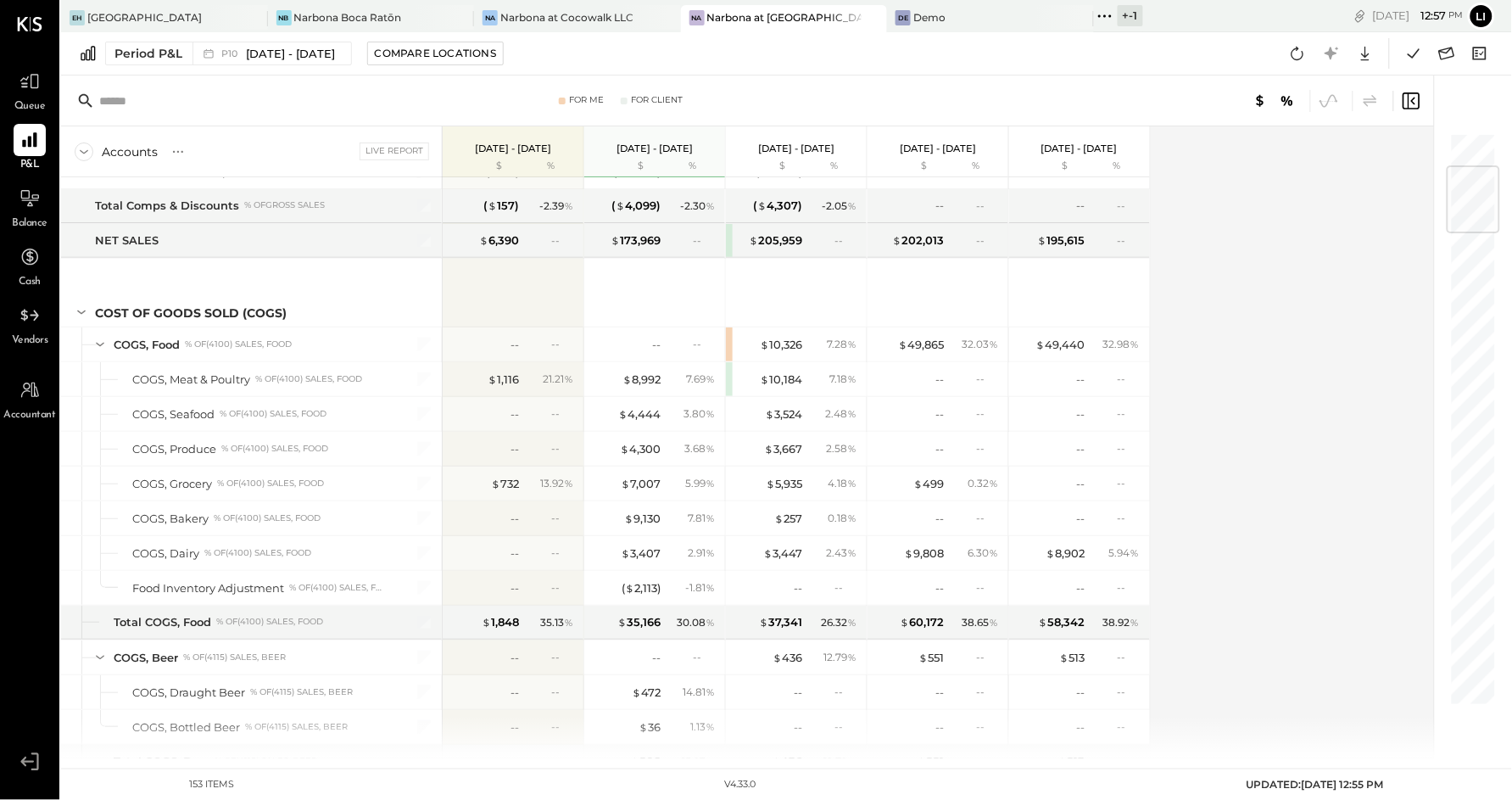
scroll to position [26, 0]
